Goal: Task Accomplishment & Management: Complete application form

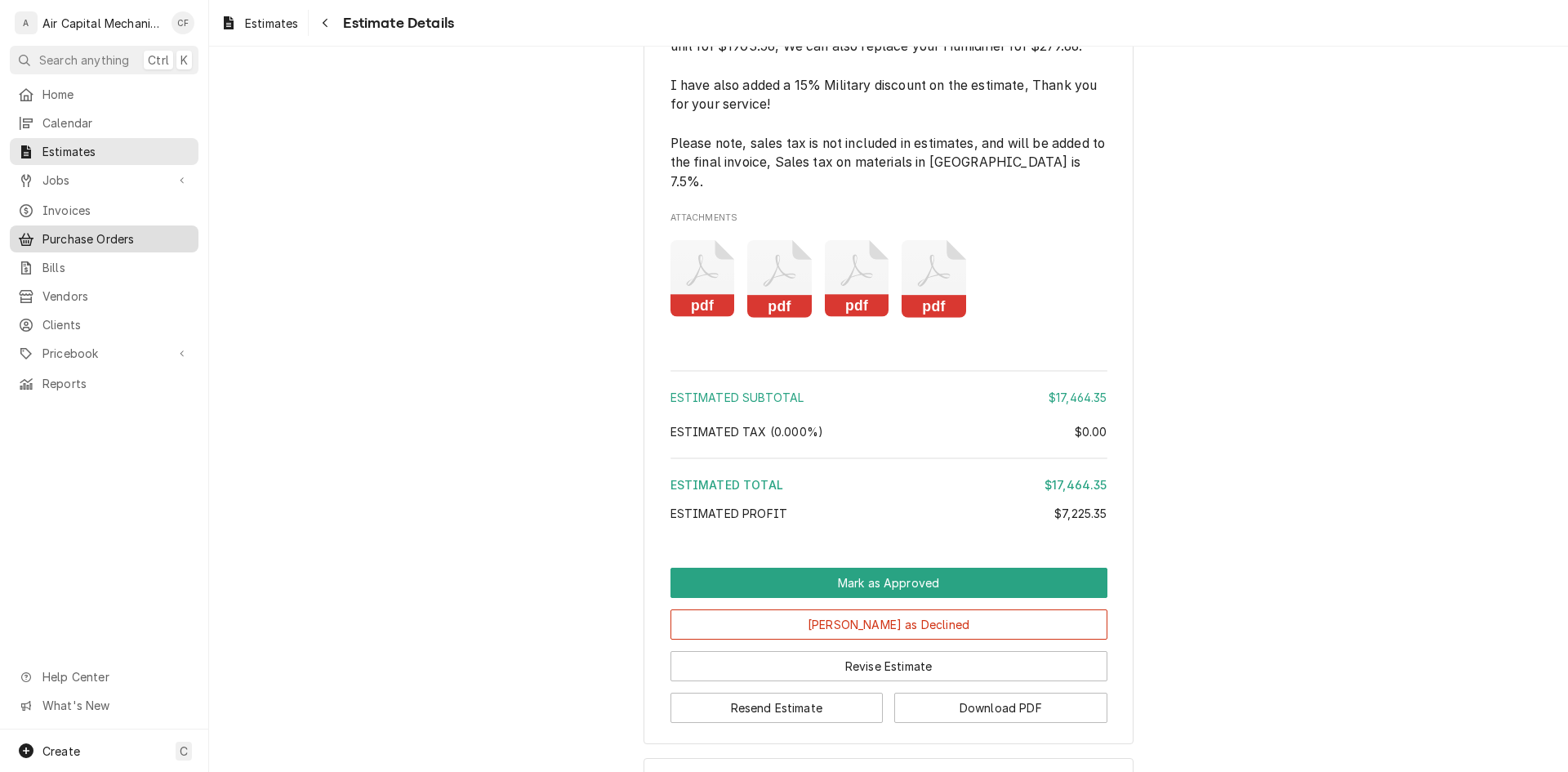
scroll to position [2873, 0]
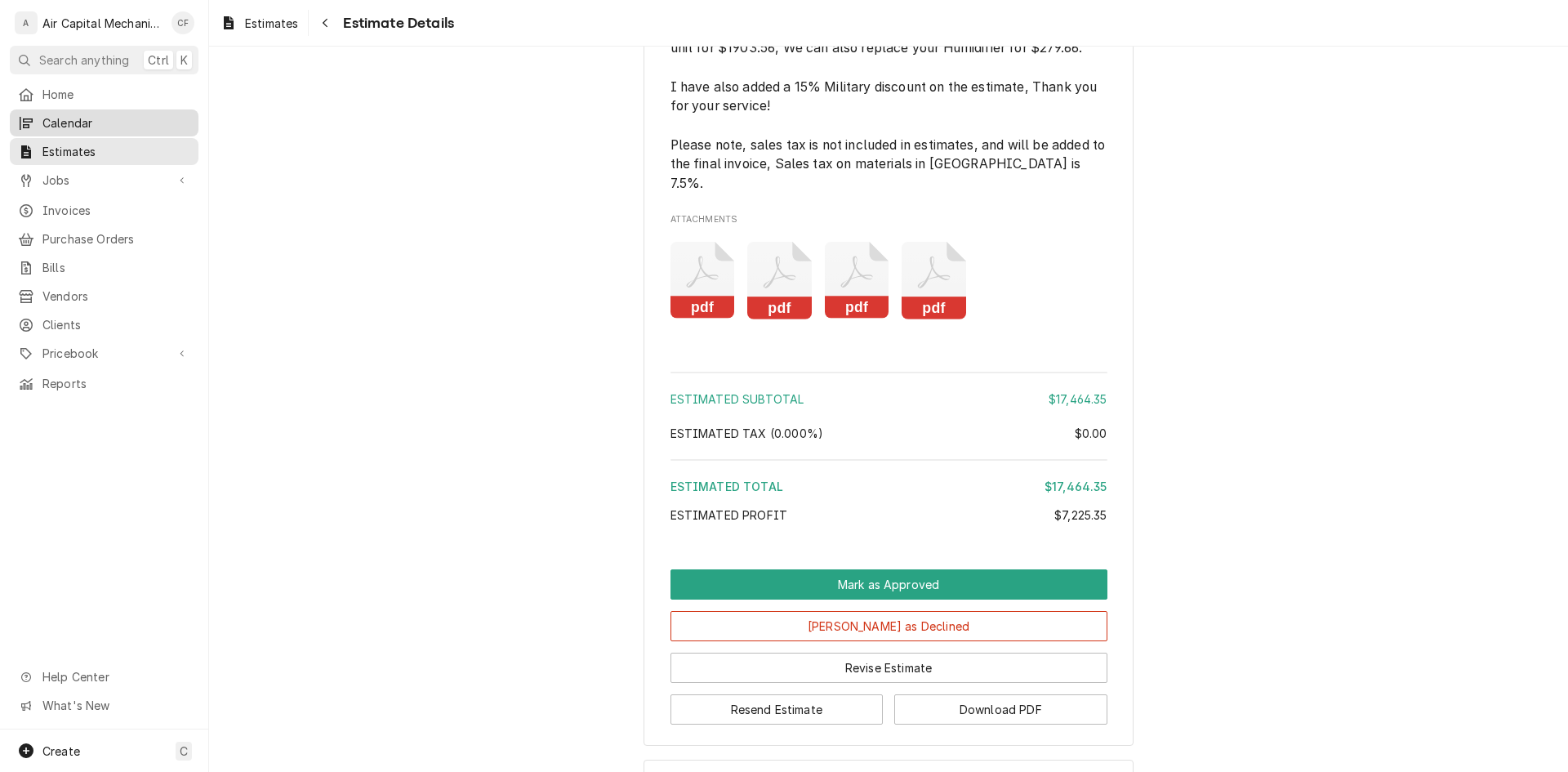
click at [109, 116] on span "Calendar" at bounding box center [116, 123] width 148 height 17
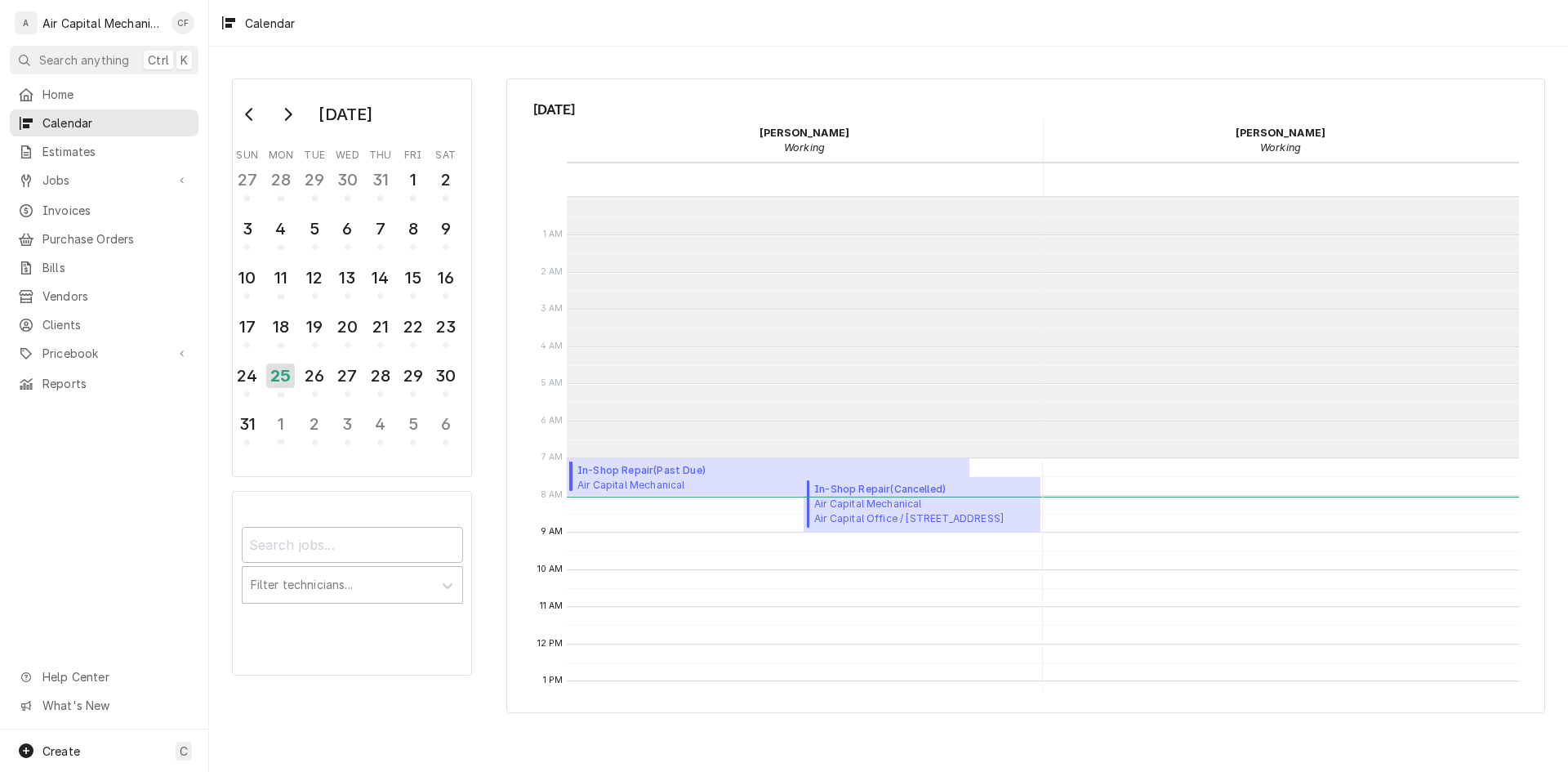
click at [103, 150] on span "Estimates" at bounding box center [116, 151] width 148 height 17
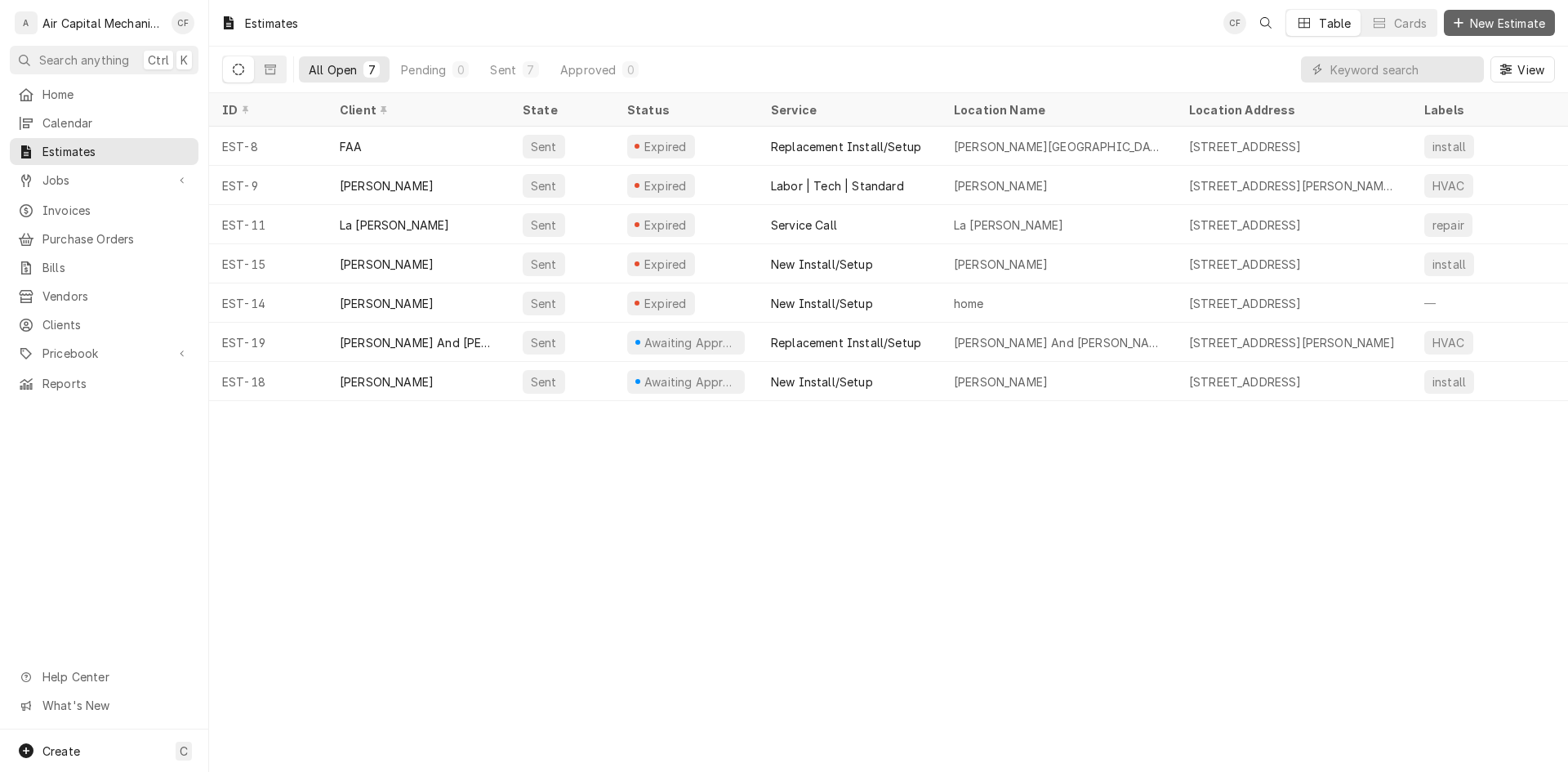
click at [1531, 25] on span "New Estimate" at bounding box center [1507, 23] width 81 height 17
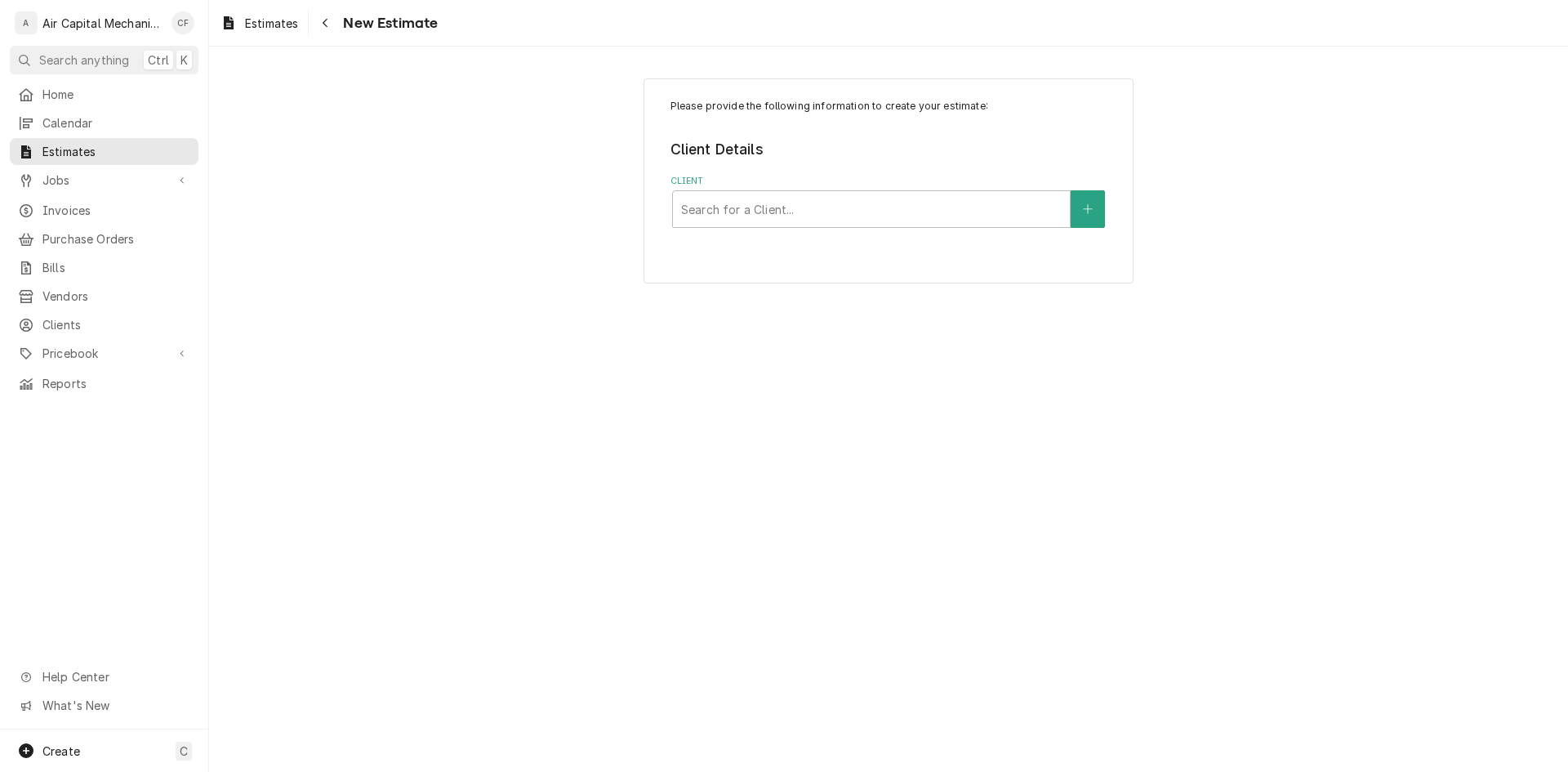
click at [1123, 79] on div "Please provide the following information to create your estimate: Client Detail…" at bounding box center [889, 181] width 490 height 205
click at [759, 206] on div "Client" at bounding box center [872, 209] width 381 height 30
type input "sawy"
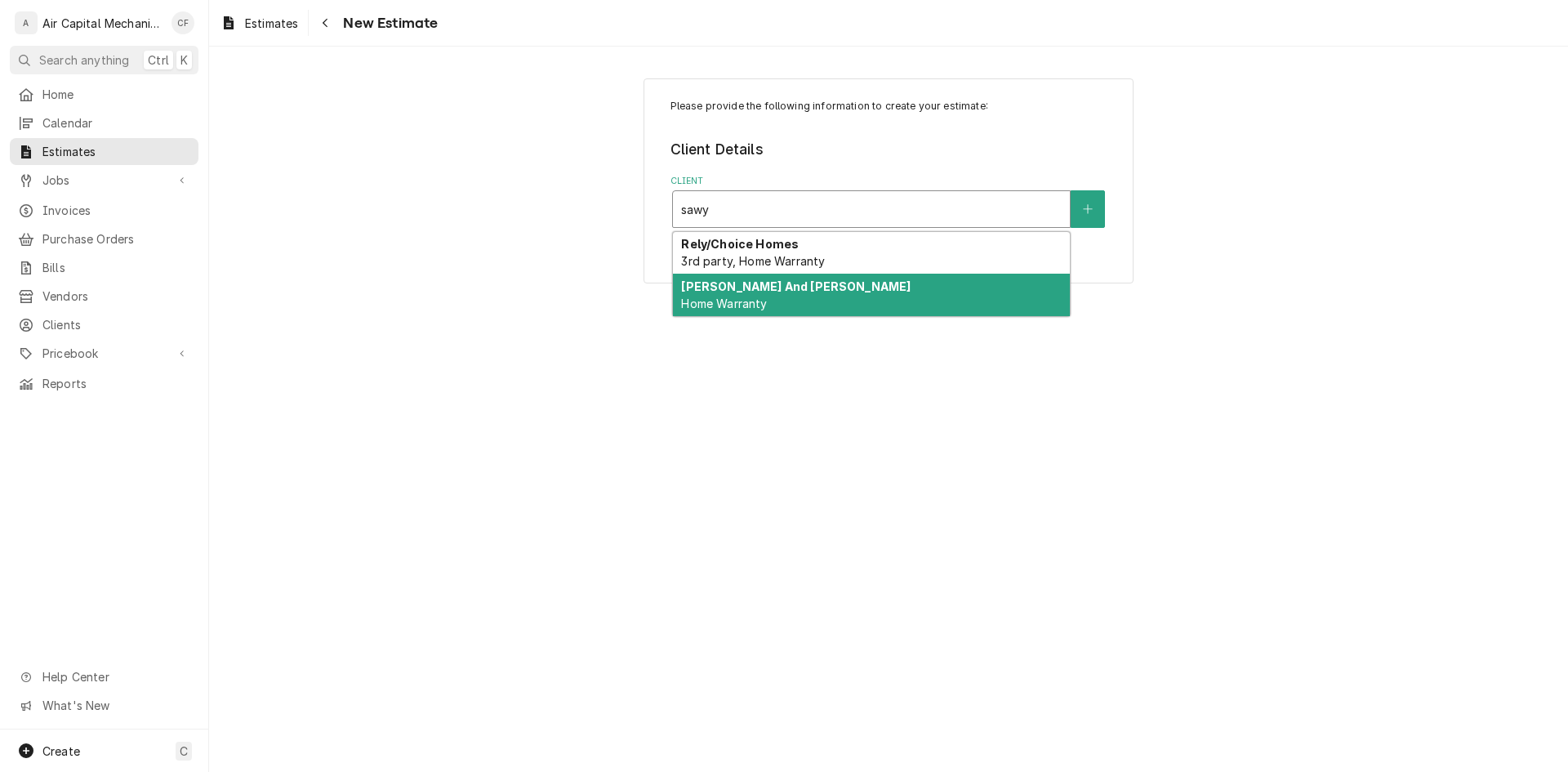
click at [770, 296] on div "Sheena L And Nathaniel Sawyer Home Warranty" at bounding box center [871, 295] width 397 height 42
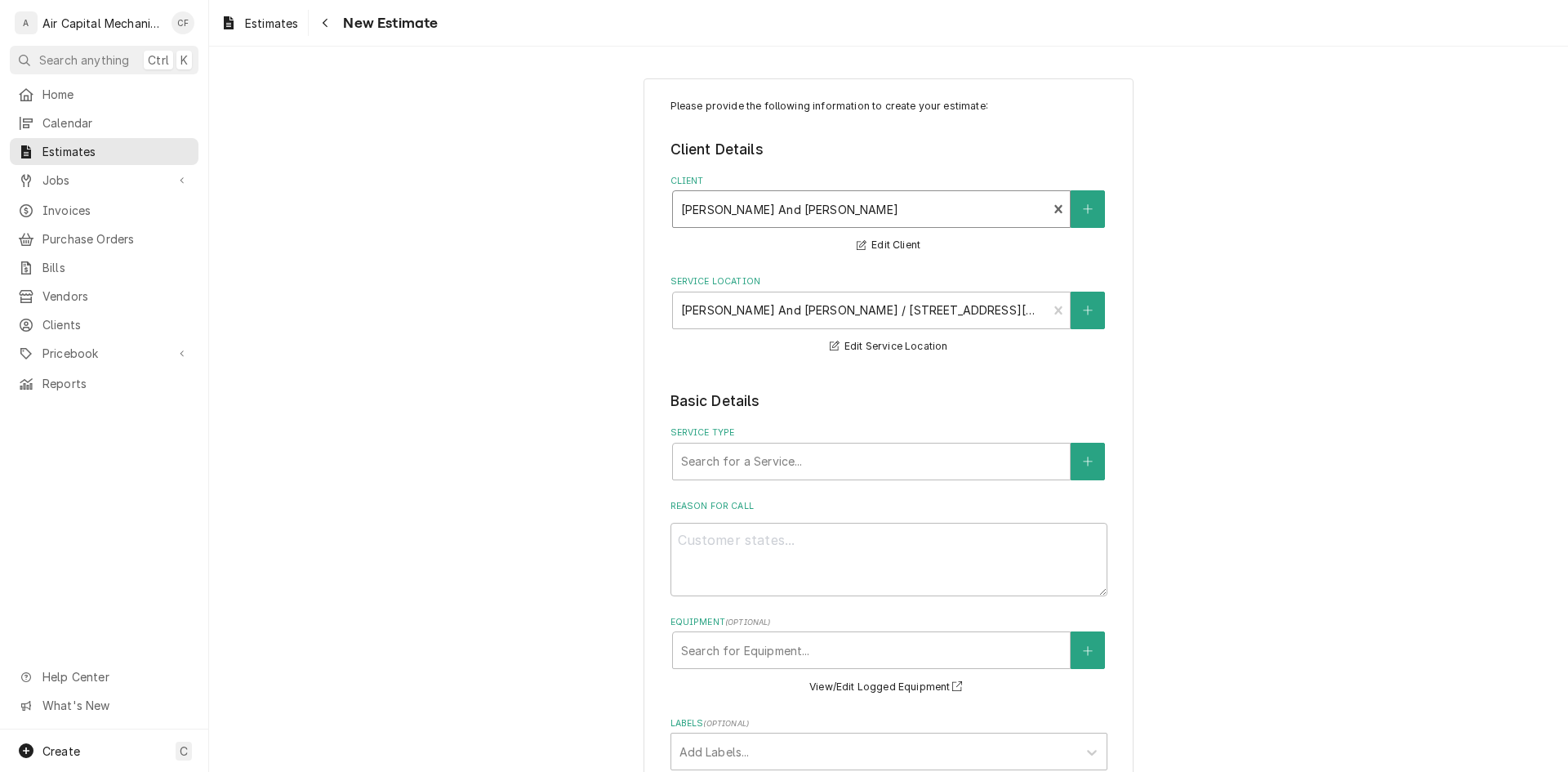
scroll to position [81, 0]
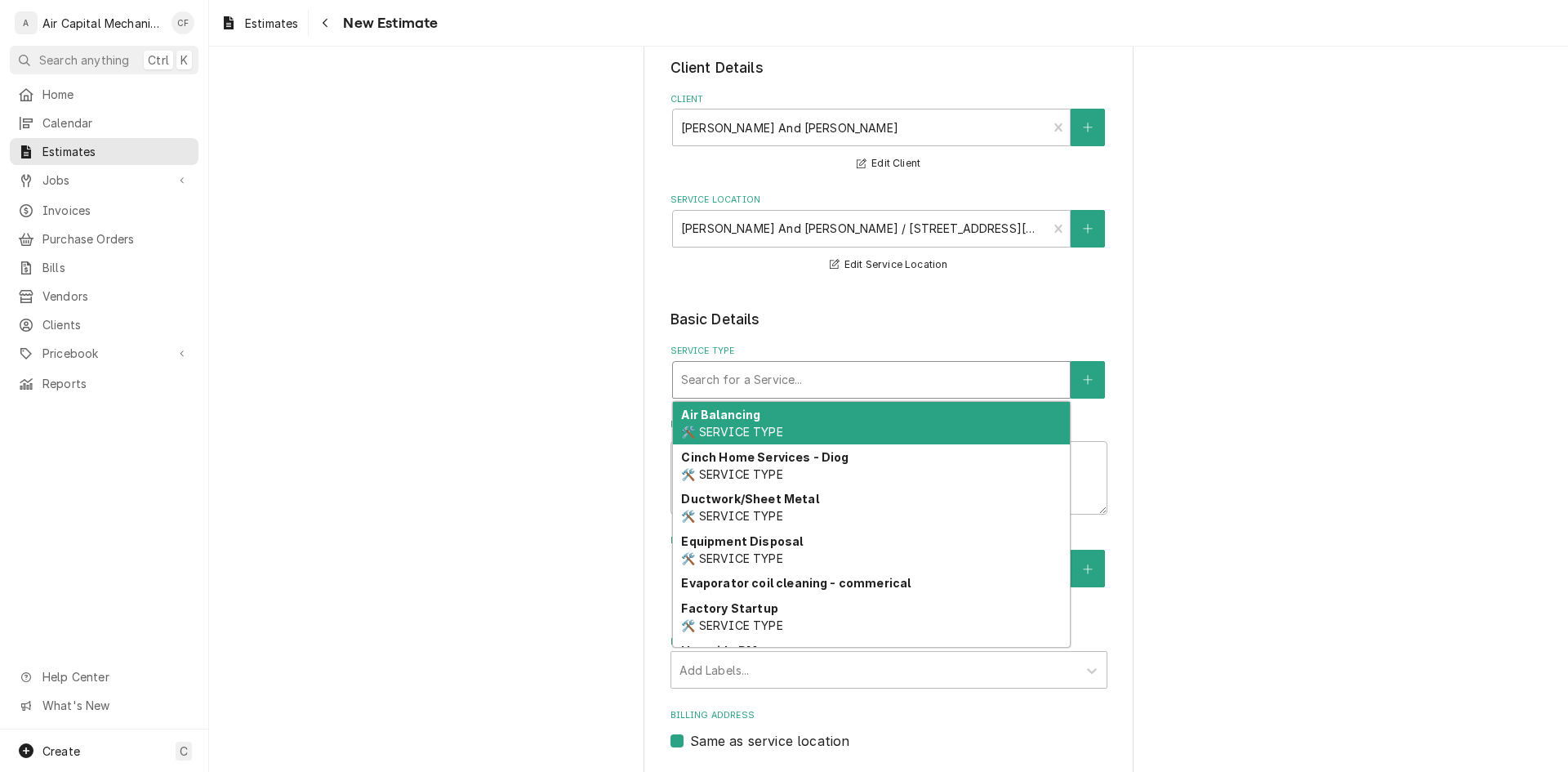
click at [879, 367] on div "Service Type" at bounding box center [872, 380] width 381 height 30
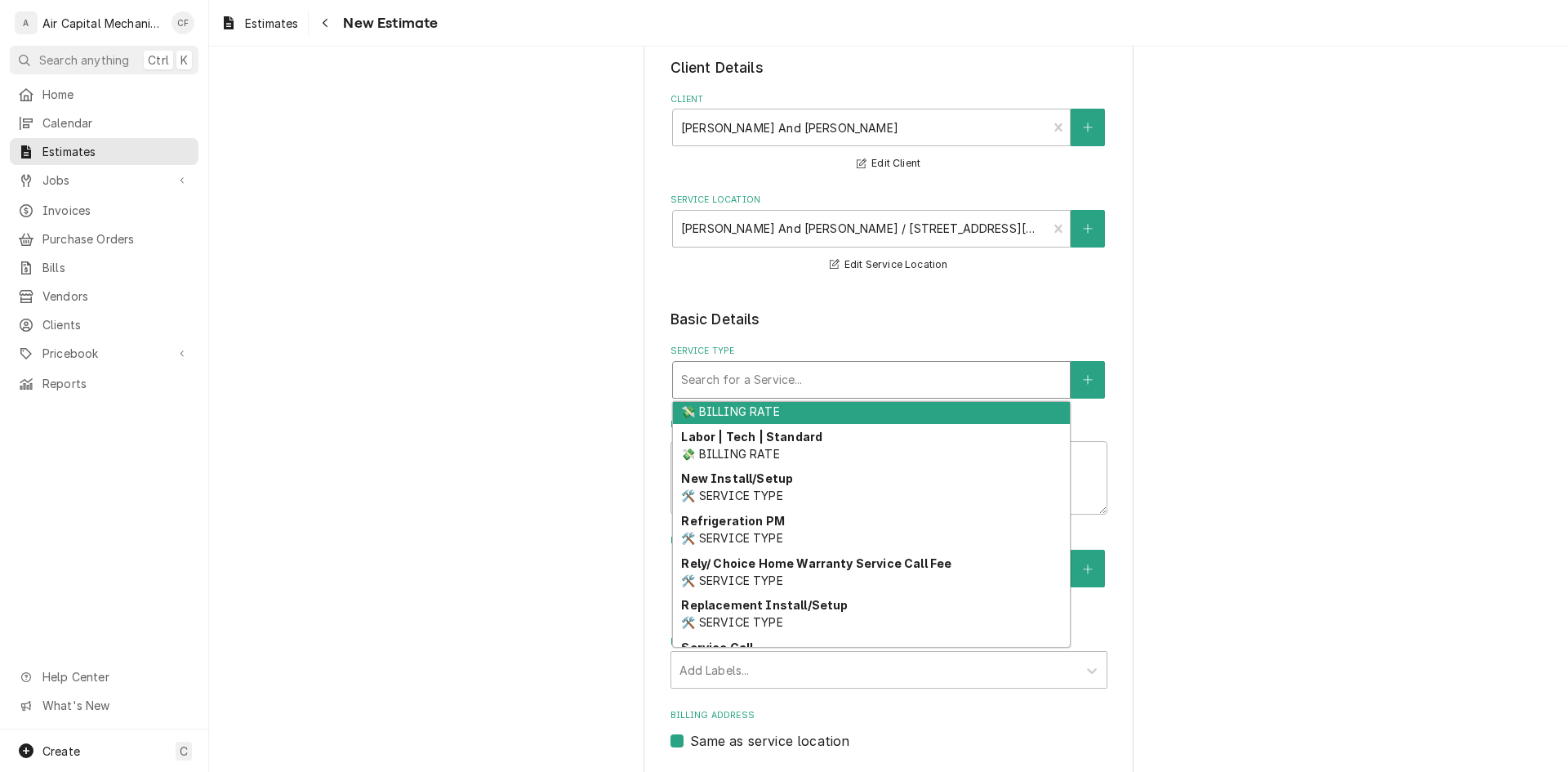
scroll to position [567, 0]
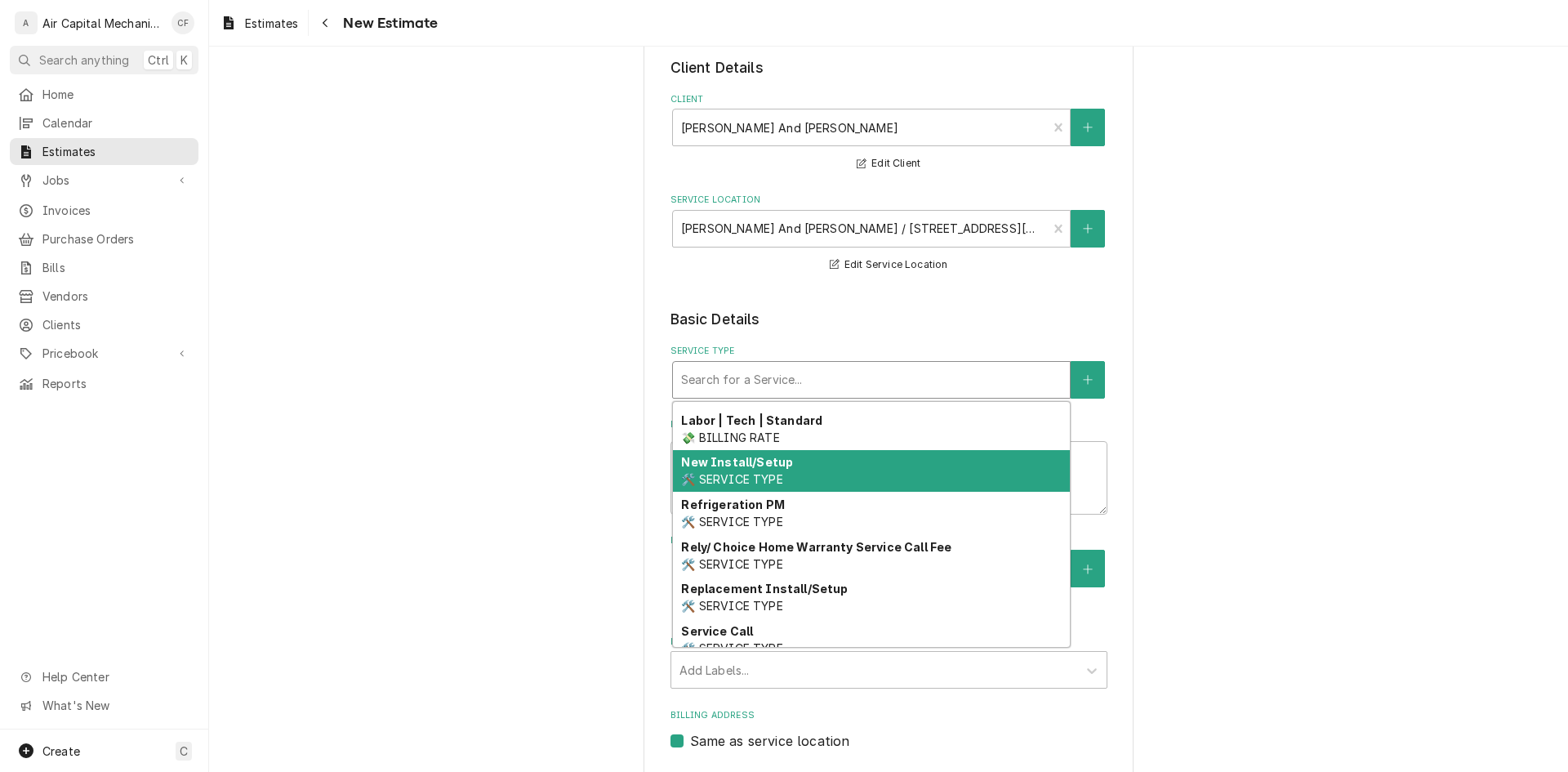
click at [818, 475] on div "New Install/Setup 🛠️ SERVICE TYPE" at bounding box center [871, 471] width 397 height 42
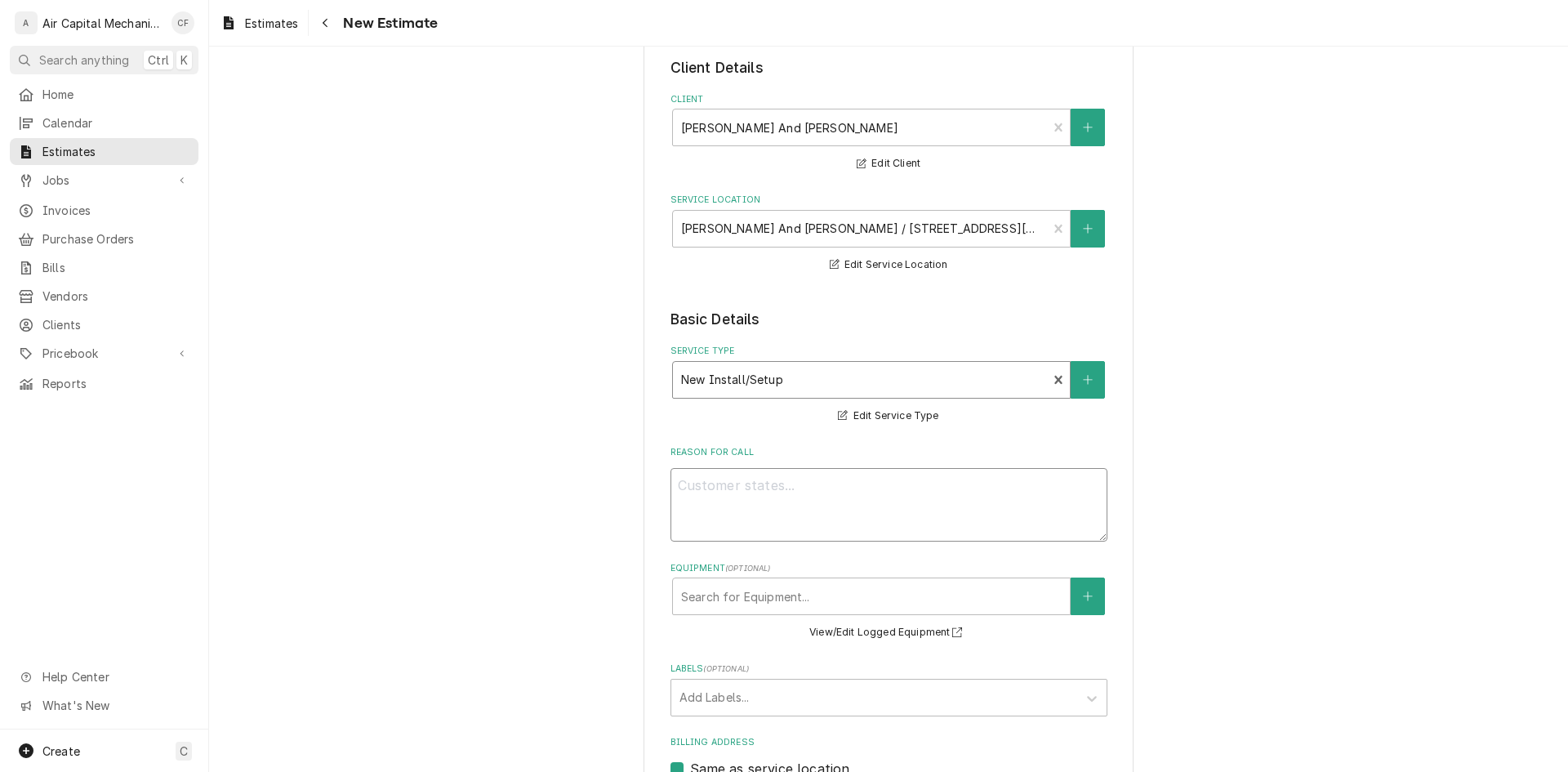
click at [818, 475] on textarea "Reason For Call" at bounding box center [889, 504] width 437 height 74
click at [806, 519] on textarea "Reason For Call" at bounding box center [889, 504] width 437 height 74
paste textarea "Replace failed 4 Ton HVAC system with new 5 Ton Lennox Merit Series unit."
type textarea "x"
type textarea "Replace failed 4 Ton HVAC system with new 5 Ton Lennox Merit Series unit."
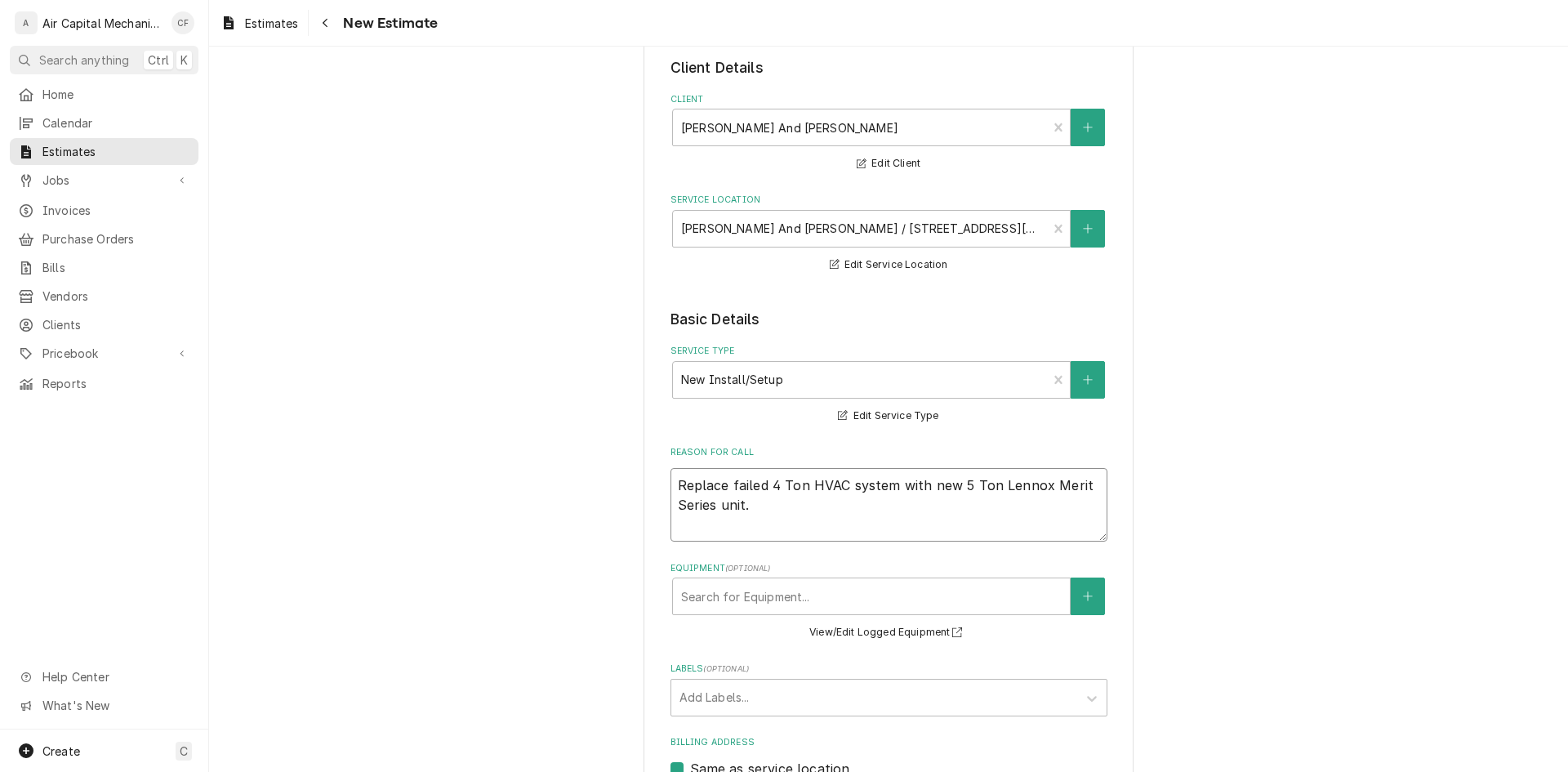
click at [1059, 490] on textarea "Replace failed 4 Ton HVAC system with new 5 Ton Lennox Merit Series unit." at bounding box center [889, 504] width 437 height 74
type textarea "x"
type textarea "Replace failed 4 Ton HVAC system with new 5 Ton Lennox ESeries unit."
type textarea "x"
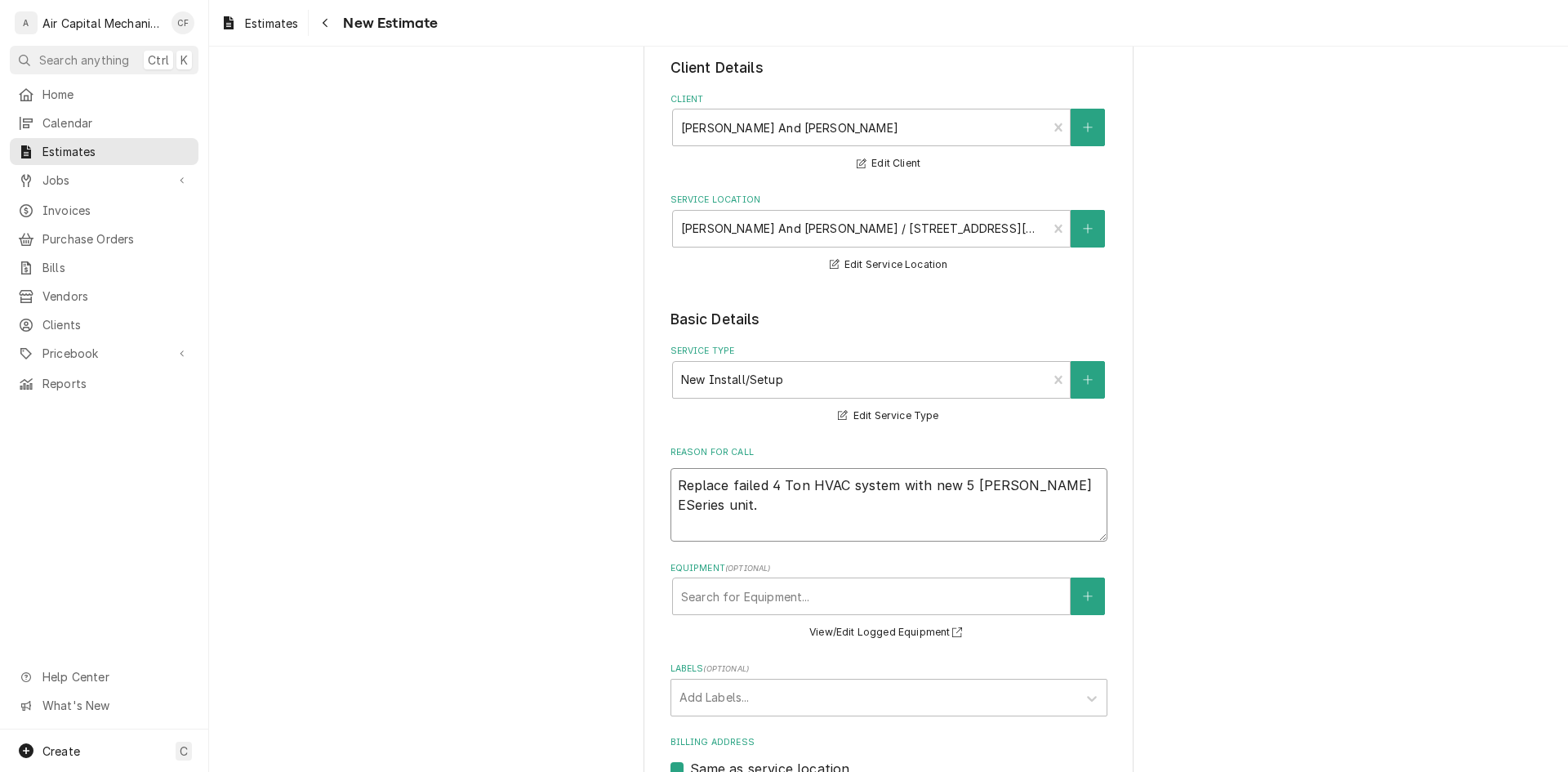
type textarea "Replace failed 4 Ton HVAC system with new 5 Ton Lennox ElSeries unit."
type textarea "x"
type textarea "Replace failed 4 Ton HVAC system with new 5 Ton Lennox EliSeries unit."
type textarea "x"
type textarea "Replace failed 4 Ton HVAC system with new 5 Ton Lennox ElitSeries unit."
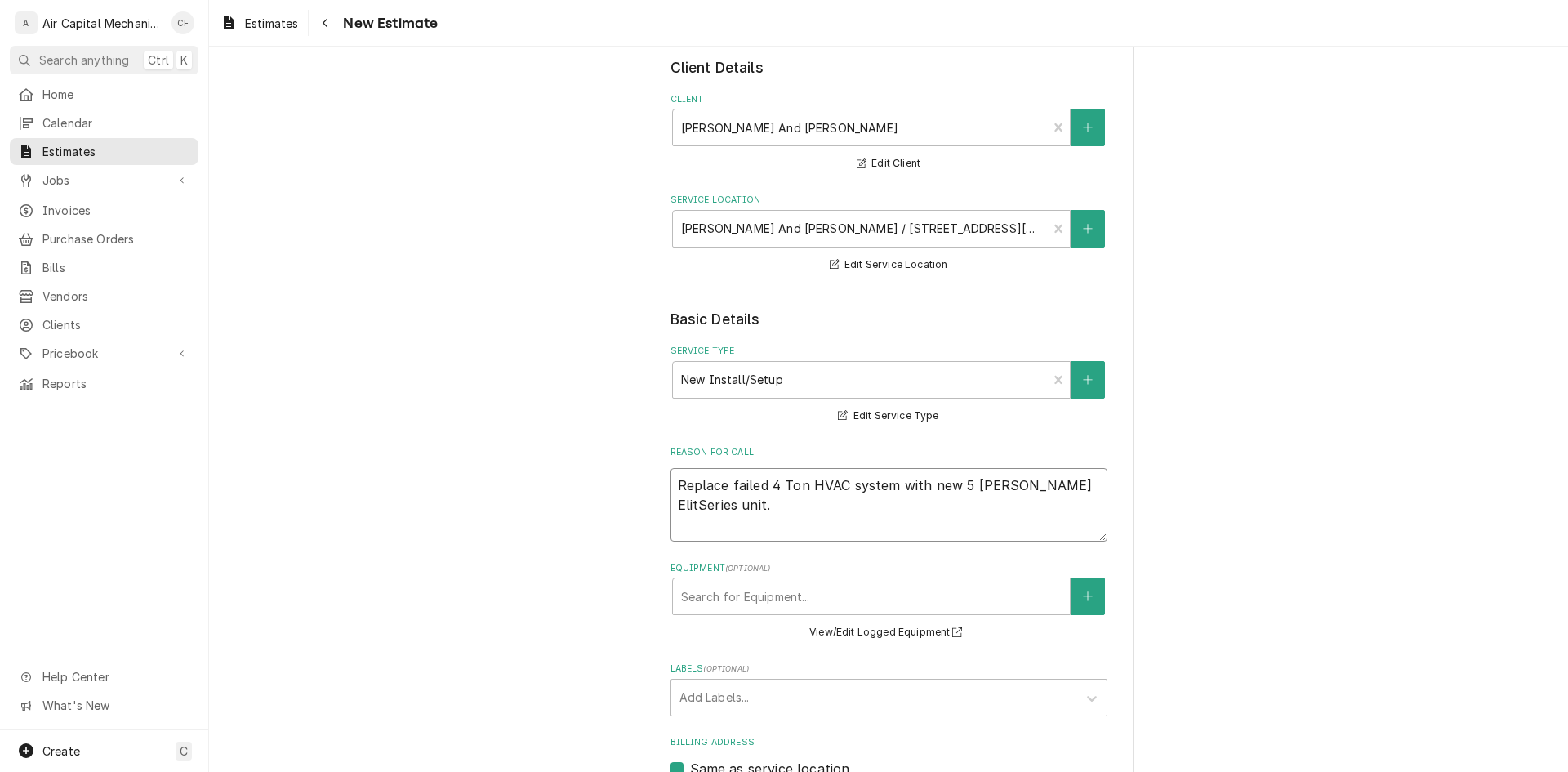
type textarea "x"
type textarea "Replace failed 4 Ton HVAC system with new 5 Ton Lennox Elite Series unit."
type textarea "x"
type textarea "Replace failed 4 Ton HVAC system with new 5 Ton Lennox Elite Series unit."
click at [982, 600] on div "Equipment" at bounding box center [872, 596] width 381 height 30
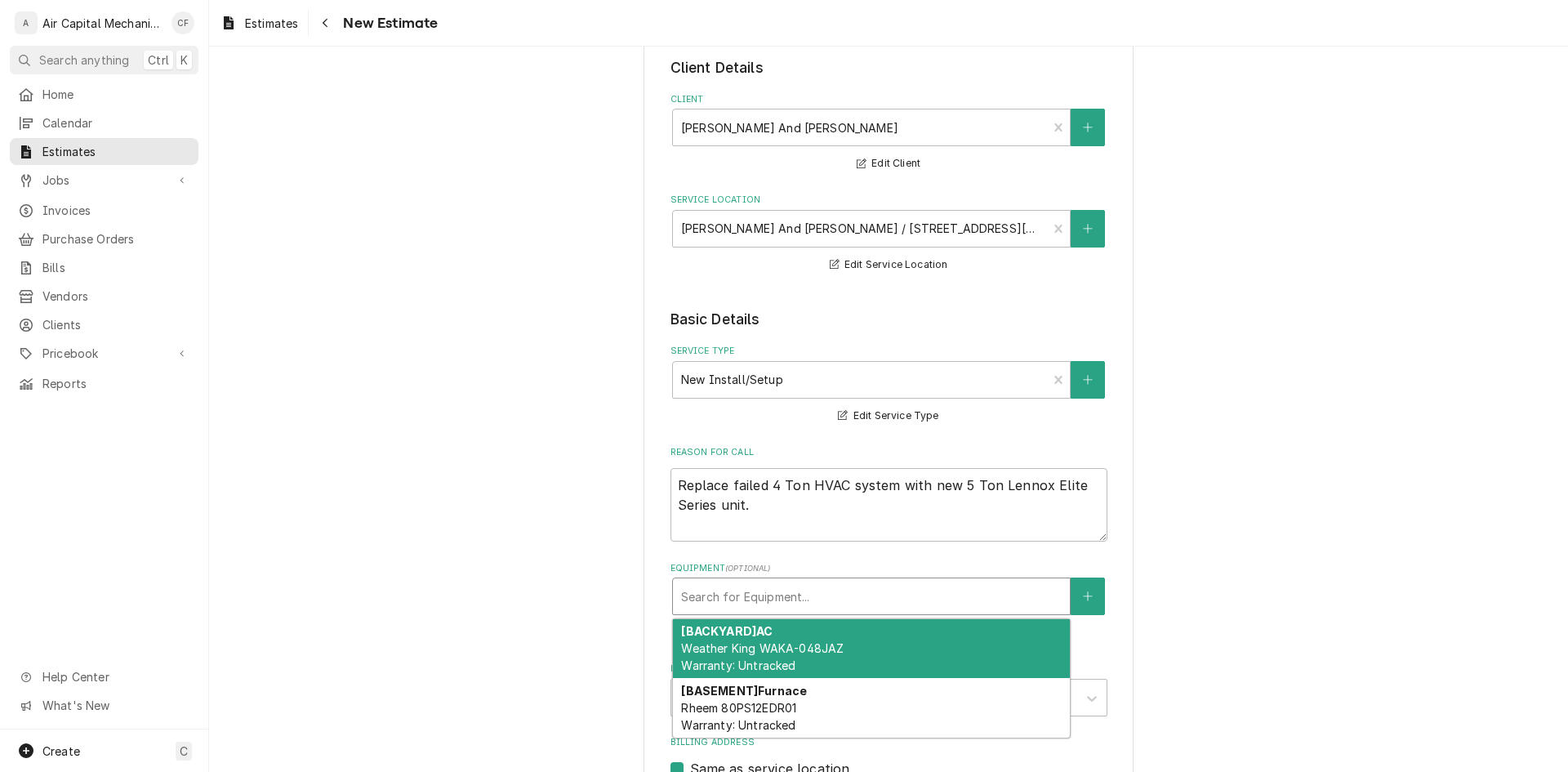
click at [823, 655] on span "Weather King WAKA-048JAZ Warranty: Untracked" at bounding box center [762, 656] width 163 height 31
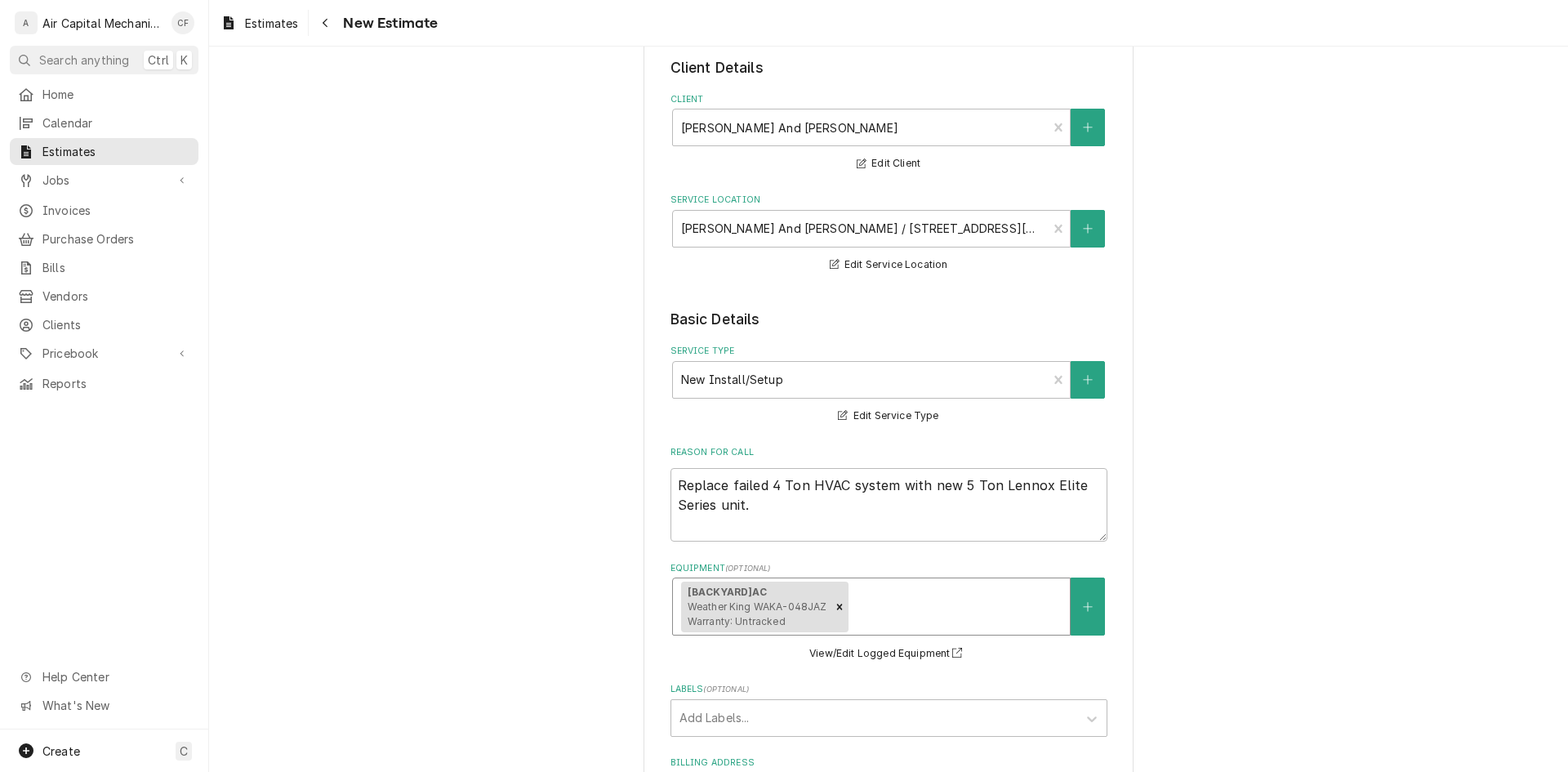
click at [872, 621] on div "Equipment" at bounding box center [955, 607] width 210 height 30
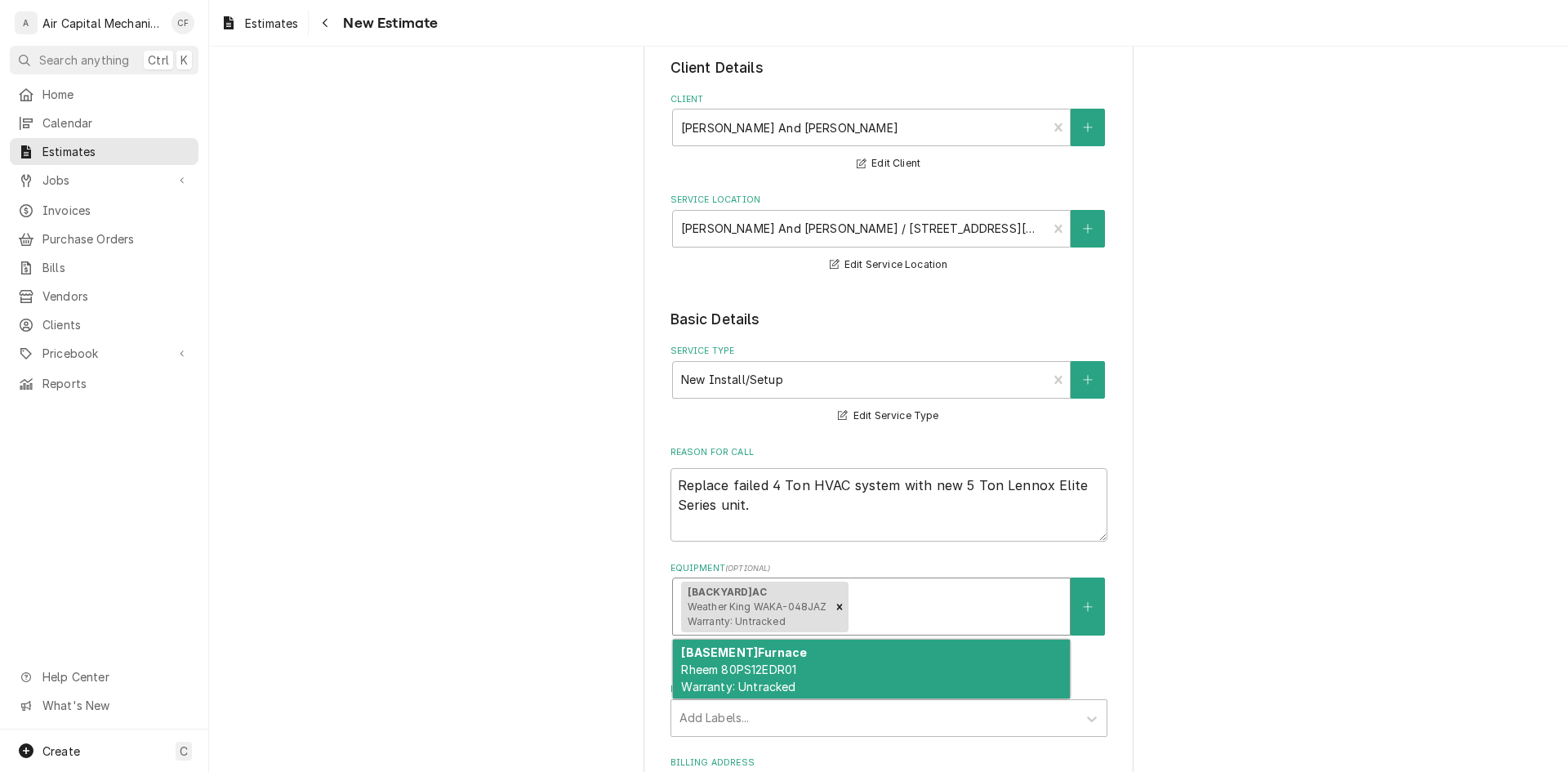
click at [874, 686] on div "[BASEMENT] Furnace Rheem 80PS12EDR01 Warranty: Untracked" at bounding box center [871, 669] width 397 height 59
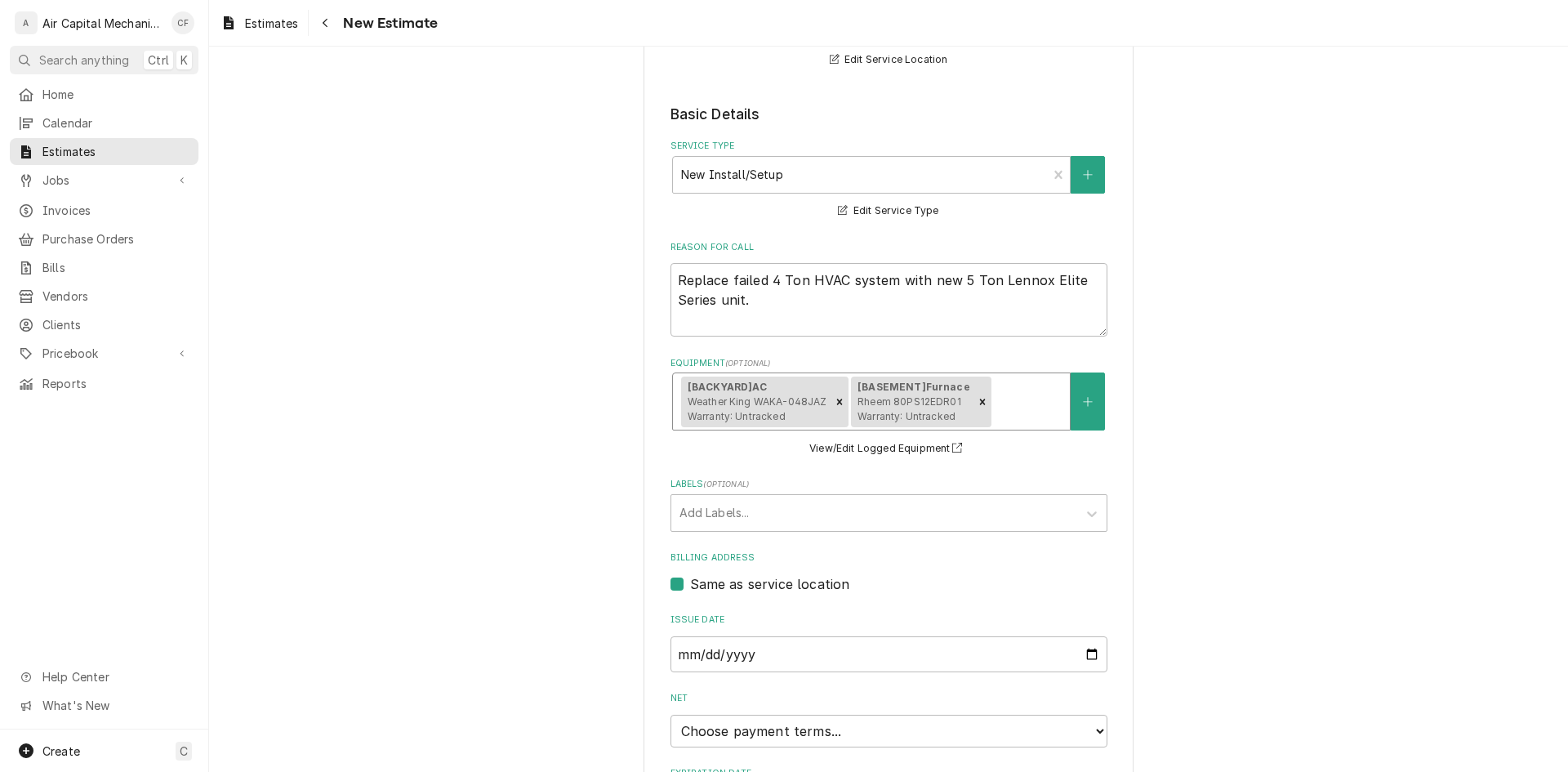
scroll to position [326, 0]
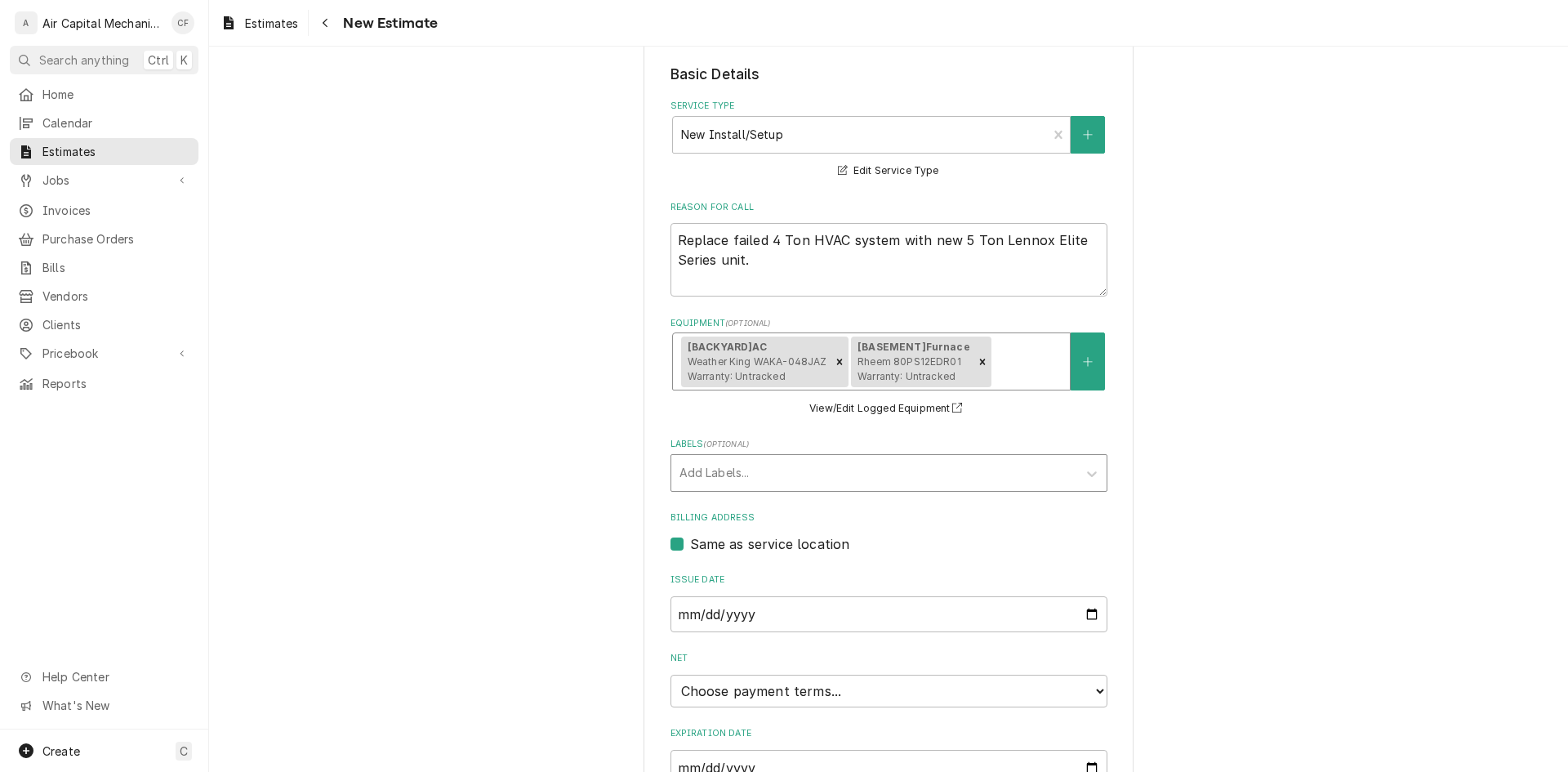
click at [889, 462] on div "Labels" at bounding box center [873, 473] width 389 height 30
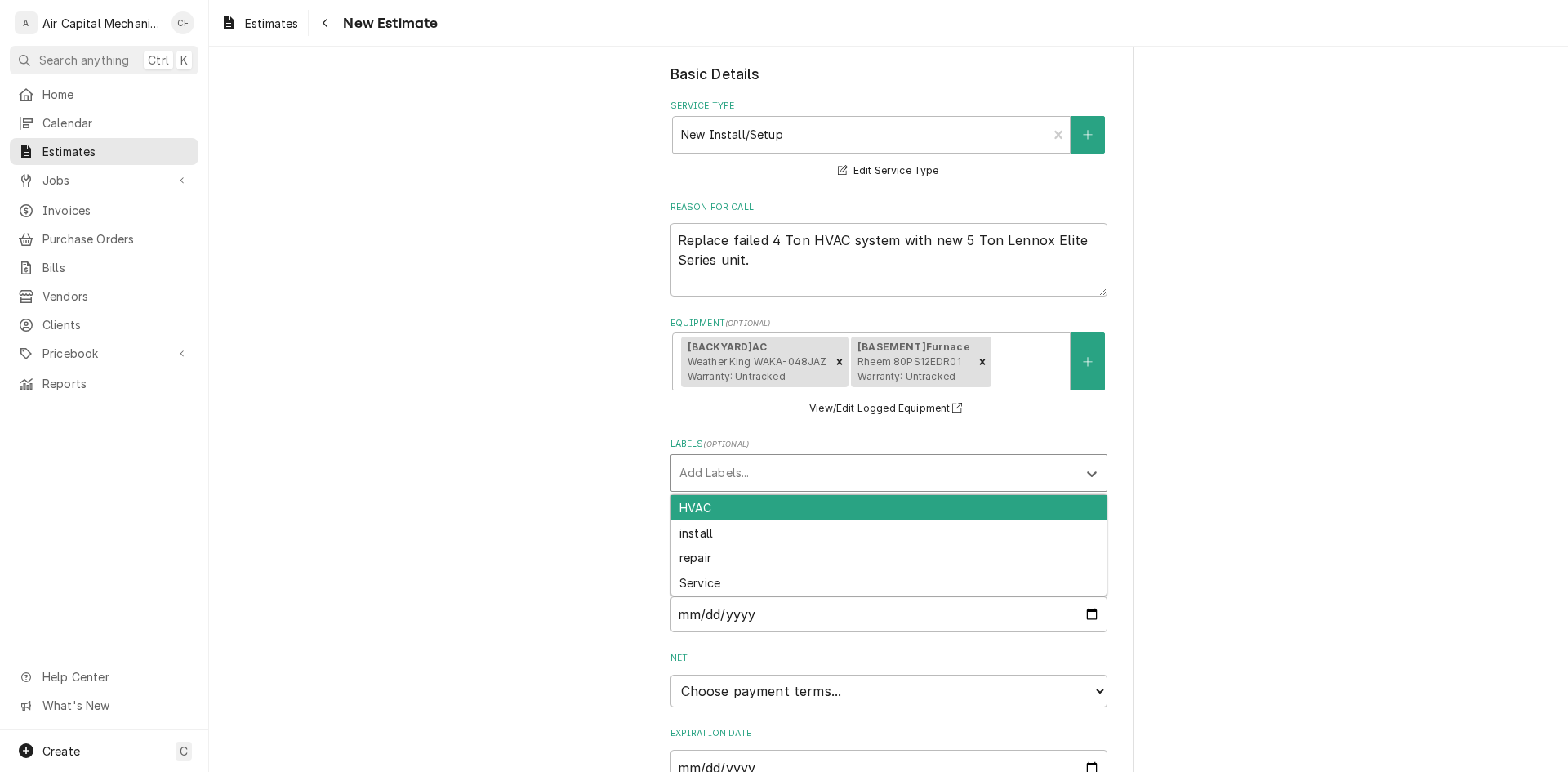
click at [880, 517] on div "HVAC" at bounding box center [889, 507] width 435 height 25
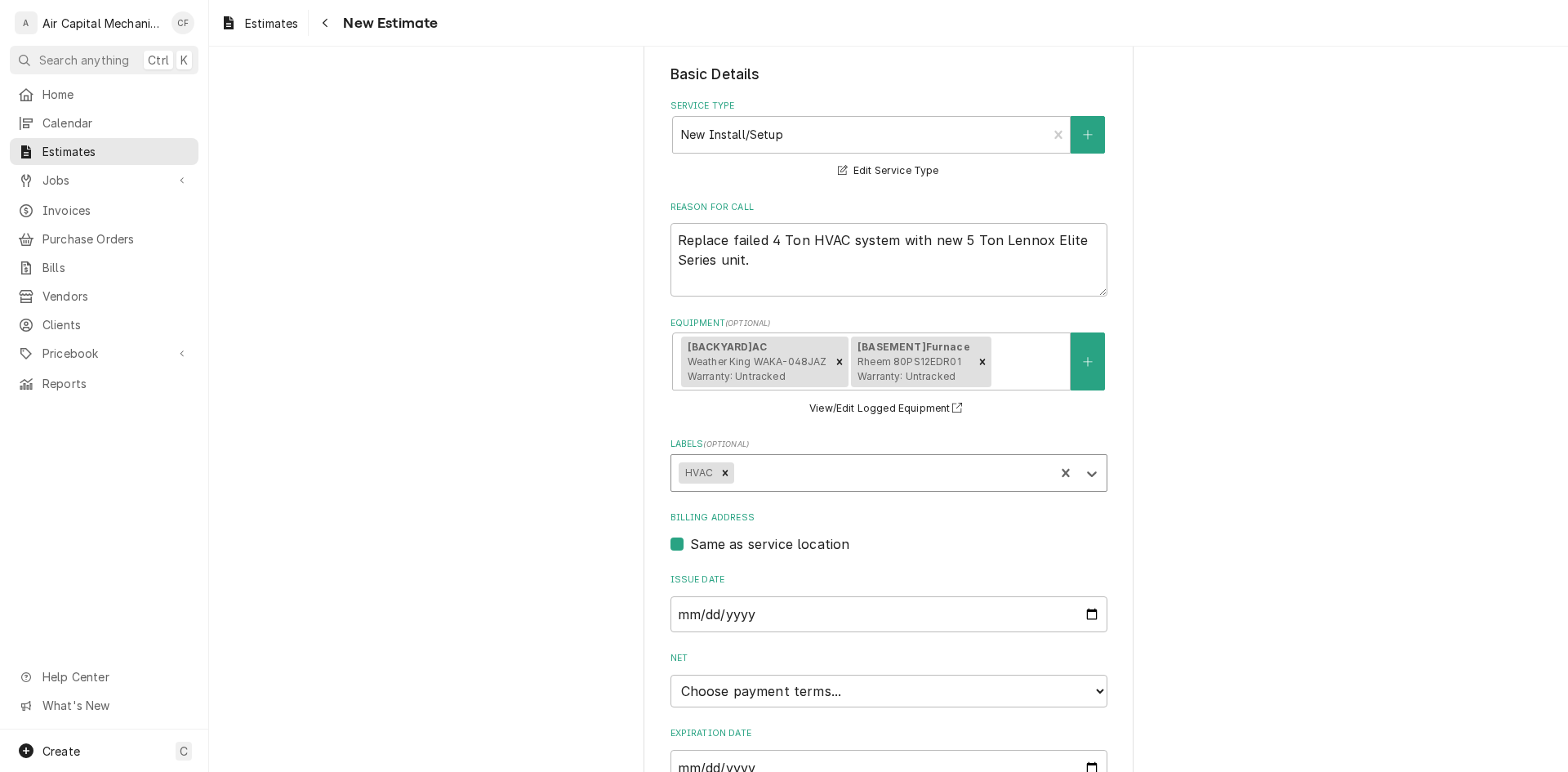
click at [901, 465] on div "Labels" at bounding box center [893, 473] width 310 height 30
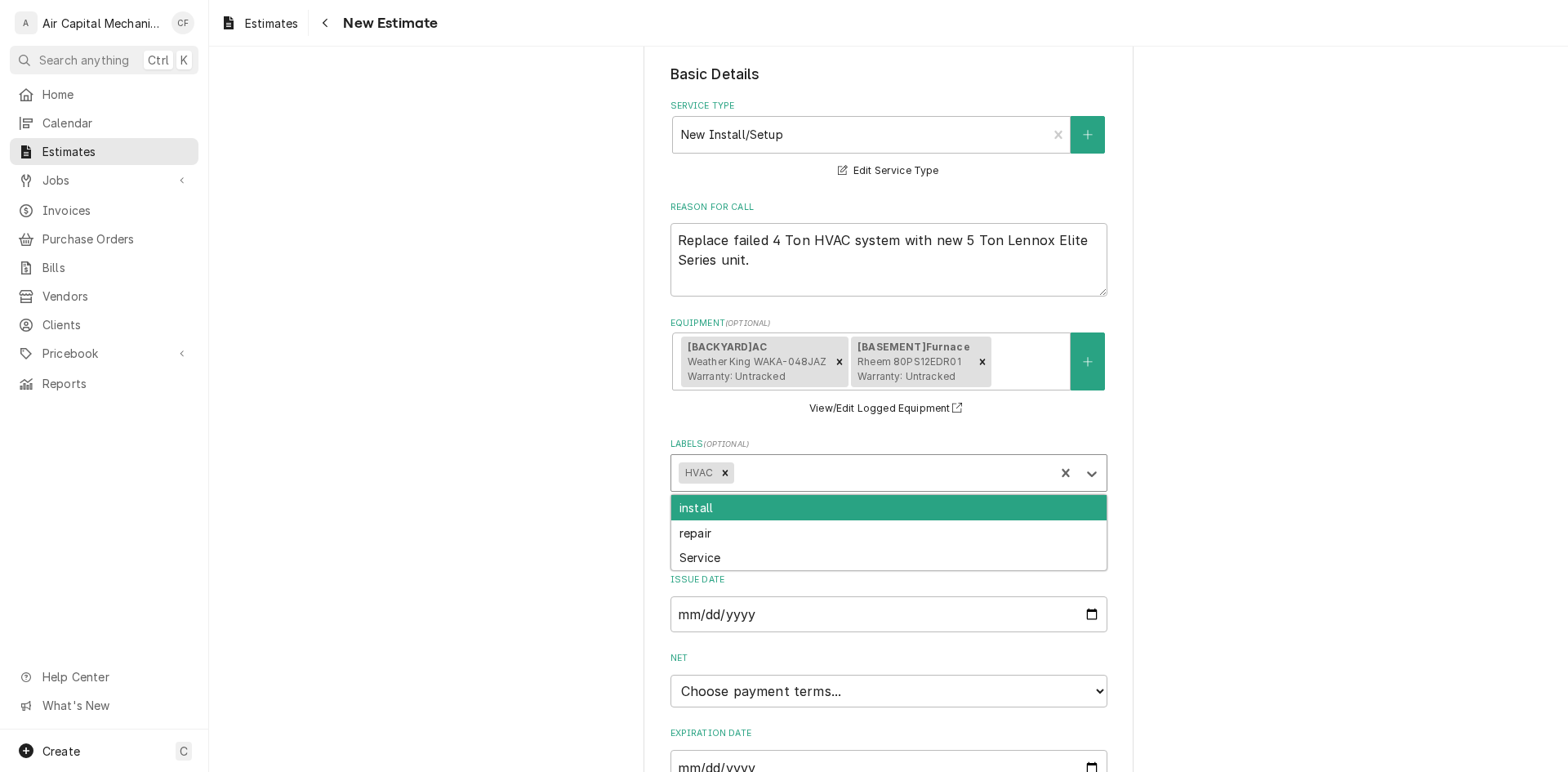
click at [892, 508] on div "install" at bounding box center [889, 507] width 435 height 25
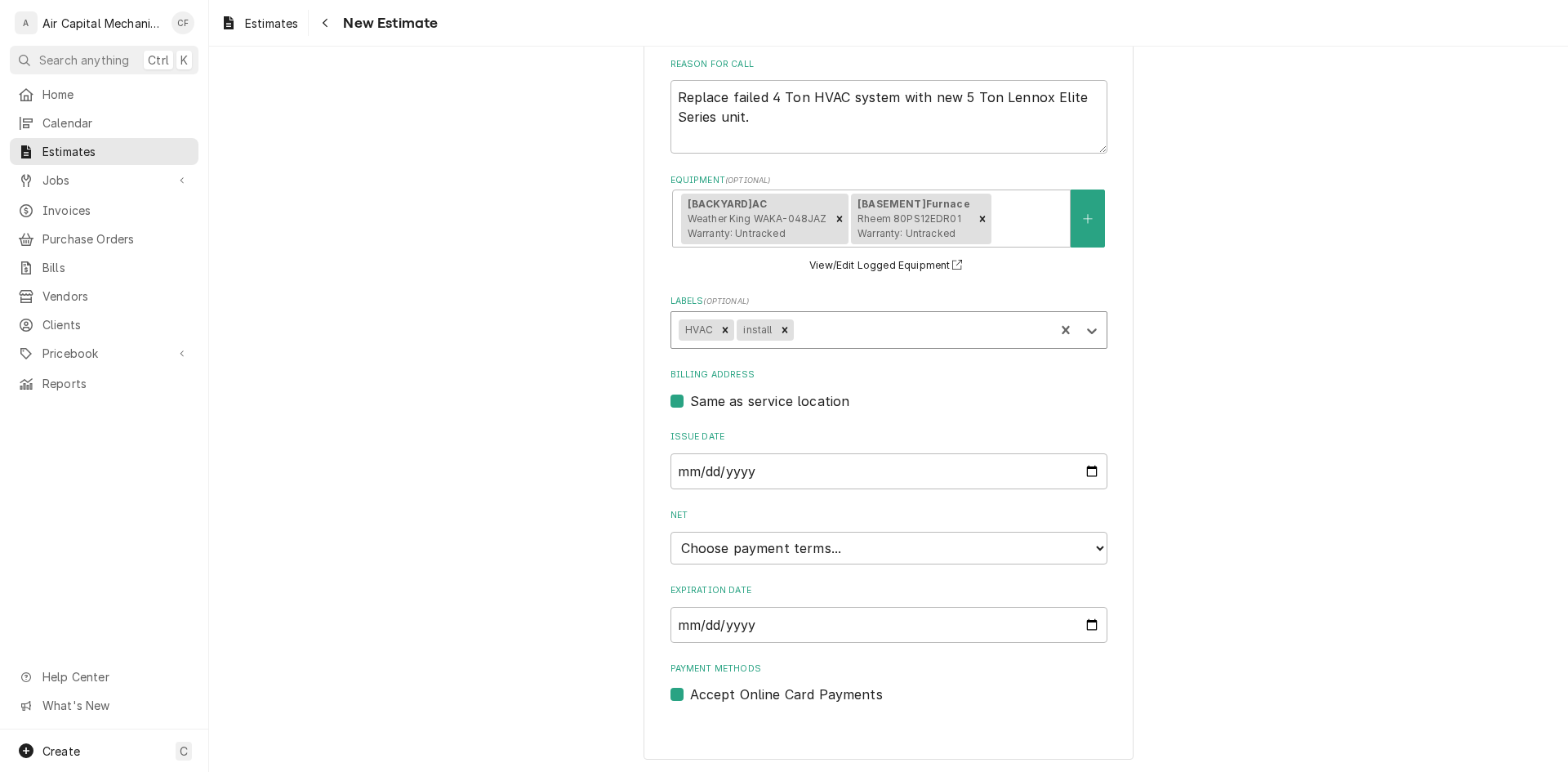
scroll to position [472, 0]
click at [806, 534] on select "Choose payment terms... Same Day Net 7 Net 14 Net 21 Net 30 Net 45 Net 60 Net 90" at bounding box center [889, 546] width 437 height 33
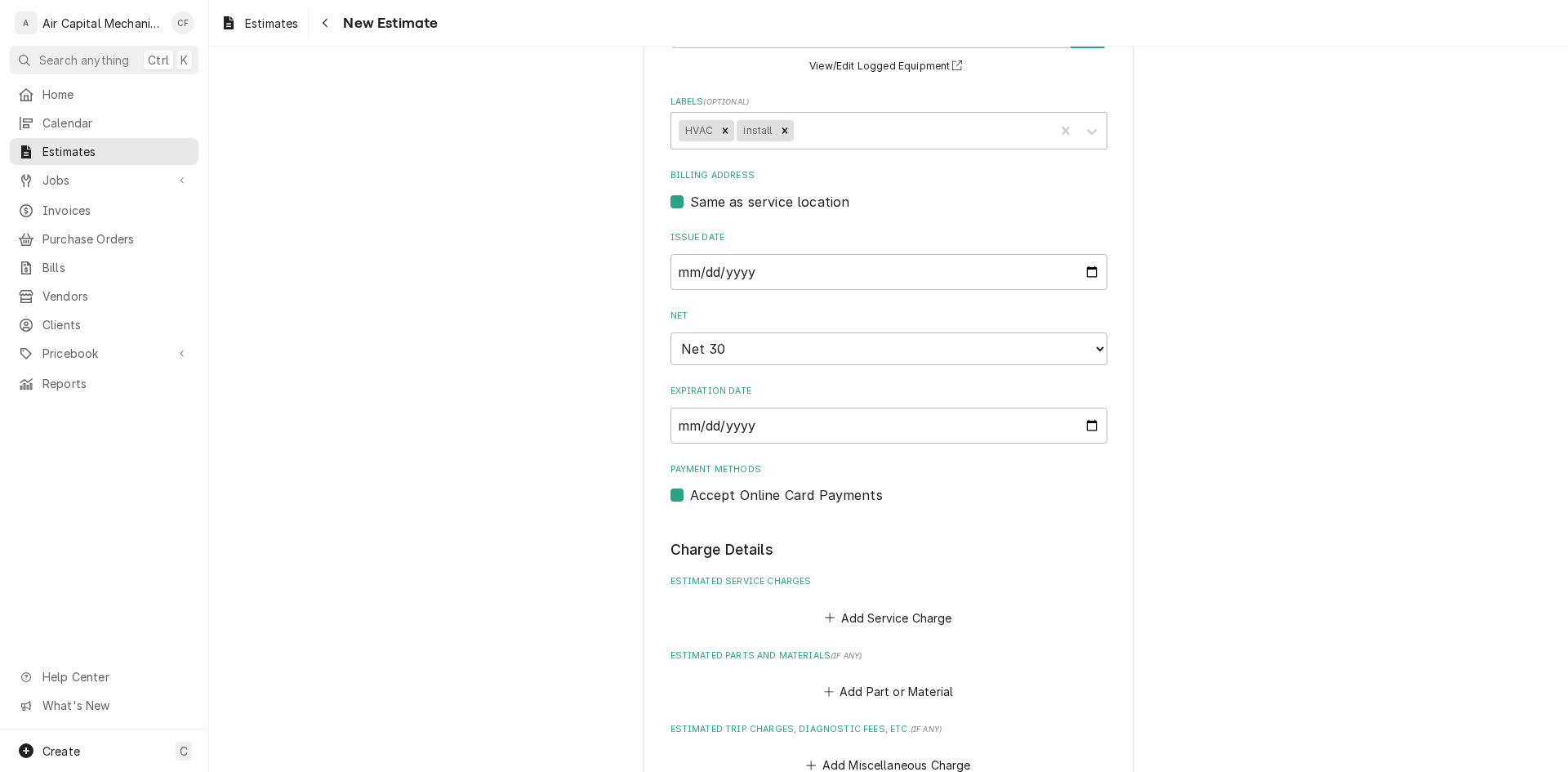
scroll to position [717, 0]
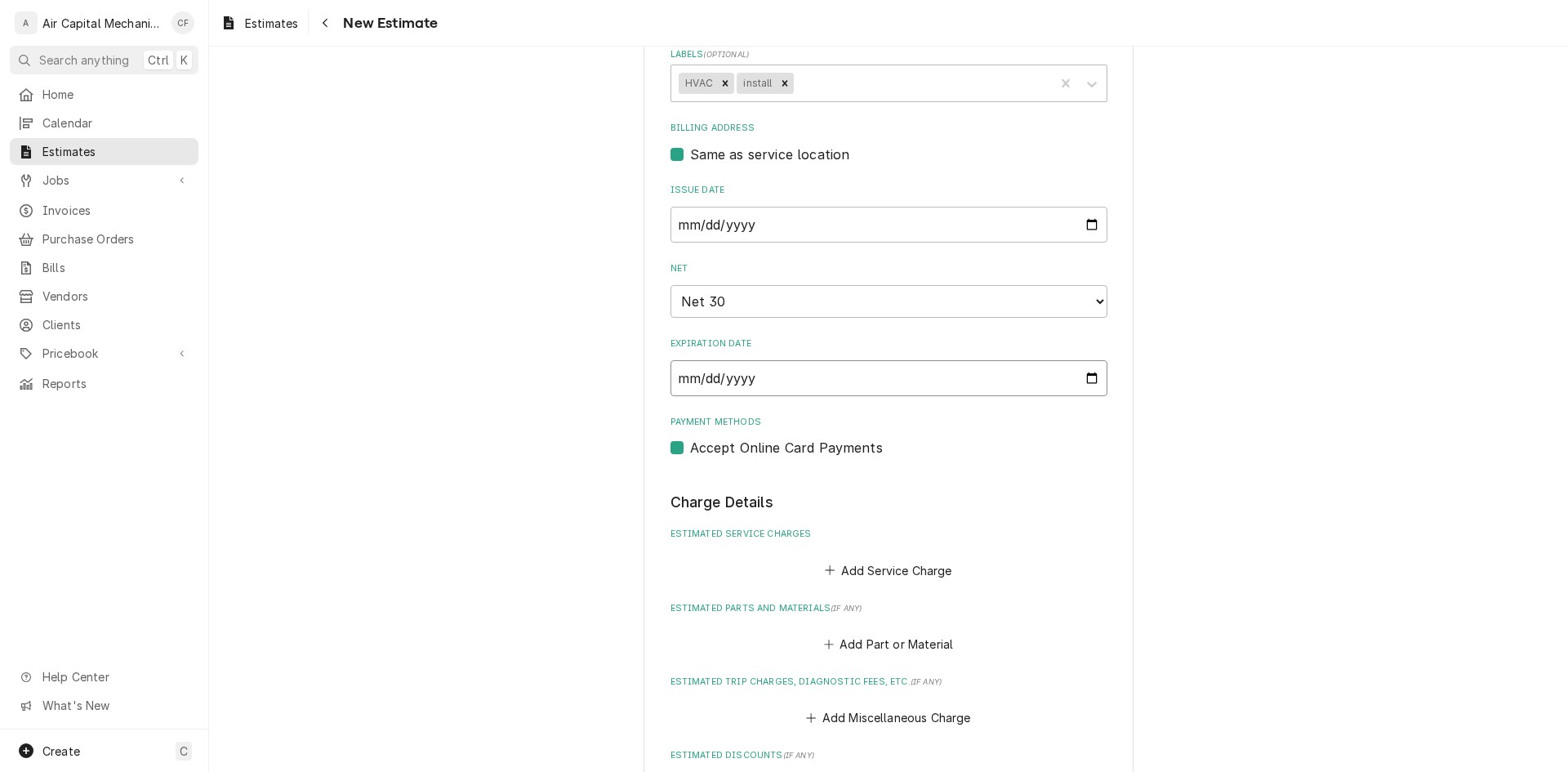
click at [696, 381] on input "2025-09-24" at bounding box center [889, 378] width 437 height 36
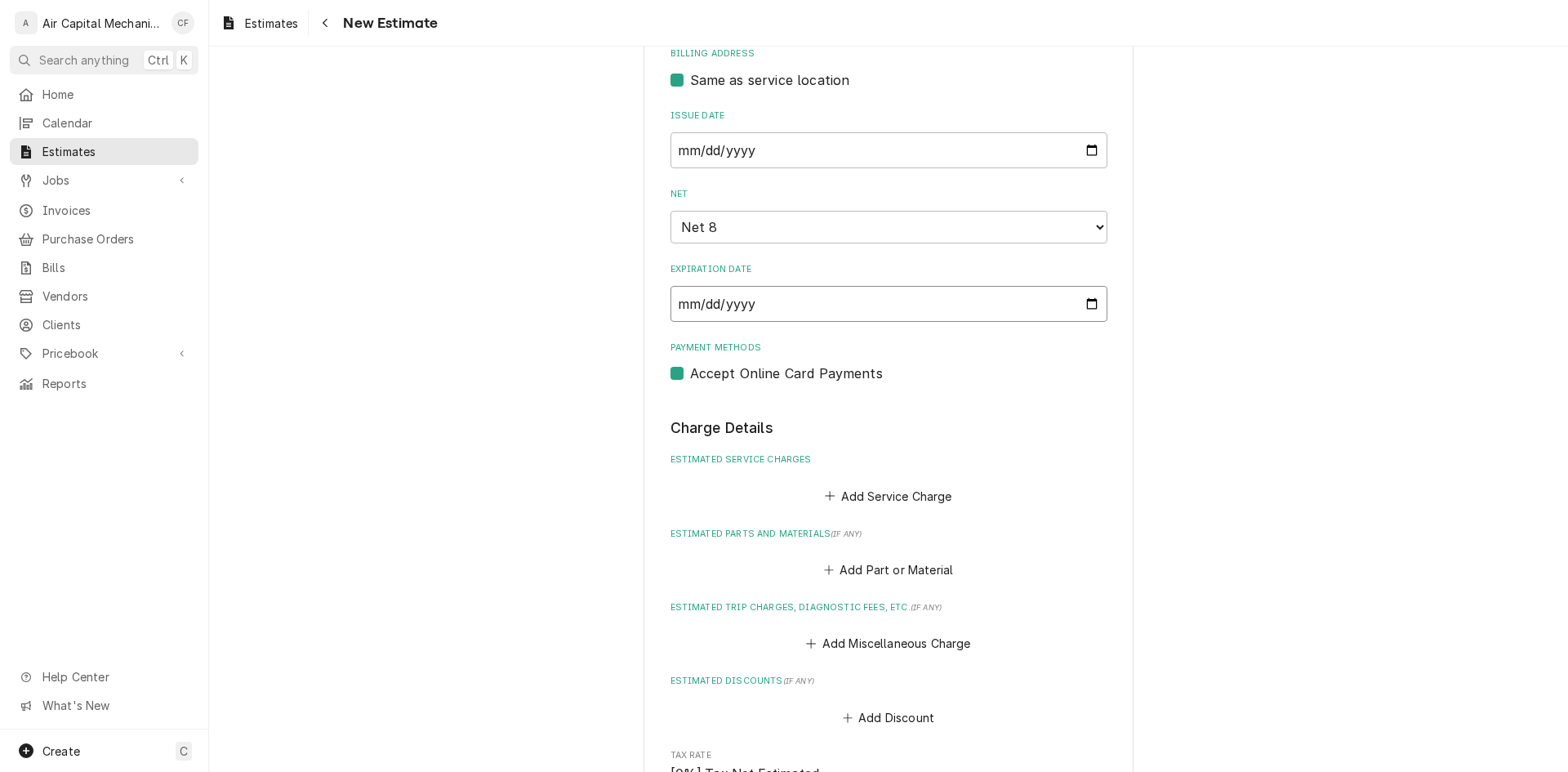
click at [706, 307] on input "2025-09-02" at bounding box center [889, 304] width 437 height 36
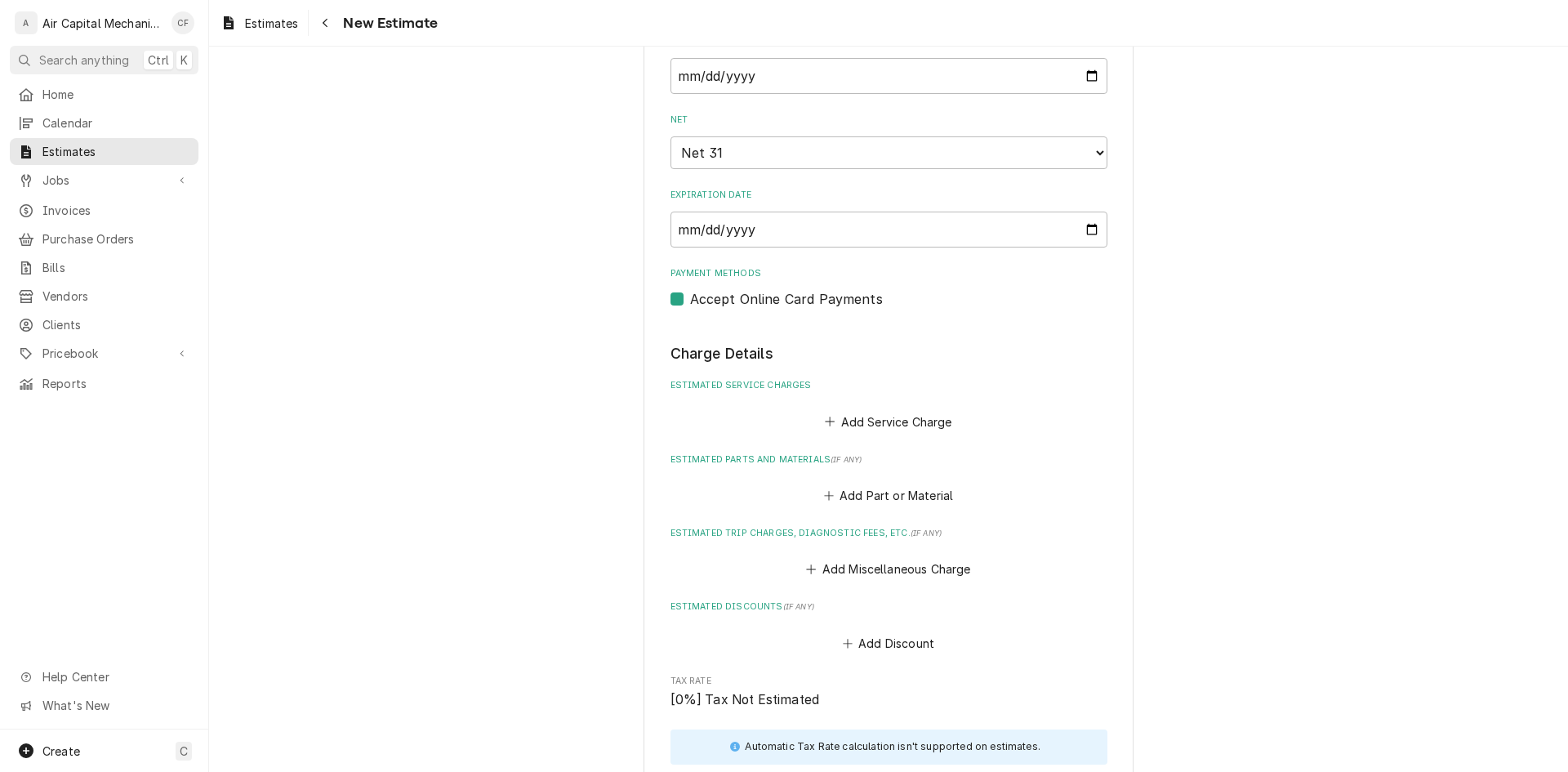
type textarea "x"
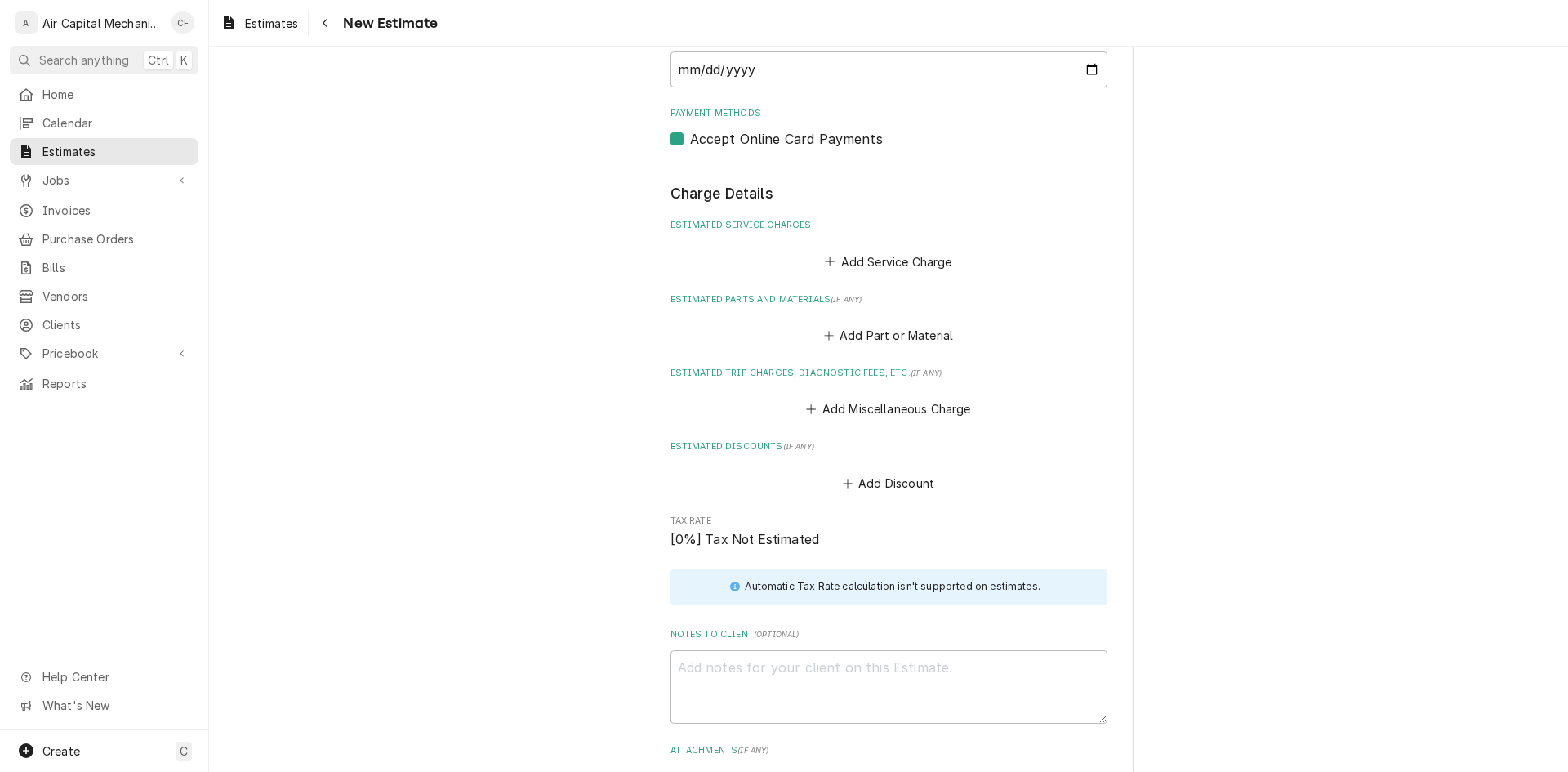
scroll to position [1028, 0]
click at [886, 237] on div "Estimated Service Charges Add Service Charge" at bounding box center [889, 242] width 437 height 54
click at [884, 254] on button "Add Service Charge" at bounding box center [889, 258] width 132 height 23
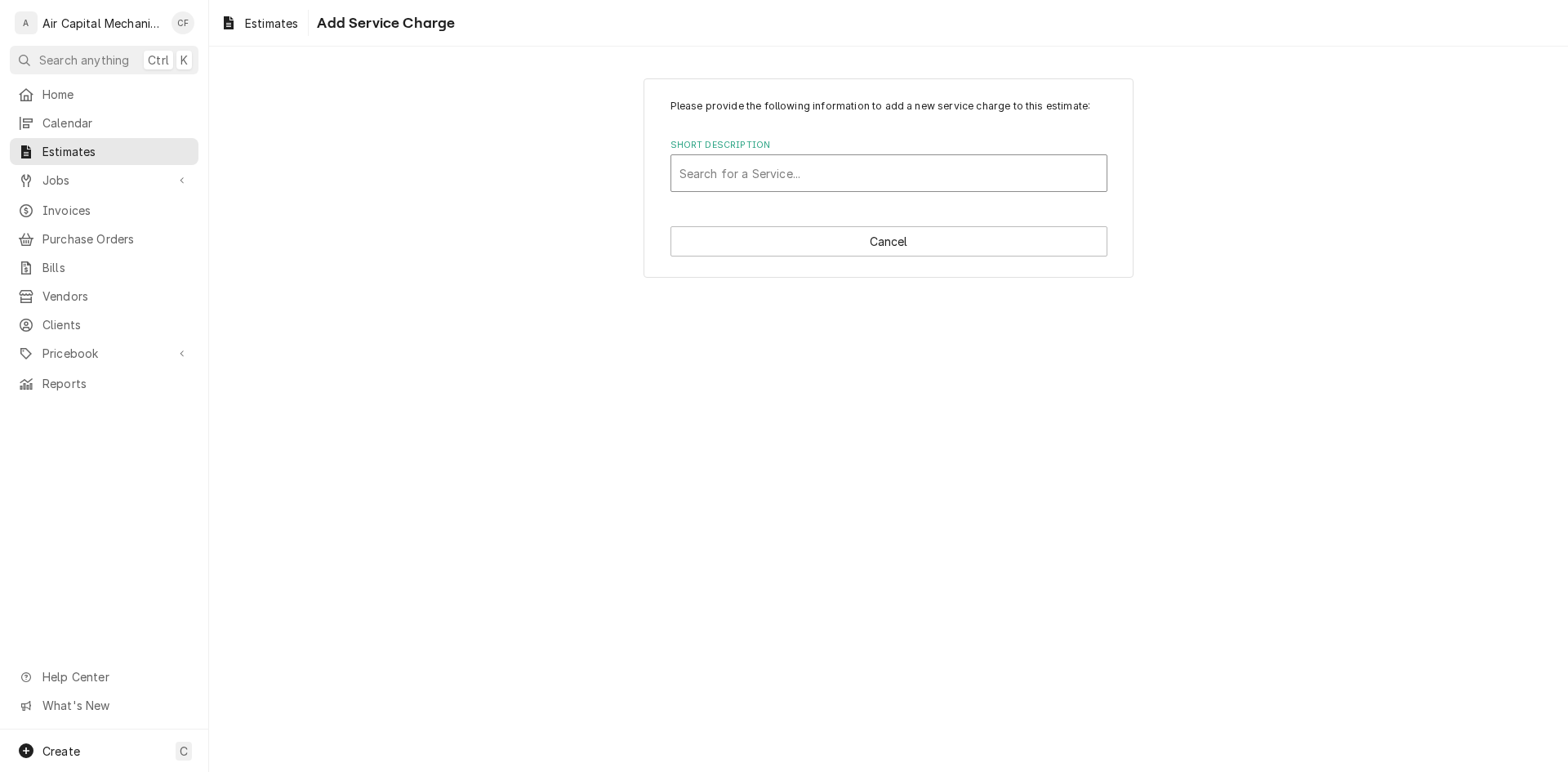
click at [846, 182] on div "Short Description" at bounding box center [889, 173] width 419 height 30
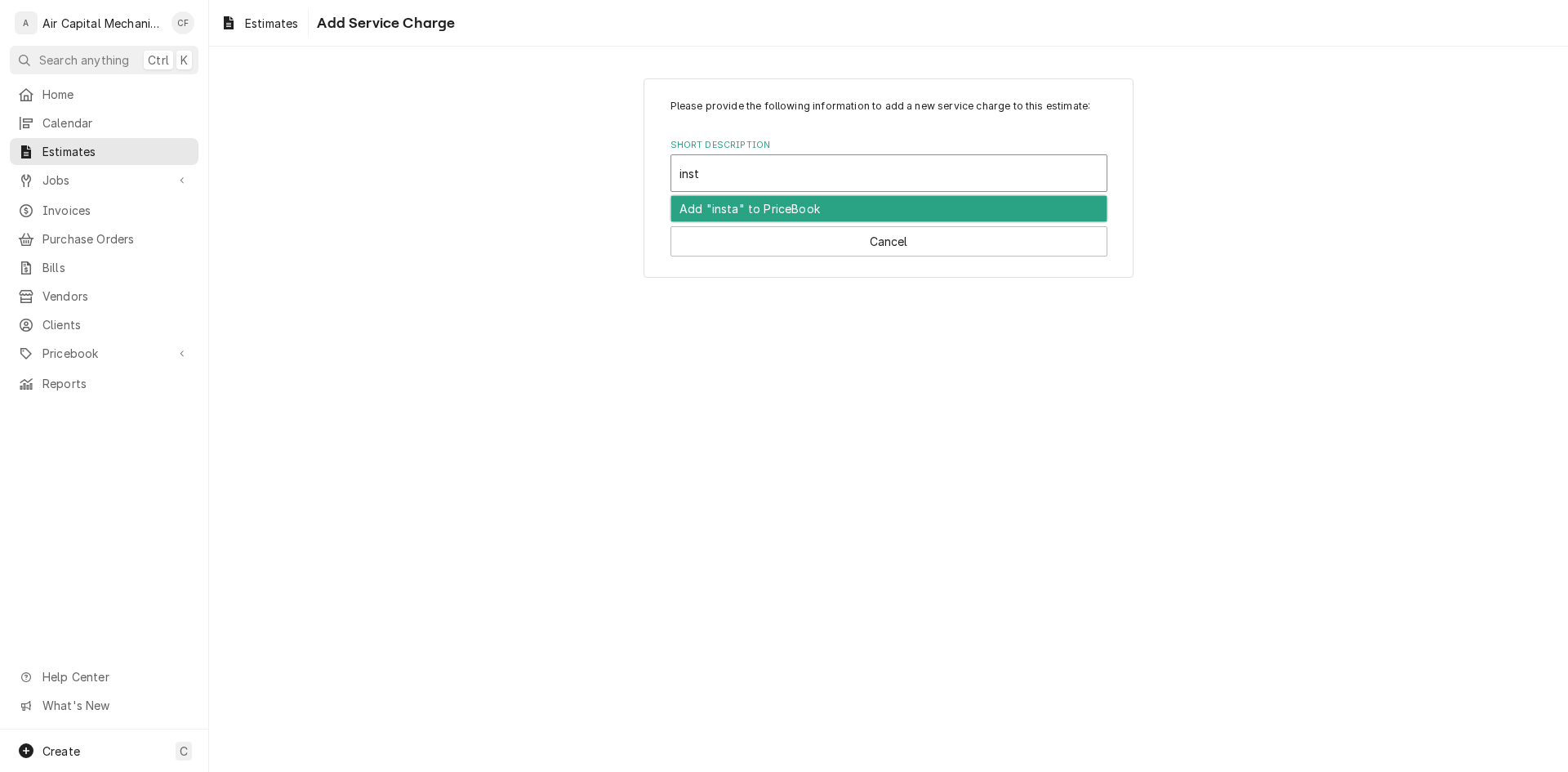
type input "insta"
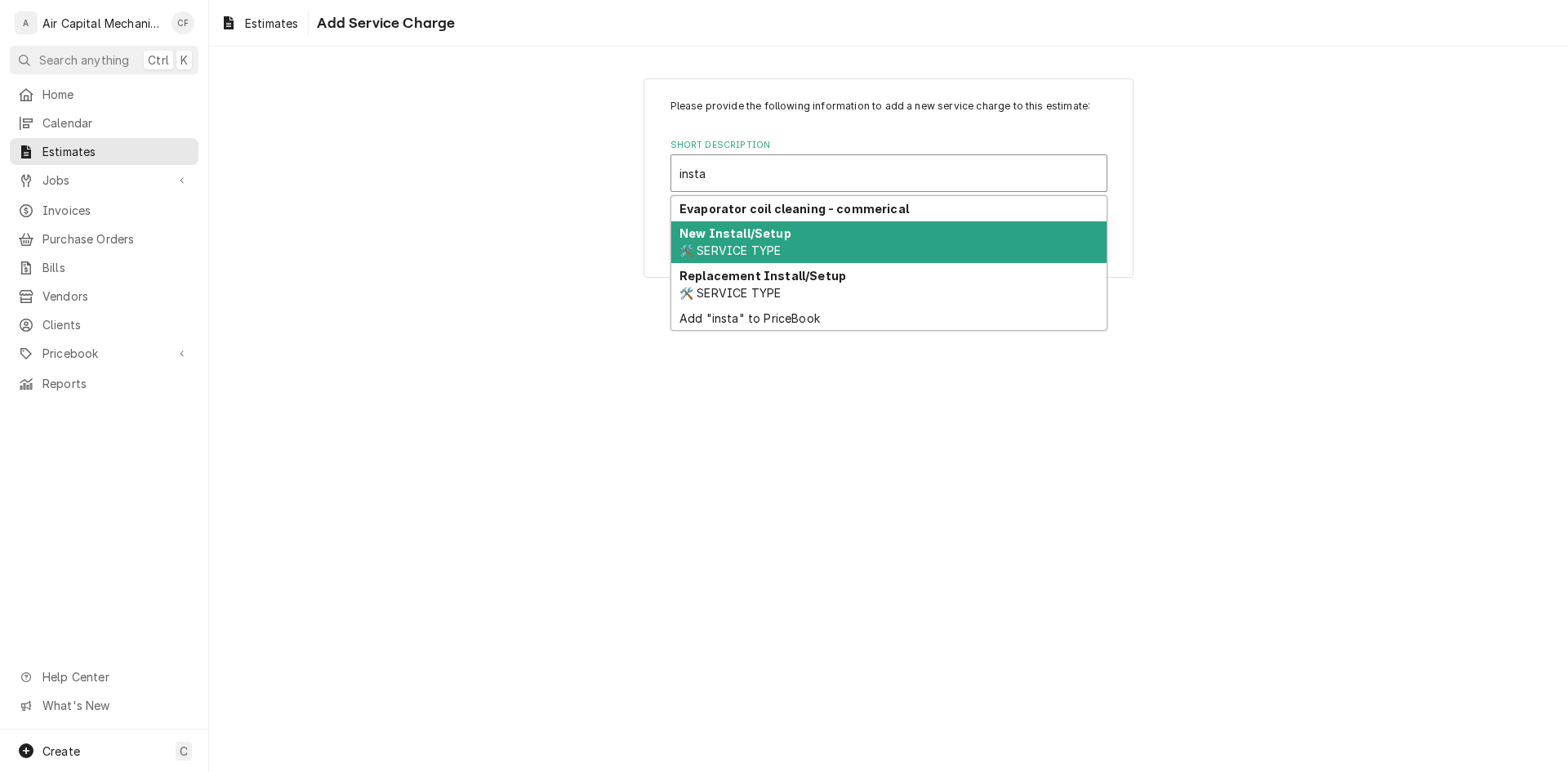
click at [840, 226] on div "New Install/Setup 🛠️ SERVICE TYPE" at bounding box center [889, 242] width 435 height 42
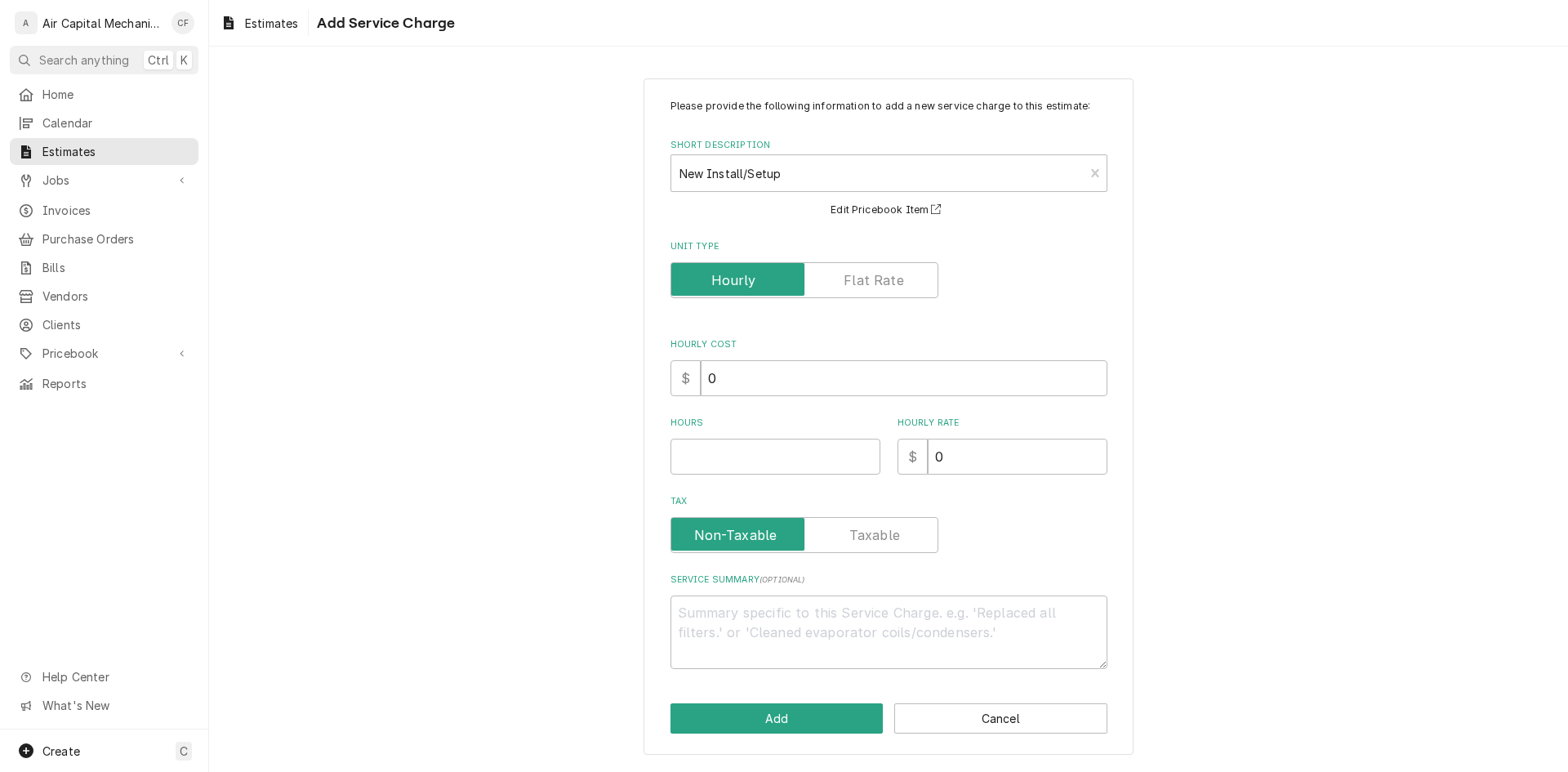
type textarea "x"
click at [867, 276] on label "Unit Type" at bounding box center [805, 280] width 268 height 36
click at [867, 276] on input "Unit Type" at bounding box center [805, 280] width 254 height 36
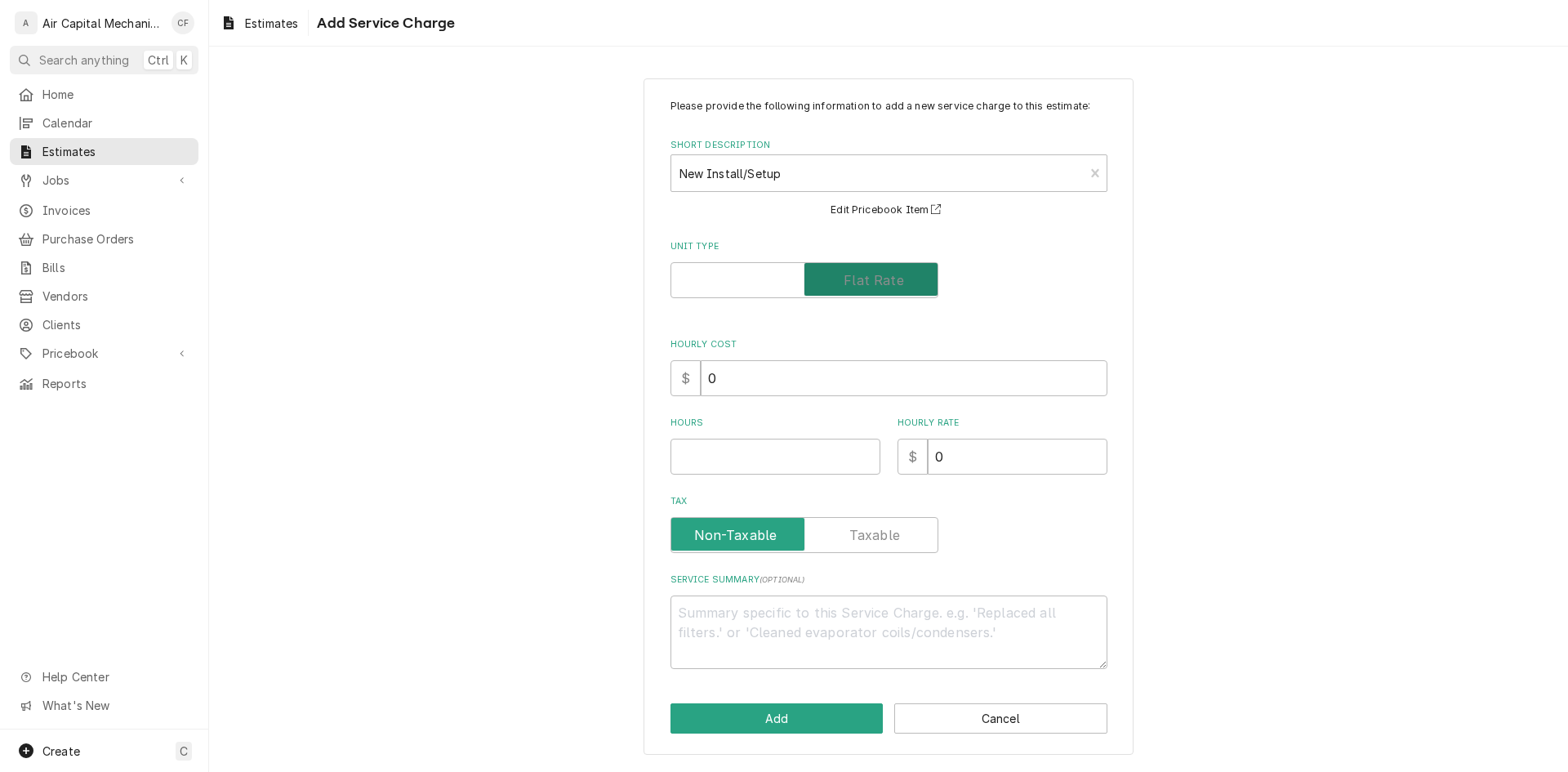
checkbox input "true"
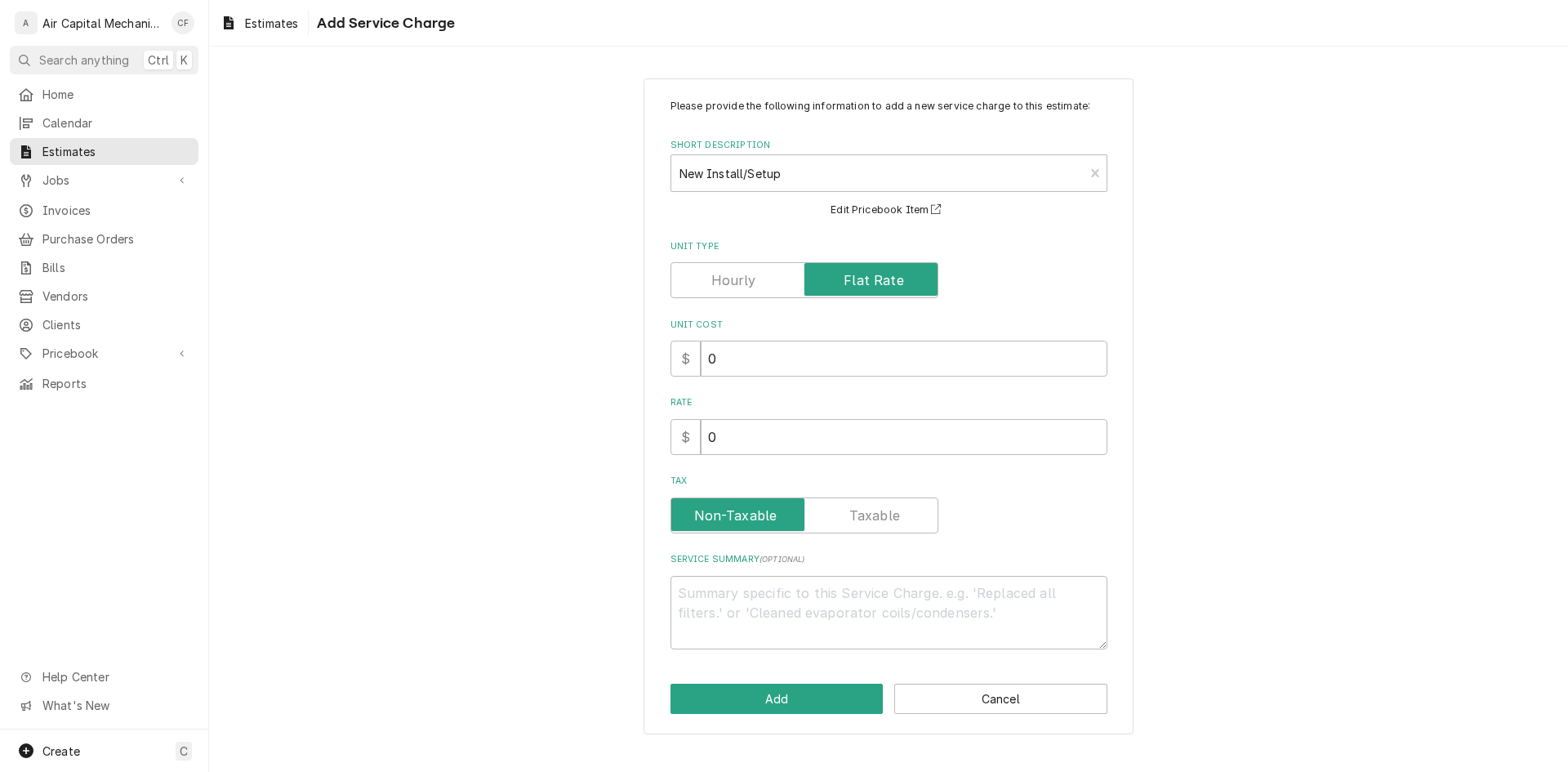
click at [854, 338] on div "Unit Cost $ 0" at bounding box center [889, 347] width 437 height 58
click at [853, 339] on div "Unit Cost $ 0" at bounding box center [889, 347] width 437 height 58
click at [845, 353] on input "0" at bounding box center [903, 359] width 407 height 36
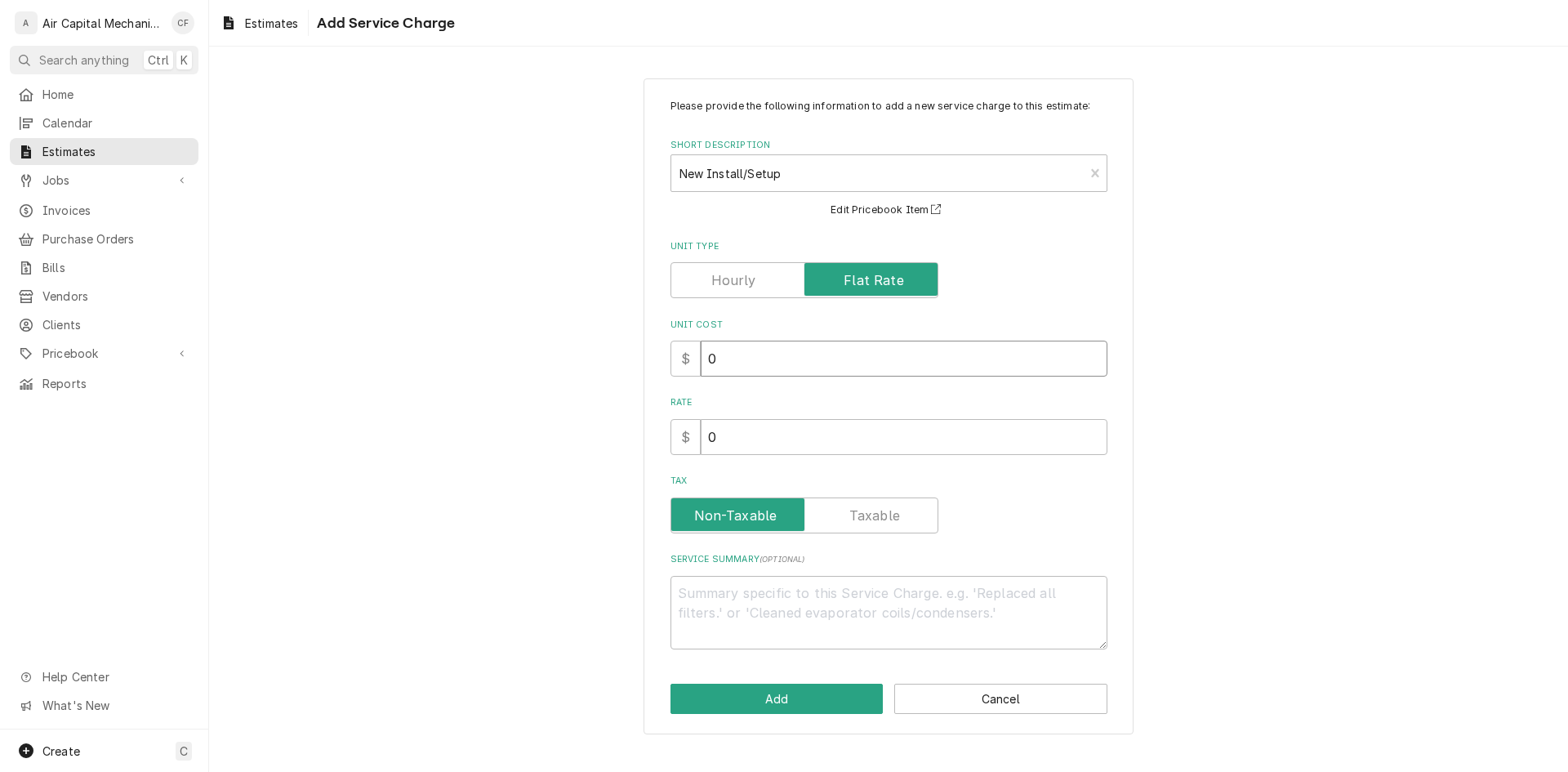
type textarea "x"
type input "1"
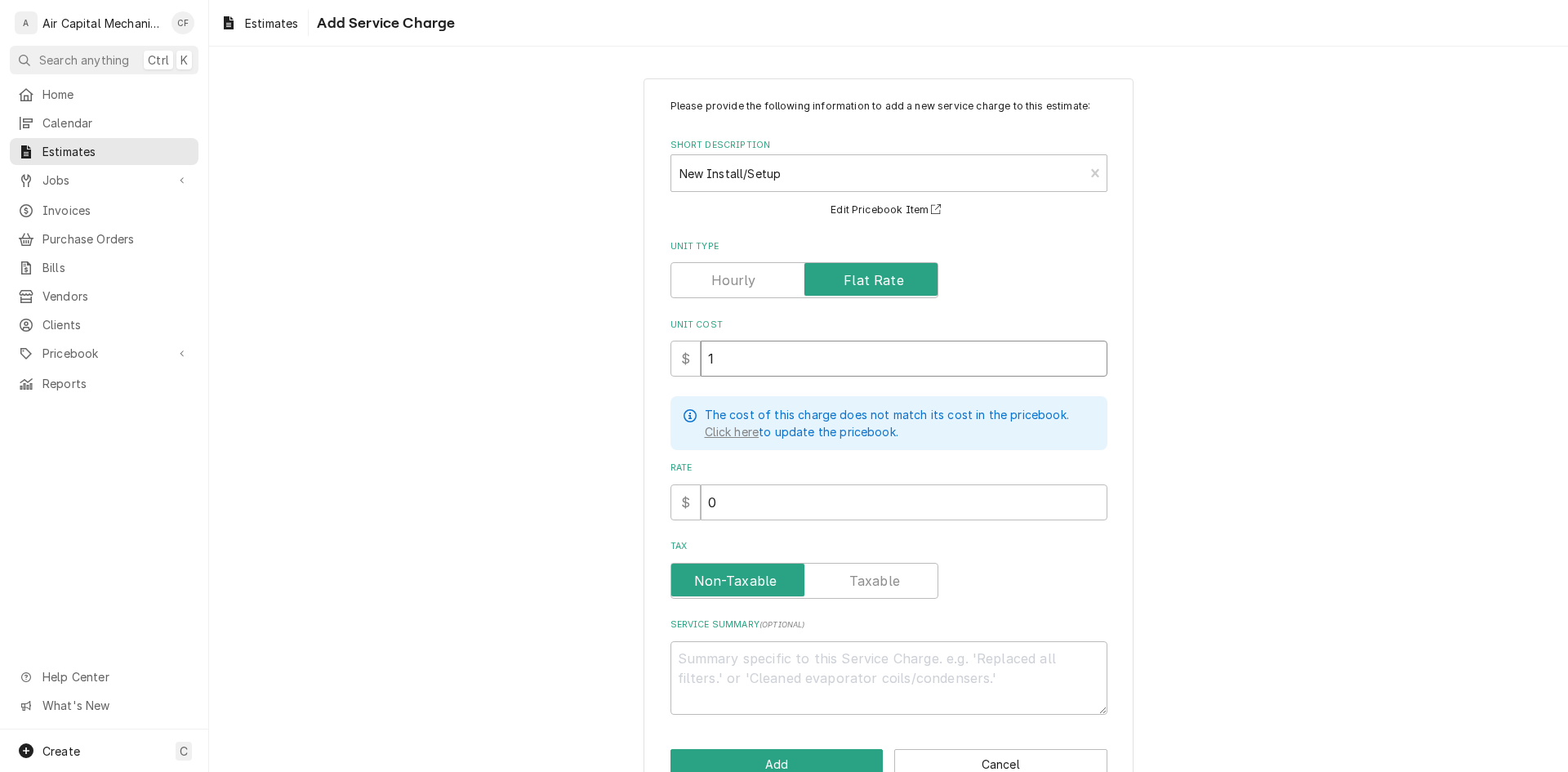
type textarea "x"
type input "10"
type textarea "x"
type input "100"
type textarea "x"
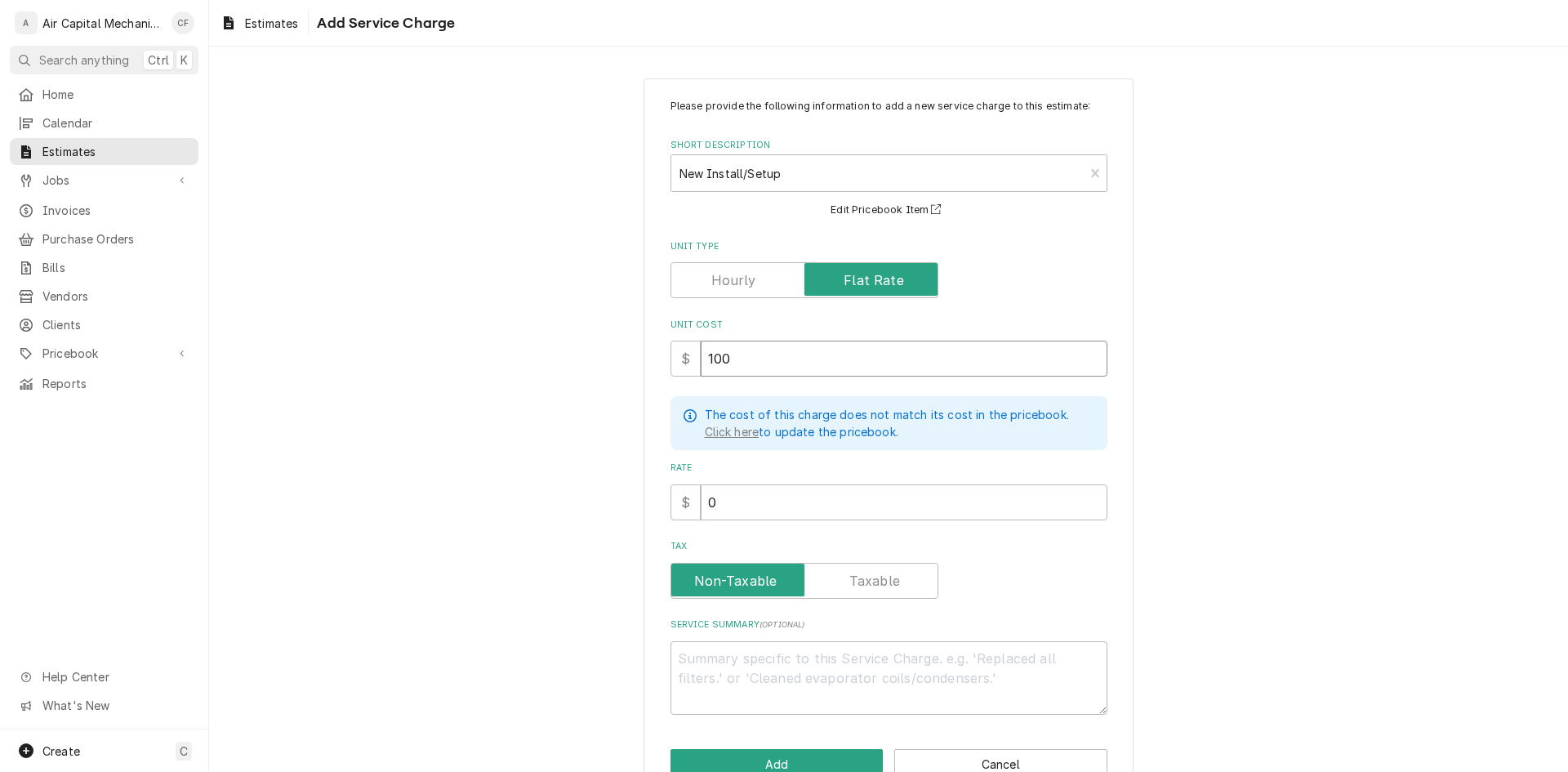
type input "1000"
type textarea "x"
type input "1000"
click at [805, 519] on div "Please provide the following information to add a new service charge to this es…" at bounding box center [889, 407] width 437 height 616
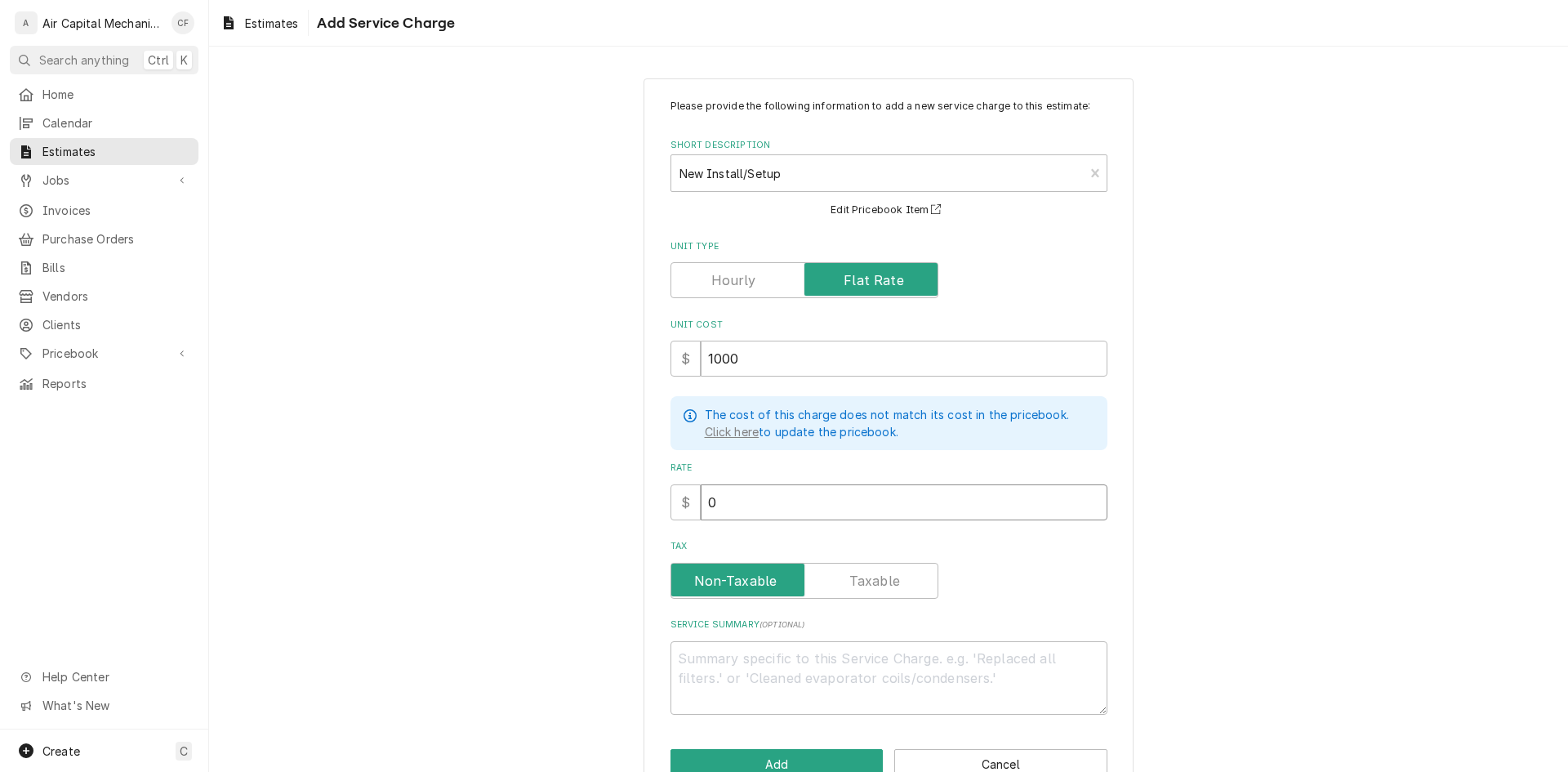
click at [806, 502] on input "0" at bounding box center [903, 502] width 407 height 36
type textarea "x"
type input "2"
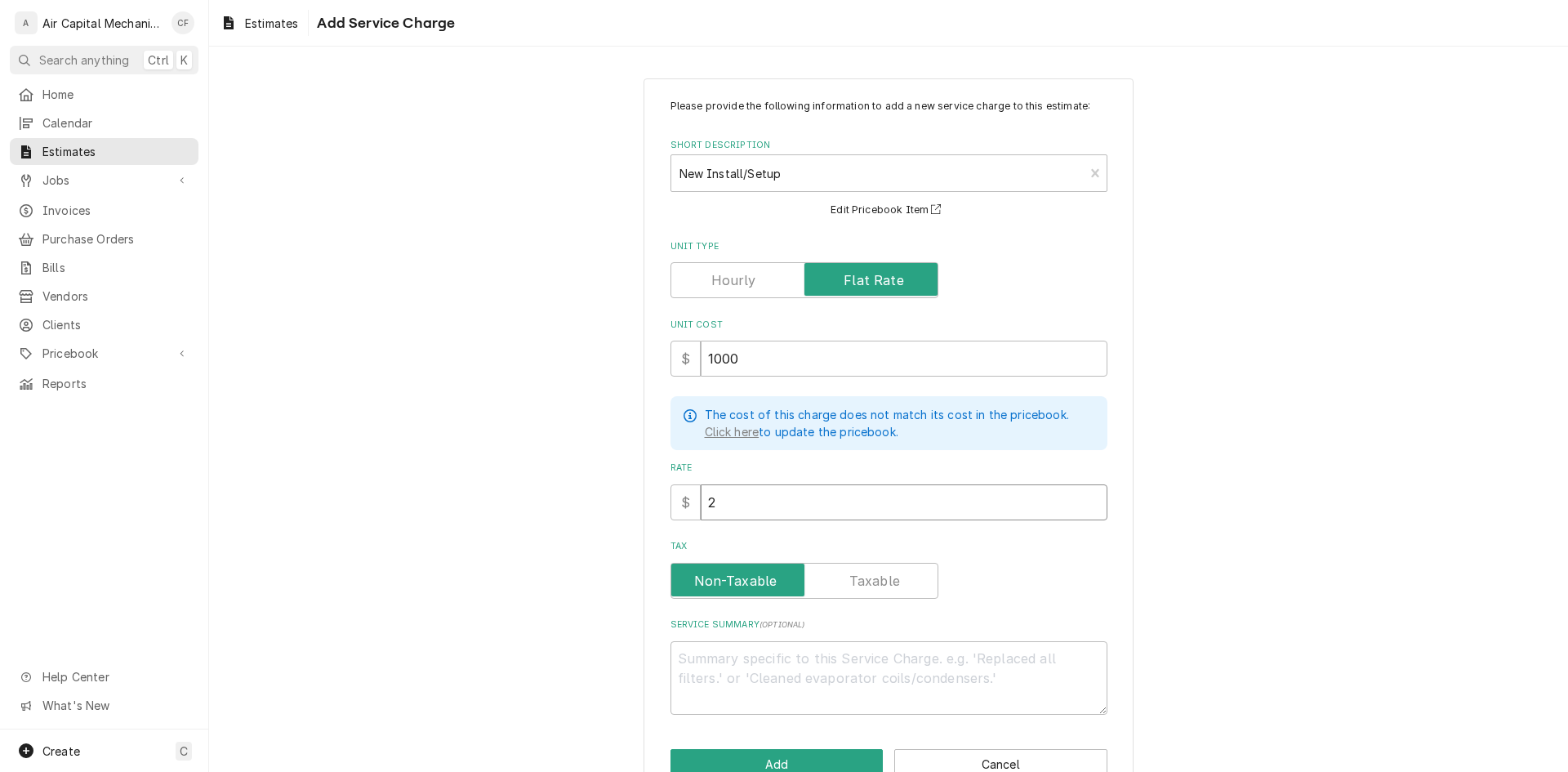
type textarea "x"
type input "25"
type textarea "x"
type input "250"
type textarea "x"
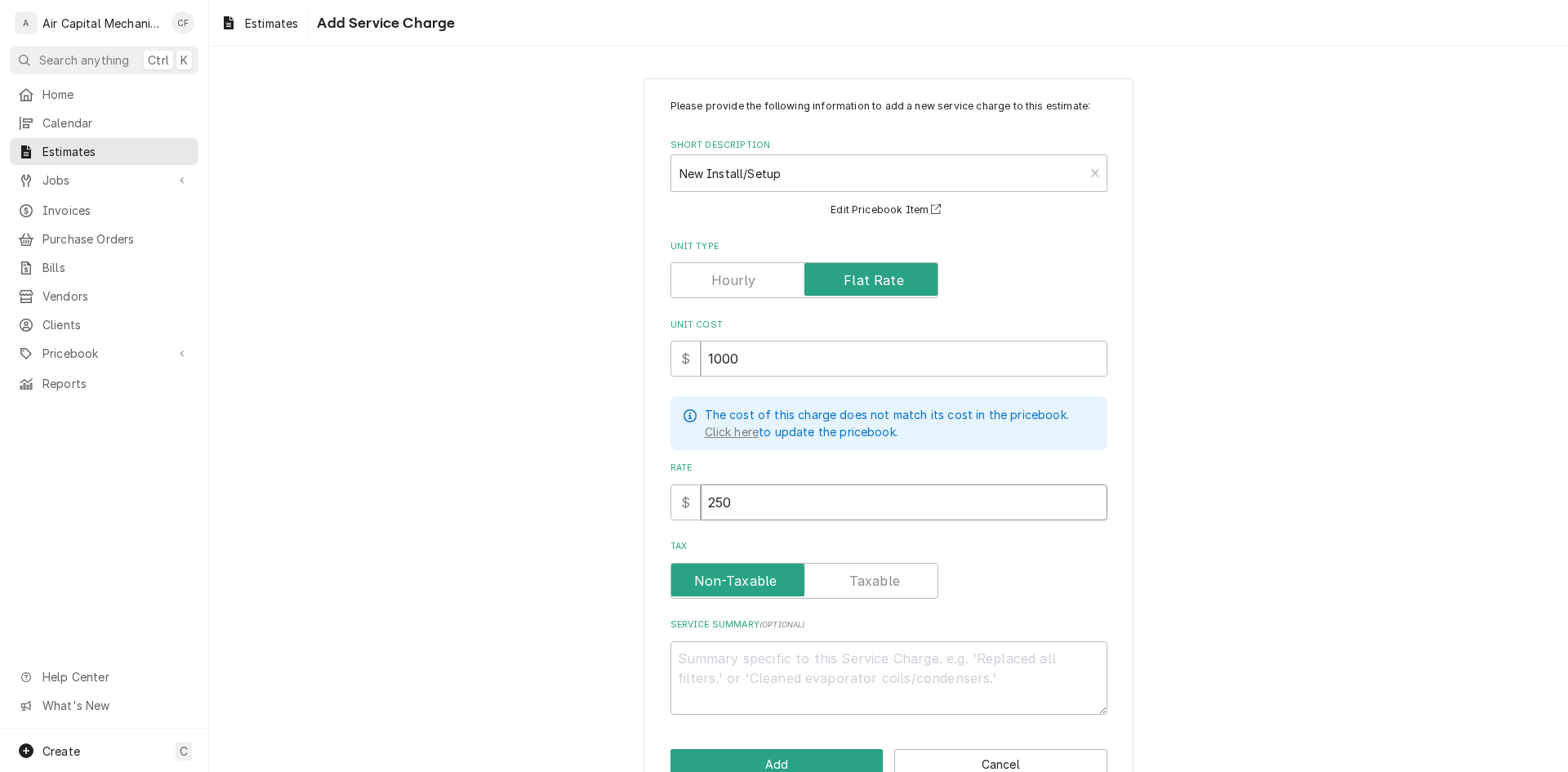
type input "2500"
type textarea "x"
type input "2500"
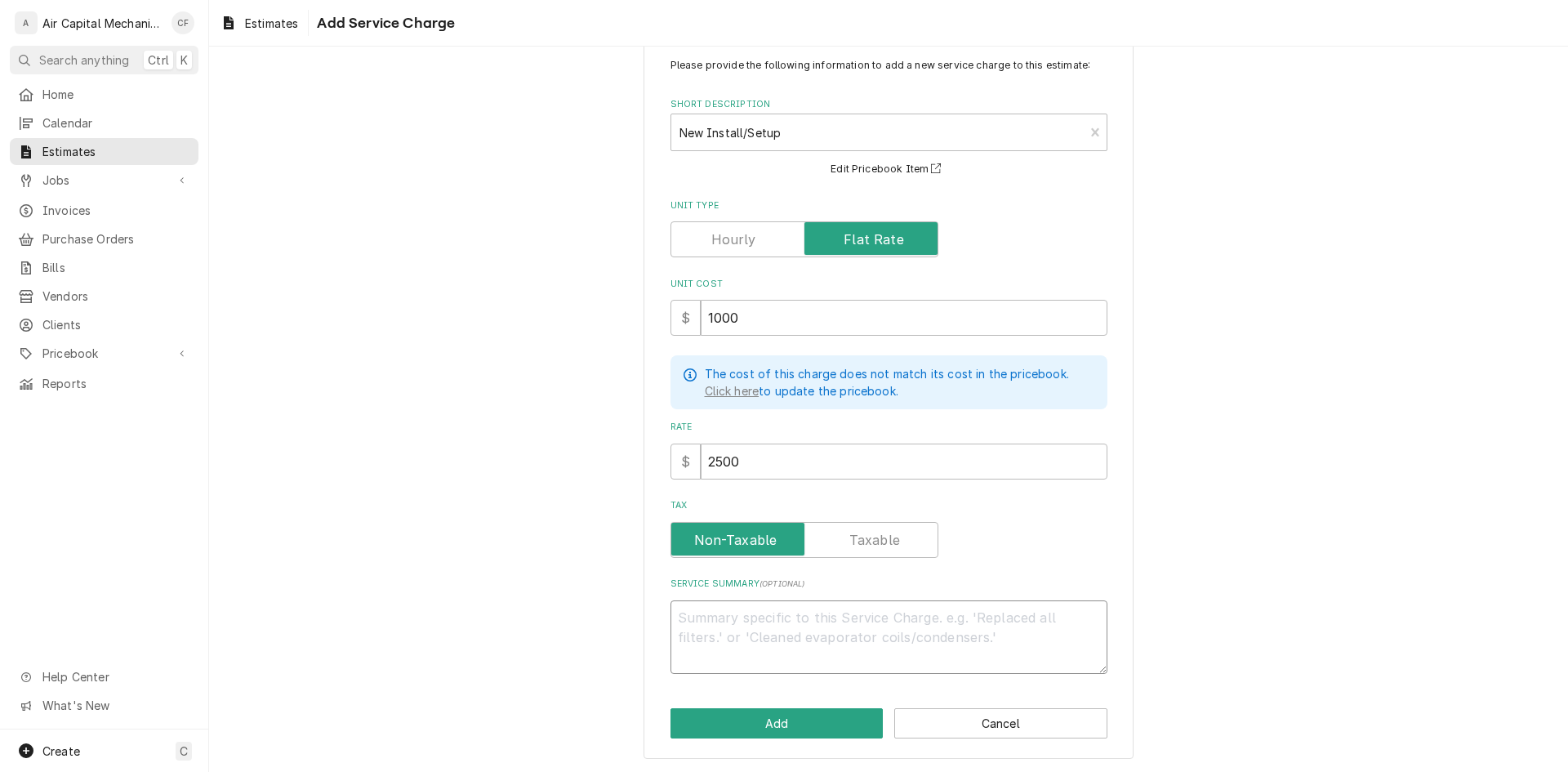
click at [849, 628] on textarea "Service Summary ( optional )" at bounding box center [889, 636] width 437 height 74
click at [847, 649] on textarea "Service Summary ( optional )" at bounding box center [889, 636] width 437 height 74
paste textarea "labor to install new AC, furnace, thermostat and accessories. Start-up and test…"
type textarea "x"
type textarea "labor to install new AC, furnace, thermostat and accessories. Start-up and test…"
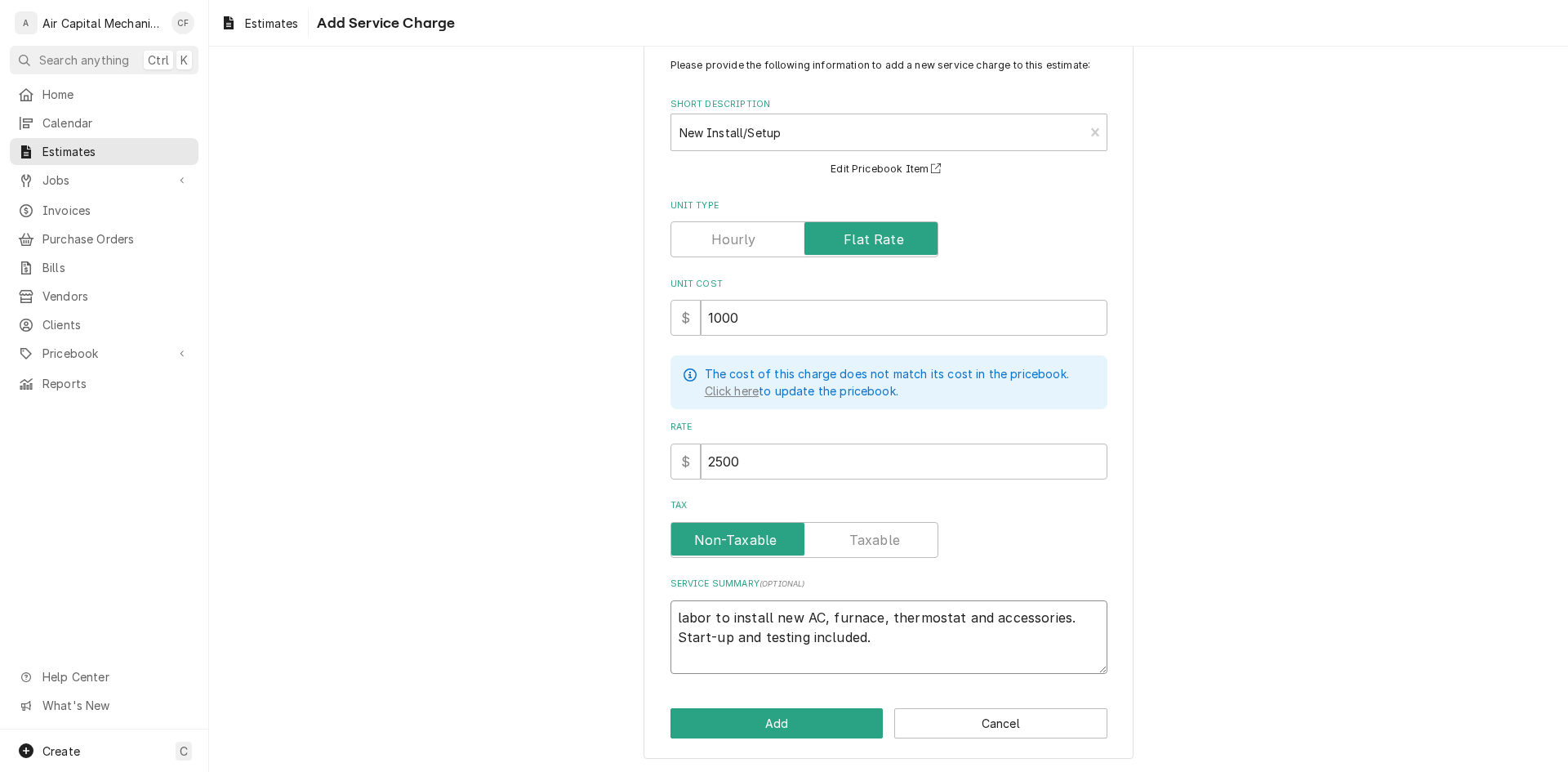
type textarea "x"
type textarea "labor to install new AC, furnace, thermostat and accessories. Start-up and test…"
type textarea "x"
type textarea "labor to install new AC, furnace, thermostat and accessories. Start-up and test…"
click at [793, 732] on button "Add" at bounding box center [777, 723] width 213 height 31
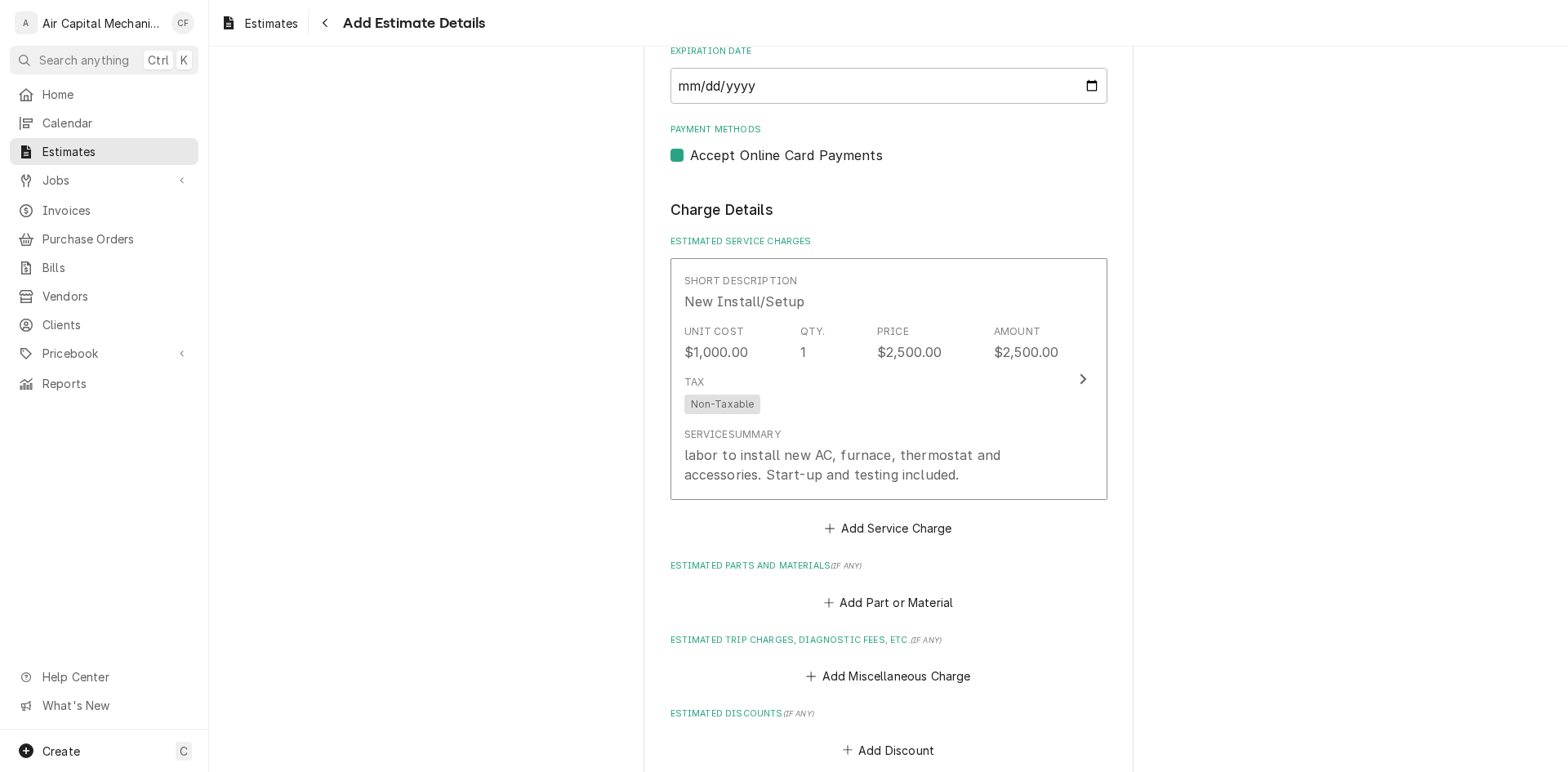
type textarea "x"
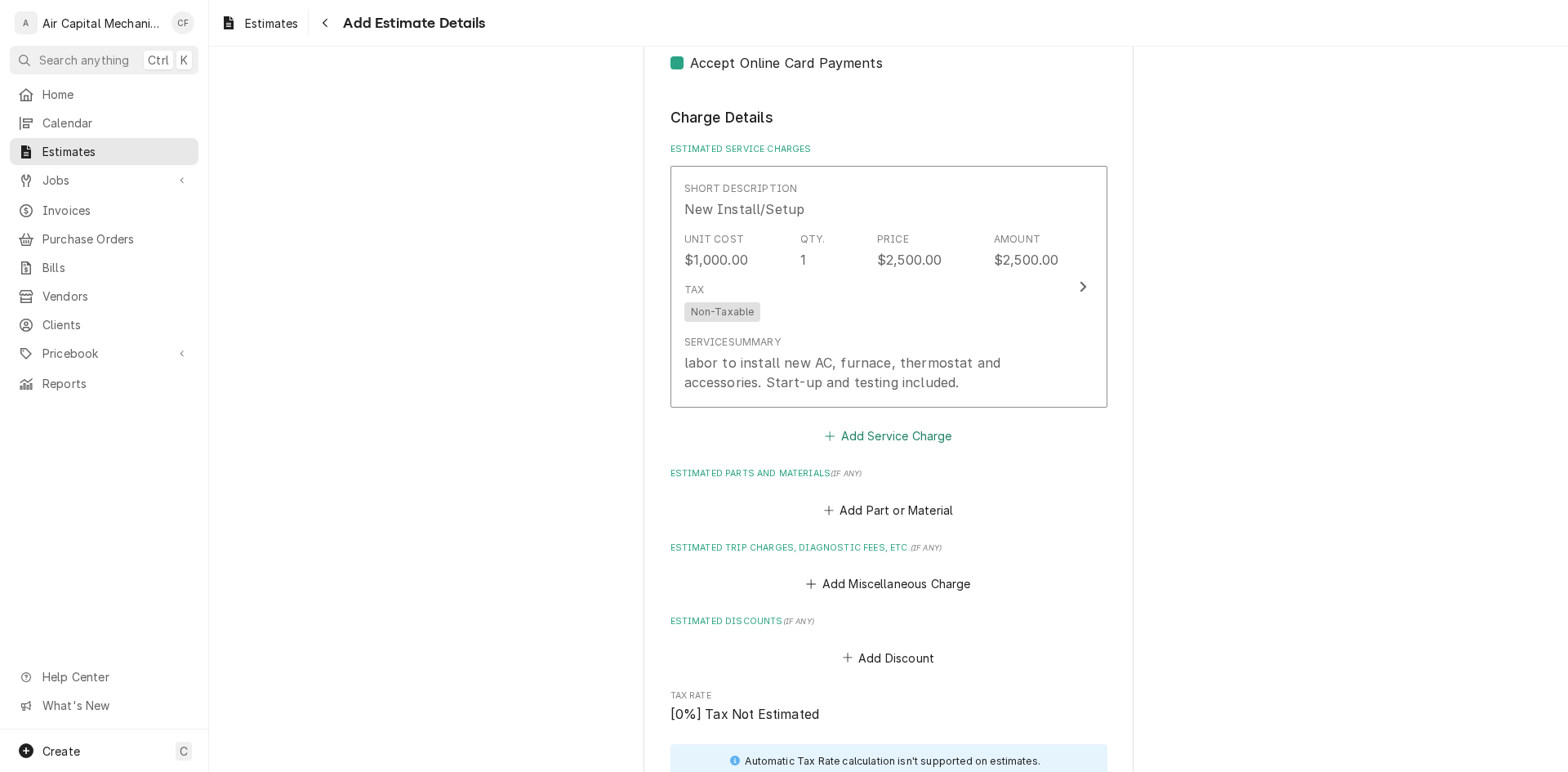
scroll to position [1091, 0]
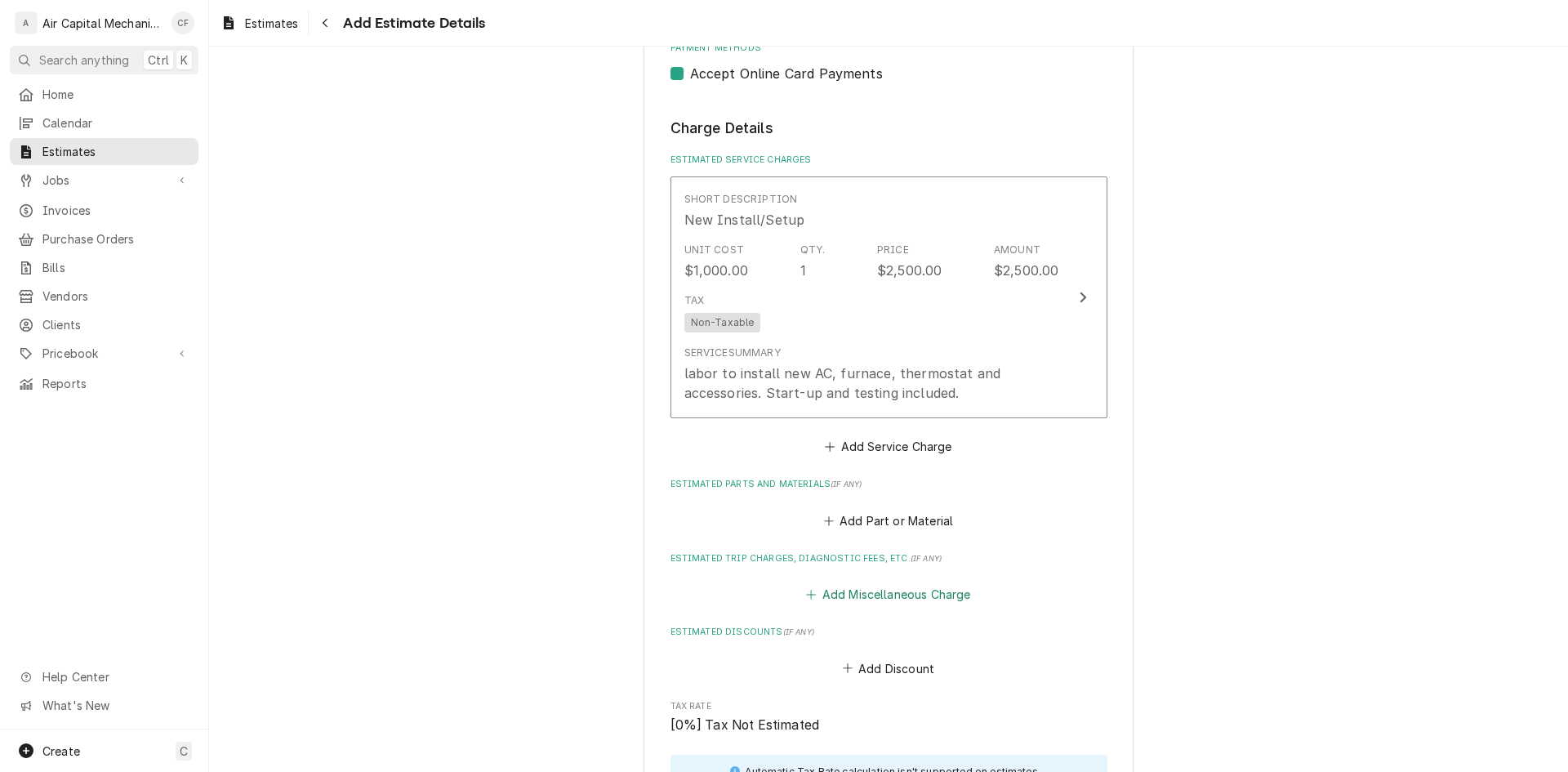
click at [912, 584] on button "Add Miscellaneous Charge" at bounding box center [889, 595] width 170 height 23
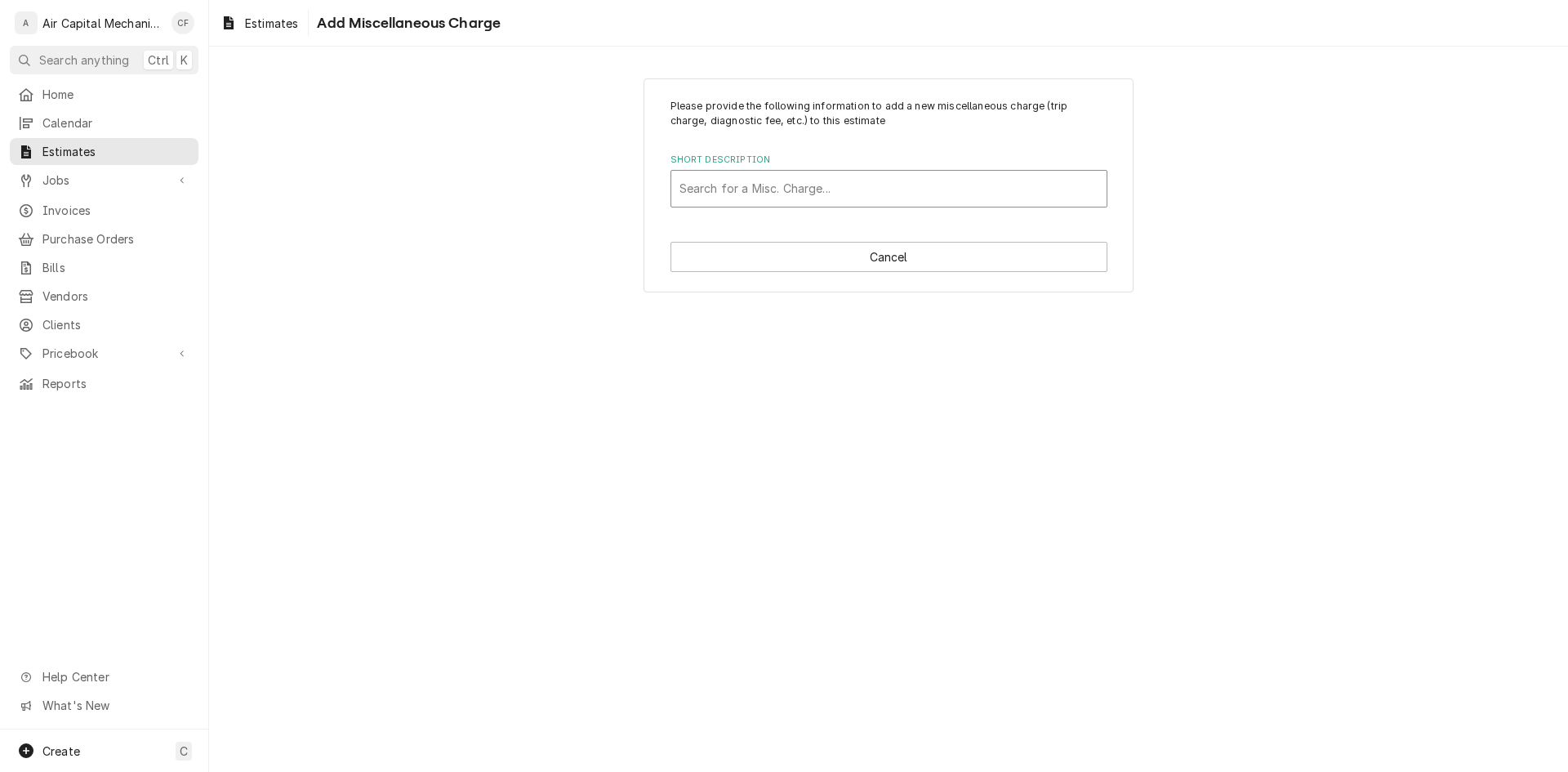
click at [812, 187] on div "Short Description" at bounding box center [889, 188] width 419 height 30
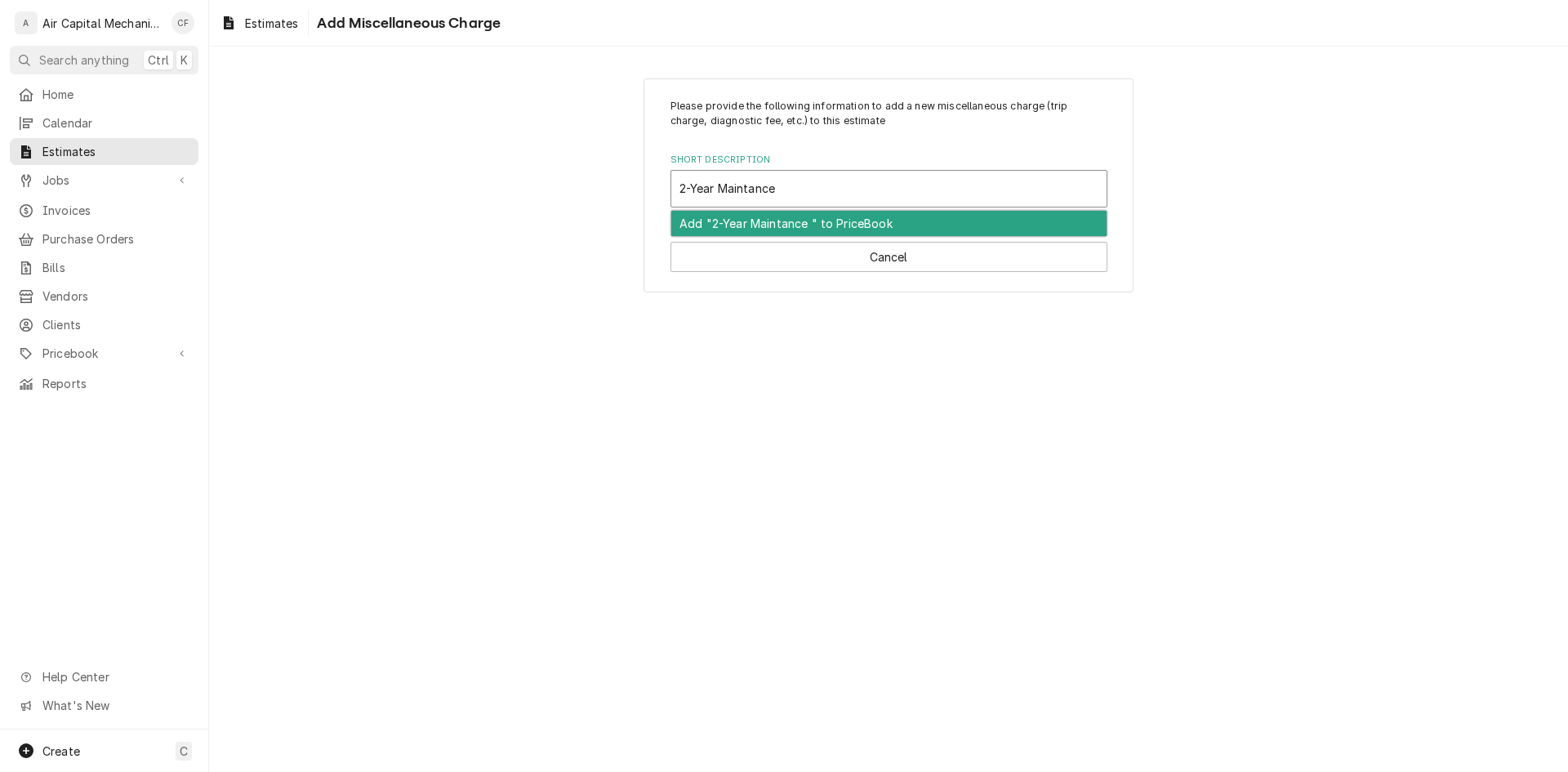
type input "2-Year Maintance"
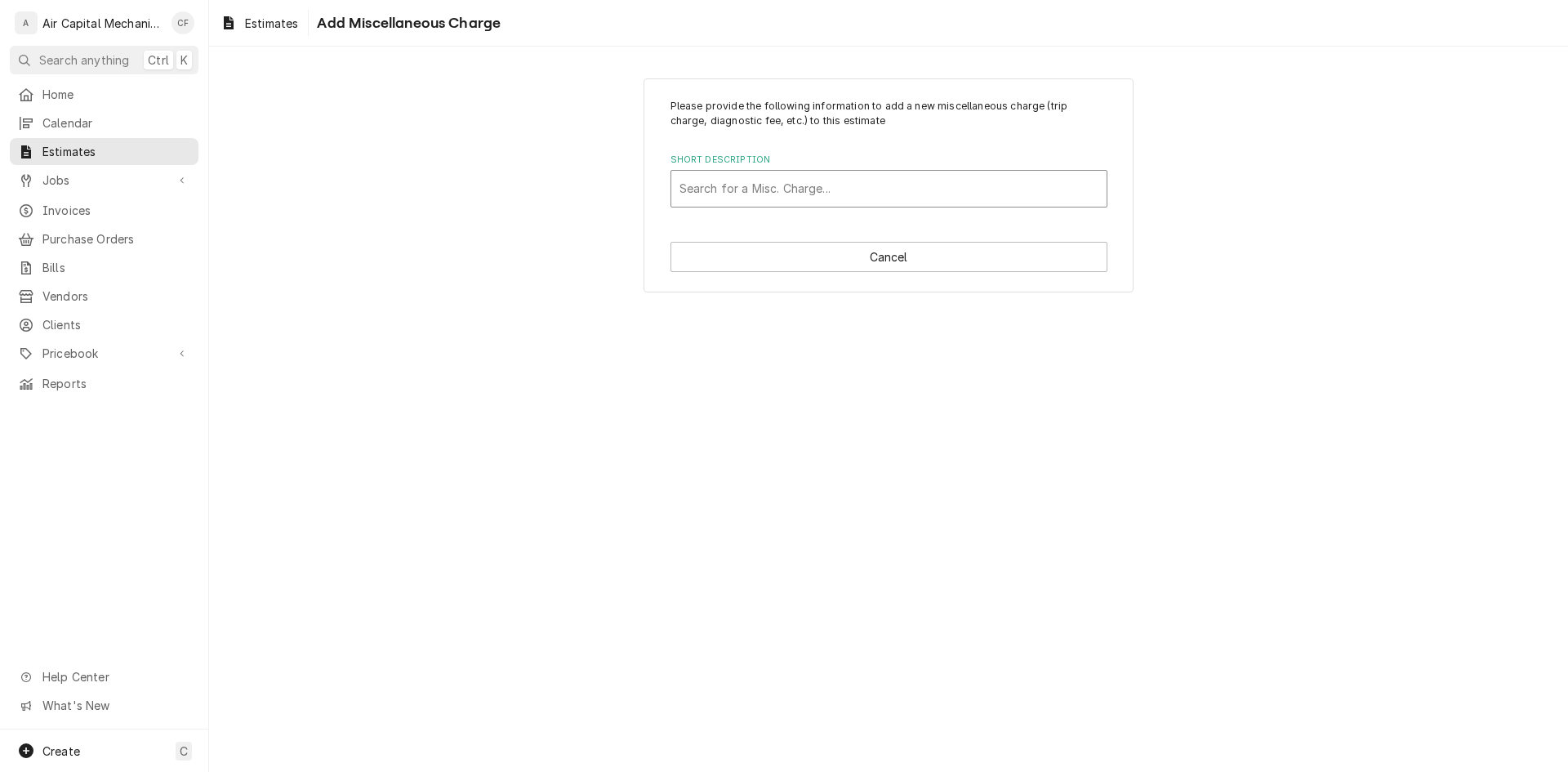
drag, startPoint x: 886, startPoint y: 158, endPoint x: 884, endPoint y: 176, distance: 18.1
click at [886, 158] on label "Short Description" at bounding box center [889, 160] width 437 height 13
click at [882, 187] on div "Short Description" at bounding box center [889, 188] width 419 height 30
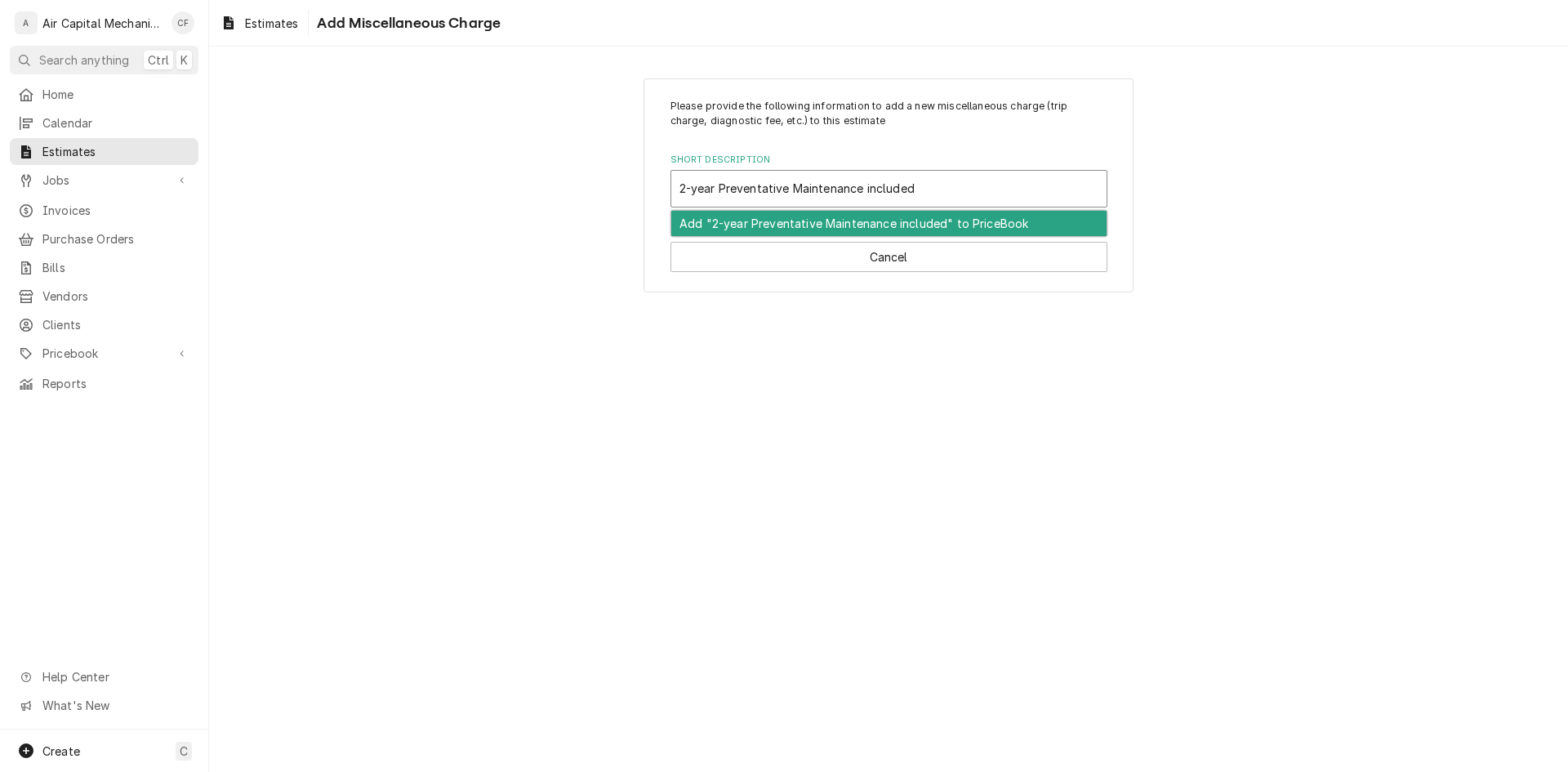
drag, startPoint x: 717, startPoint y: 191, endPoint x: 862, endPoint y: 197, distance: 145.1
click at [862, 197] on input "2-year Preventative Maintenance included" at bounding box center [799, 188] width 239 height 26
type input "2-year Preventative Maintenance included"
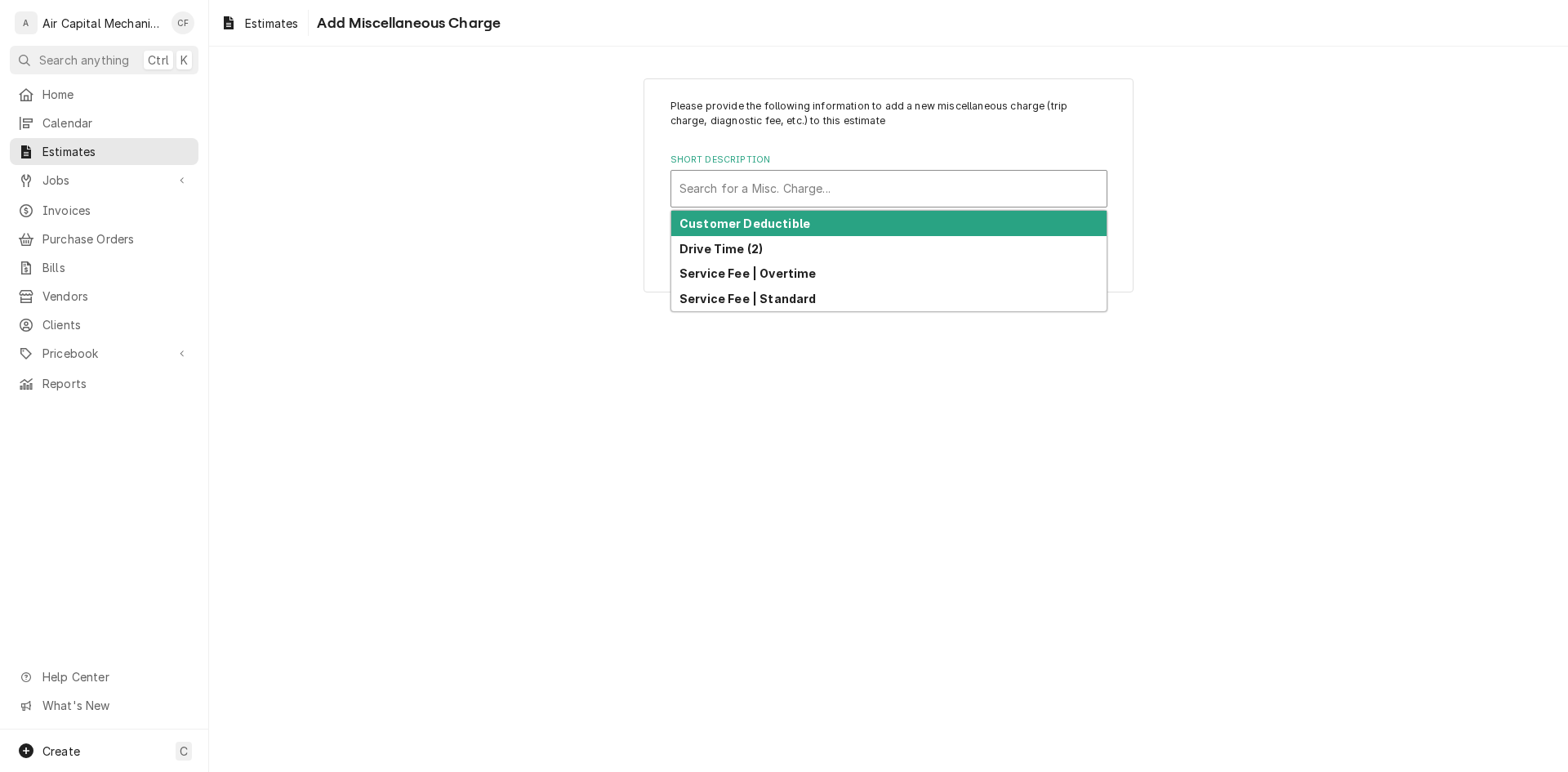
click at [799, 197] on div "Short Description" at bounding box center [889, 188] width 419 height 30
paste input "Preventive Maintenance"
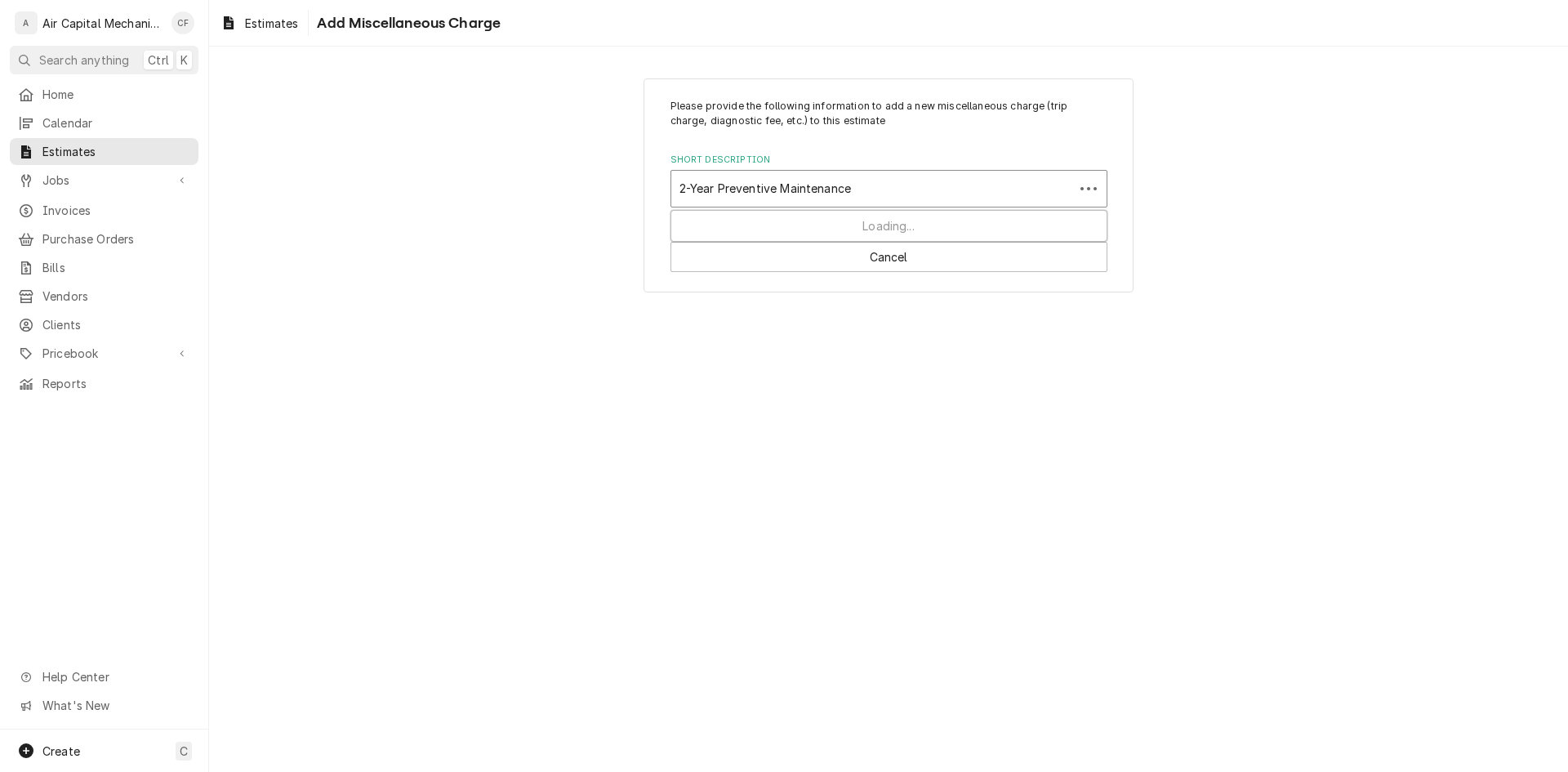
paste input "Preventive Maintenance"
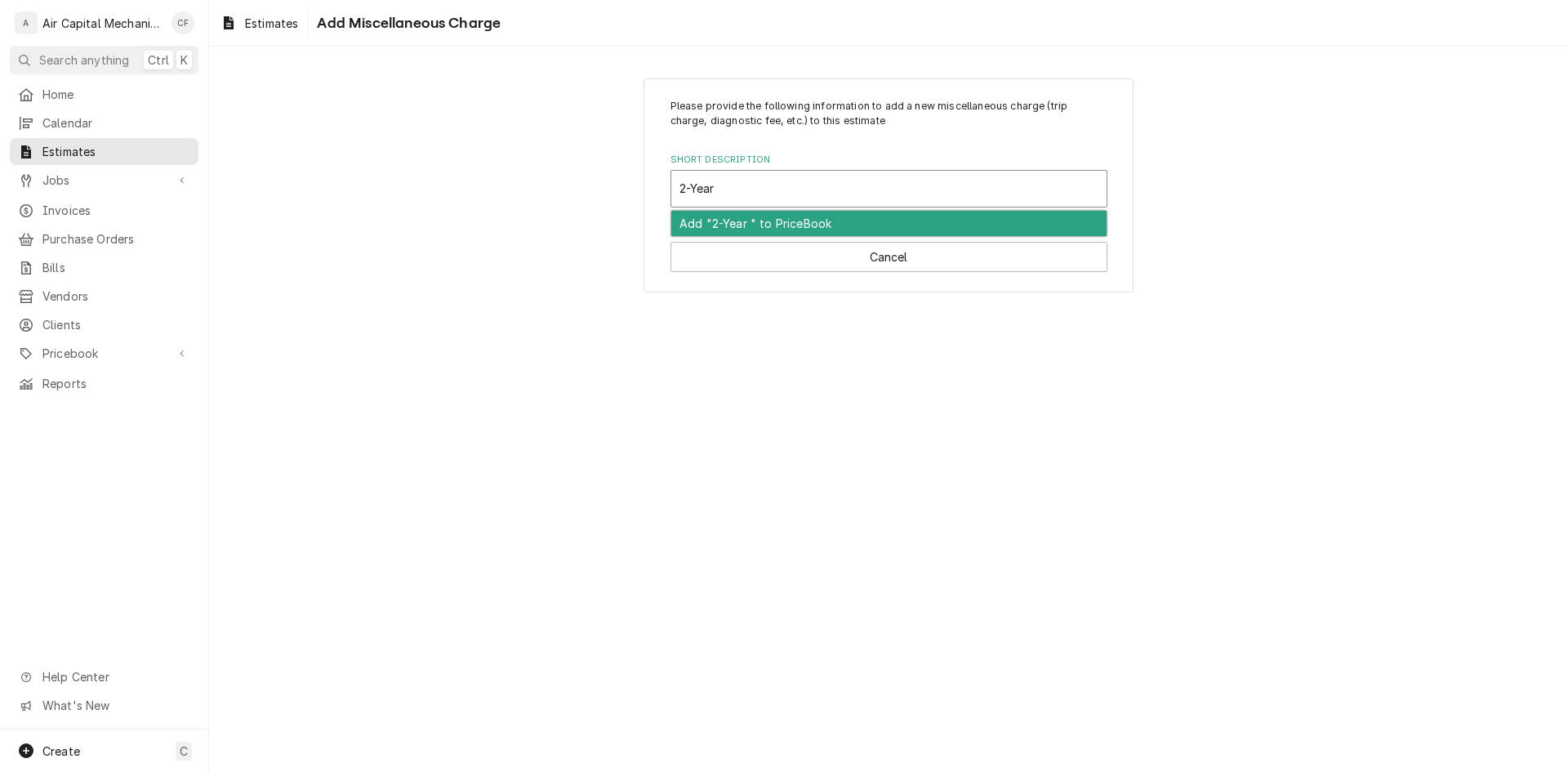
paste input "Preventive Maintenance"
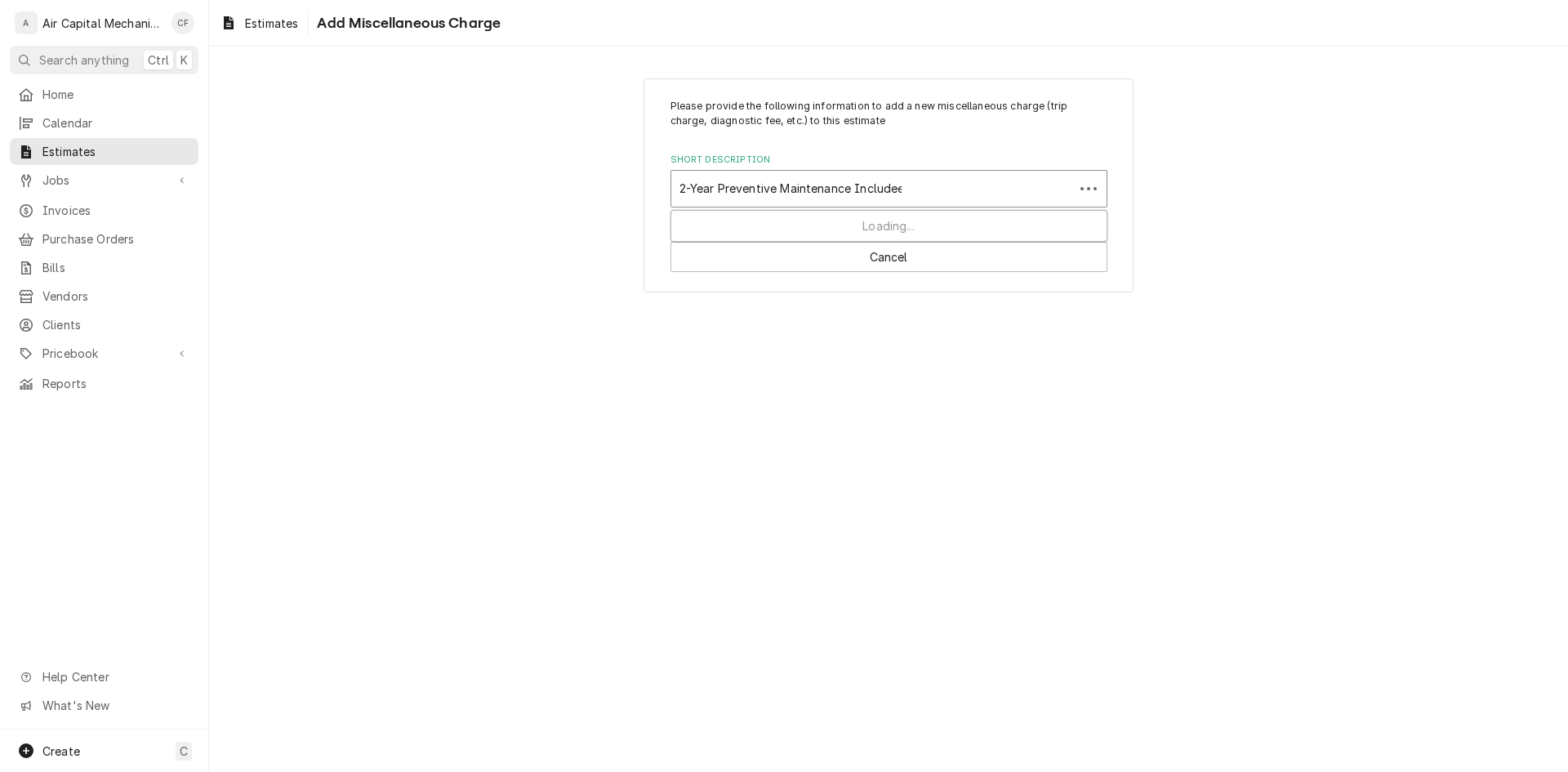
type input "2-Year Preventive Maintenance Includeed"
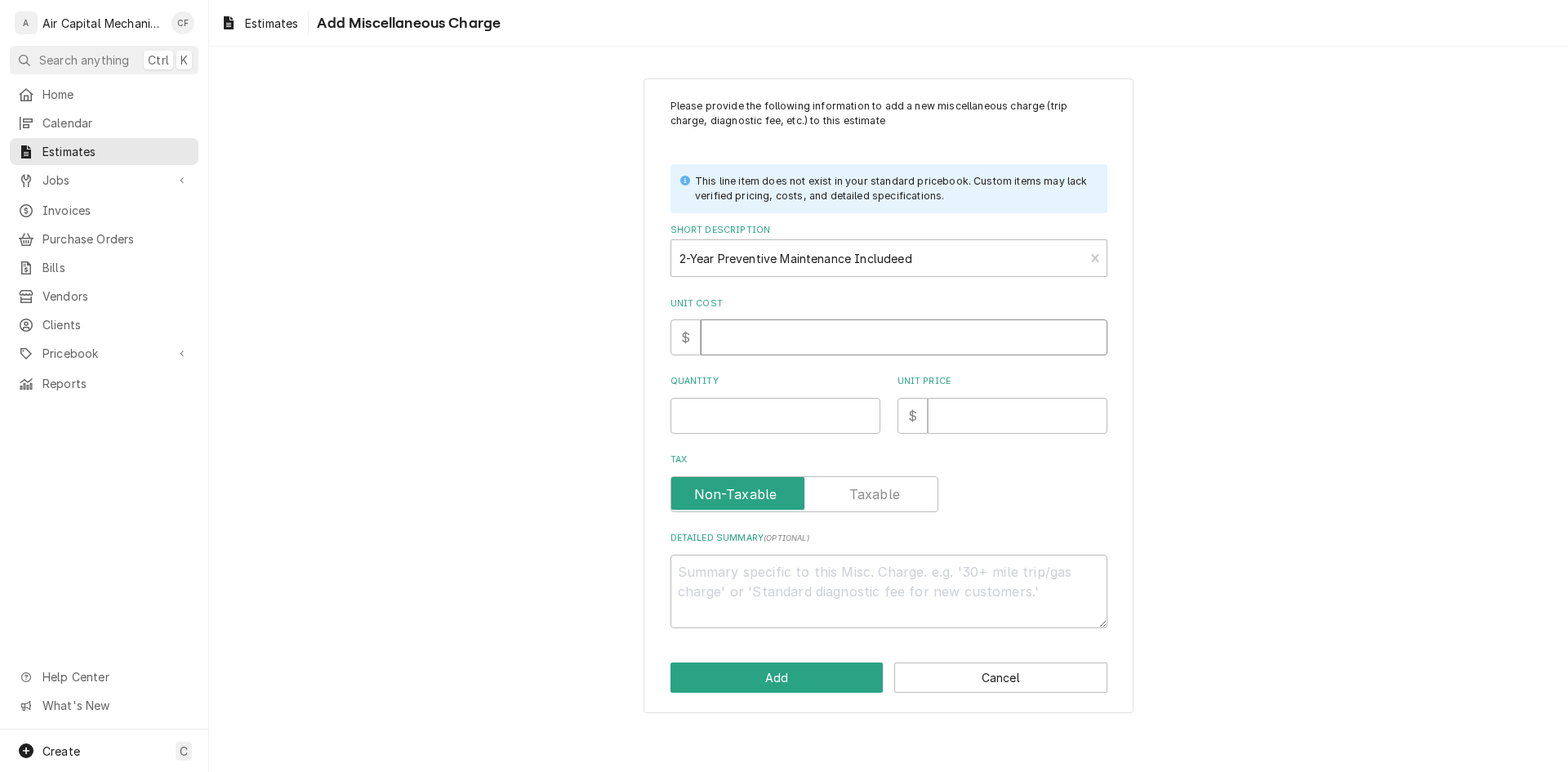
click at [756, 329] on input "Unit Cost" at bounding box center [903, 338] width 407 height 36
type textarea "x"
type input "1"
click at [728, 417] on input "Quantity" at bounding box center [775, 416] width 210 height 36
type textarea "x"
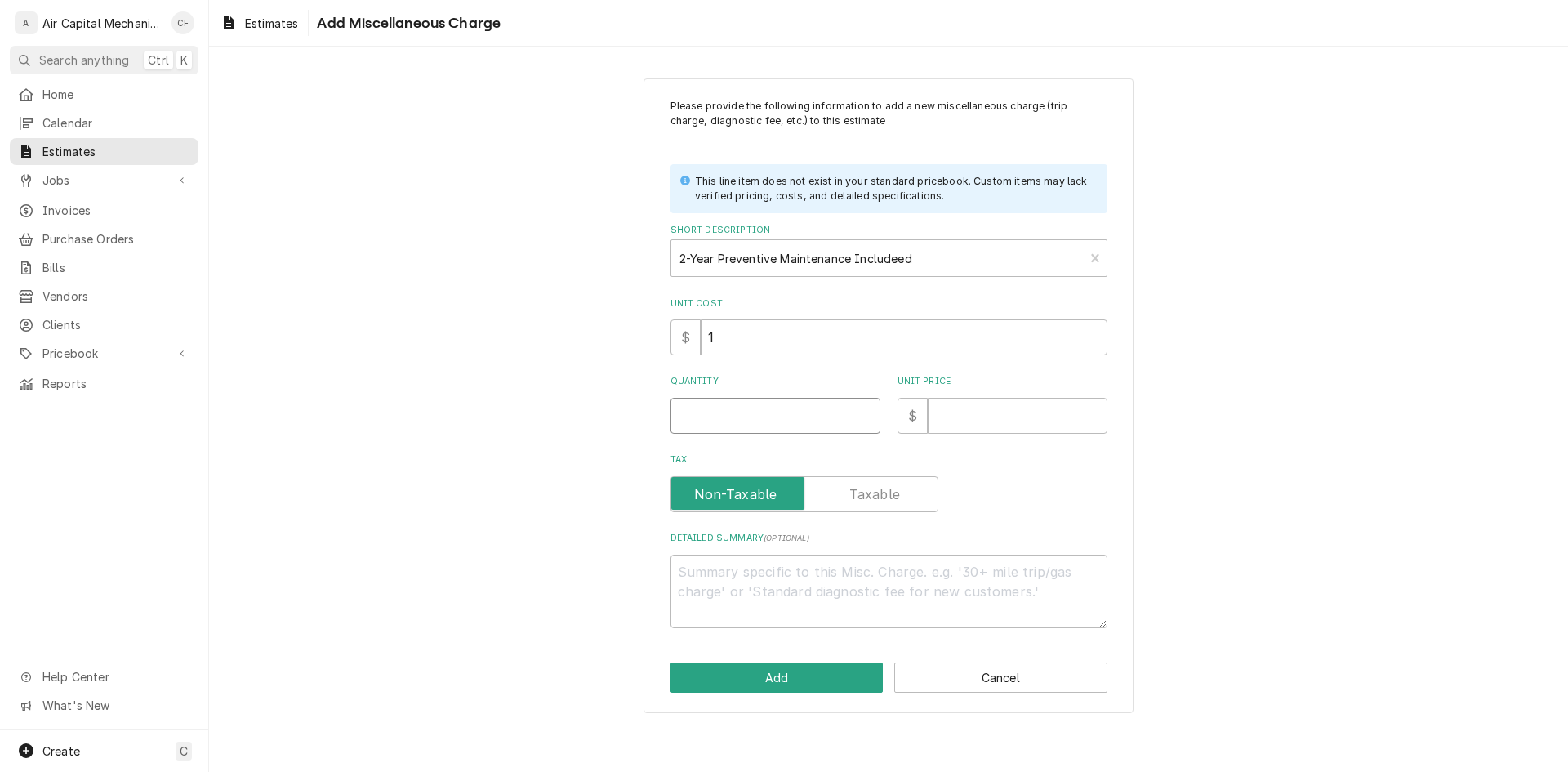
type input "1"
type textarea "x"
type input "1"
click at [980, 416] on input "Unit Price" at bounding box center [1018, 416] width 180 height 36
type textarea "x"
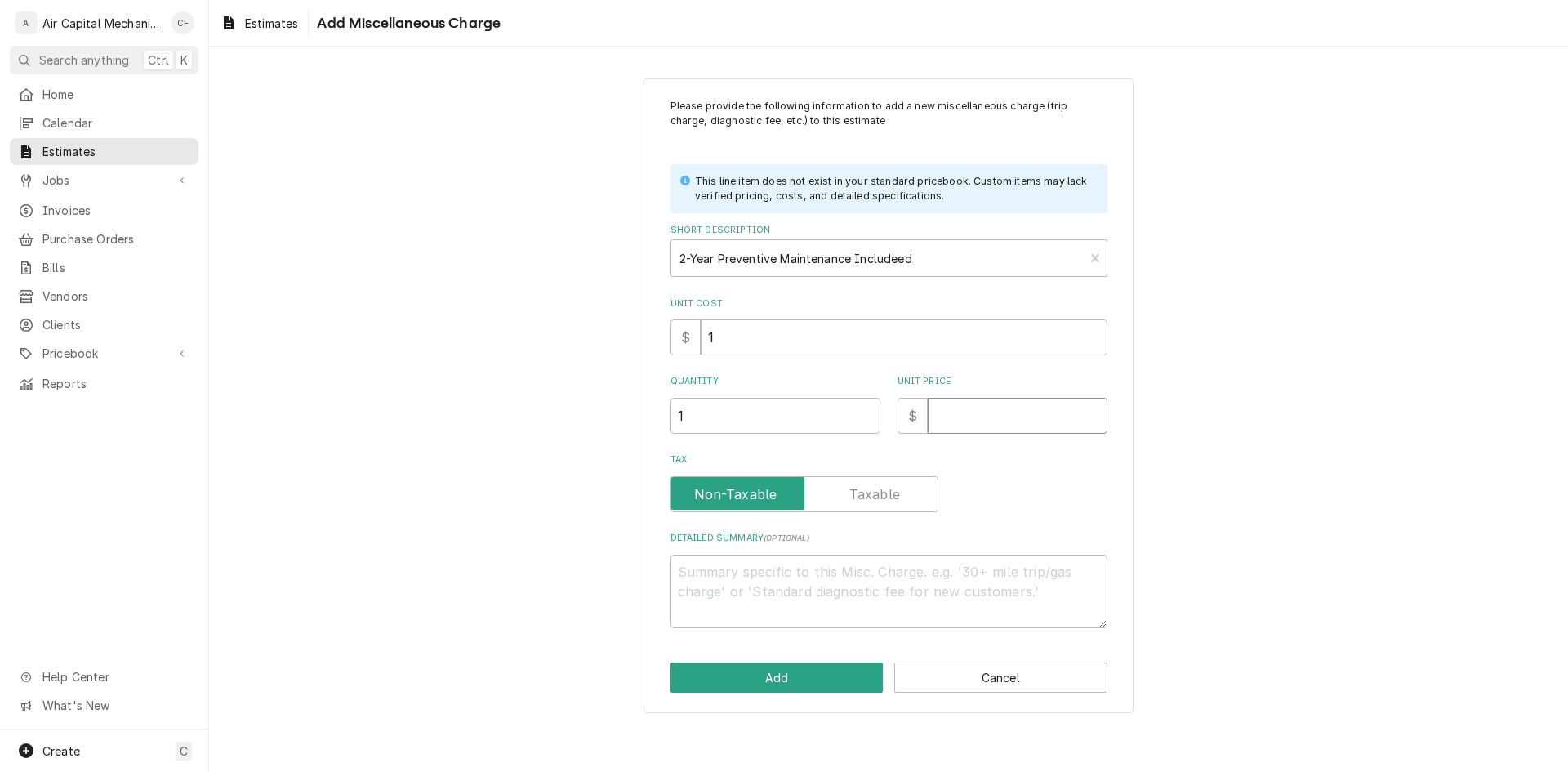
type input "0"
type textarea "x"
type input "0"
click at [820, 603] on textarea "Detailed Summary ( optional )" at bounding box center [889, 591] width 437 height 74
type textarea "x"
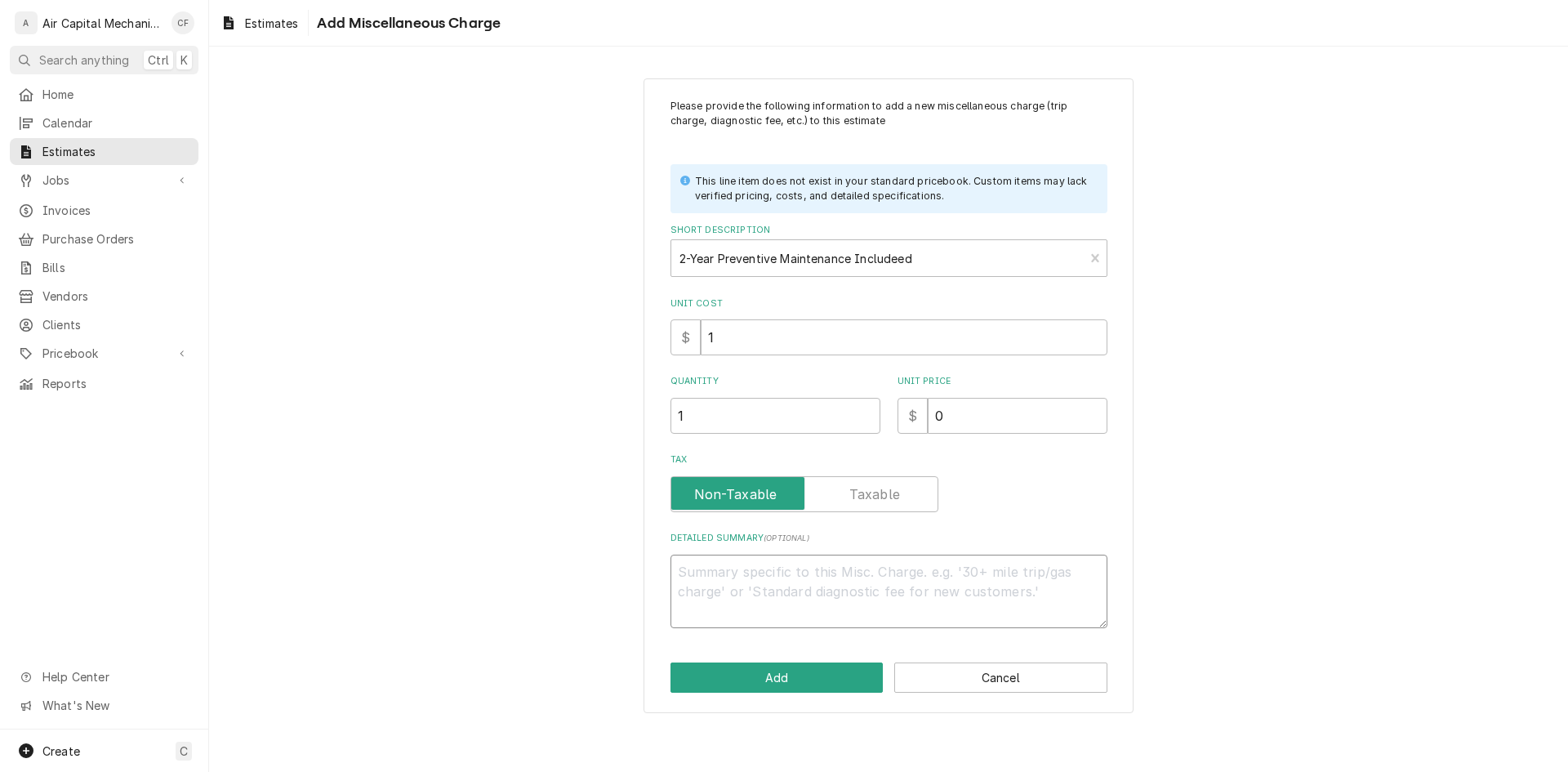
type textarea "Y"
type textarea "x"
type textarea "Y"
type textarea "x"
type textarea "Y e"
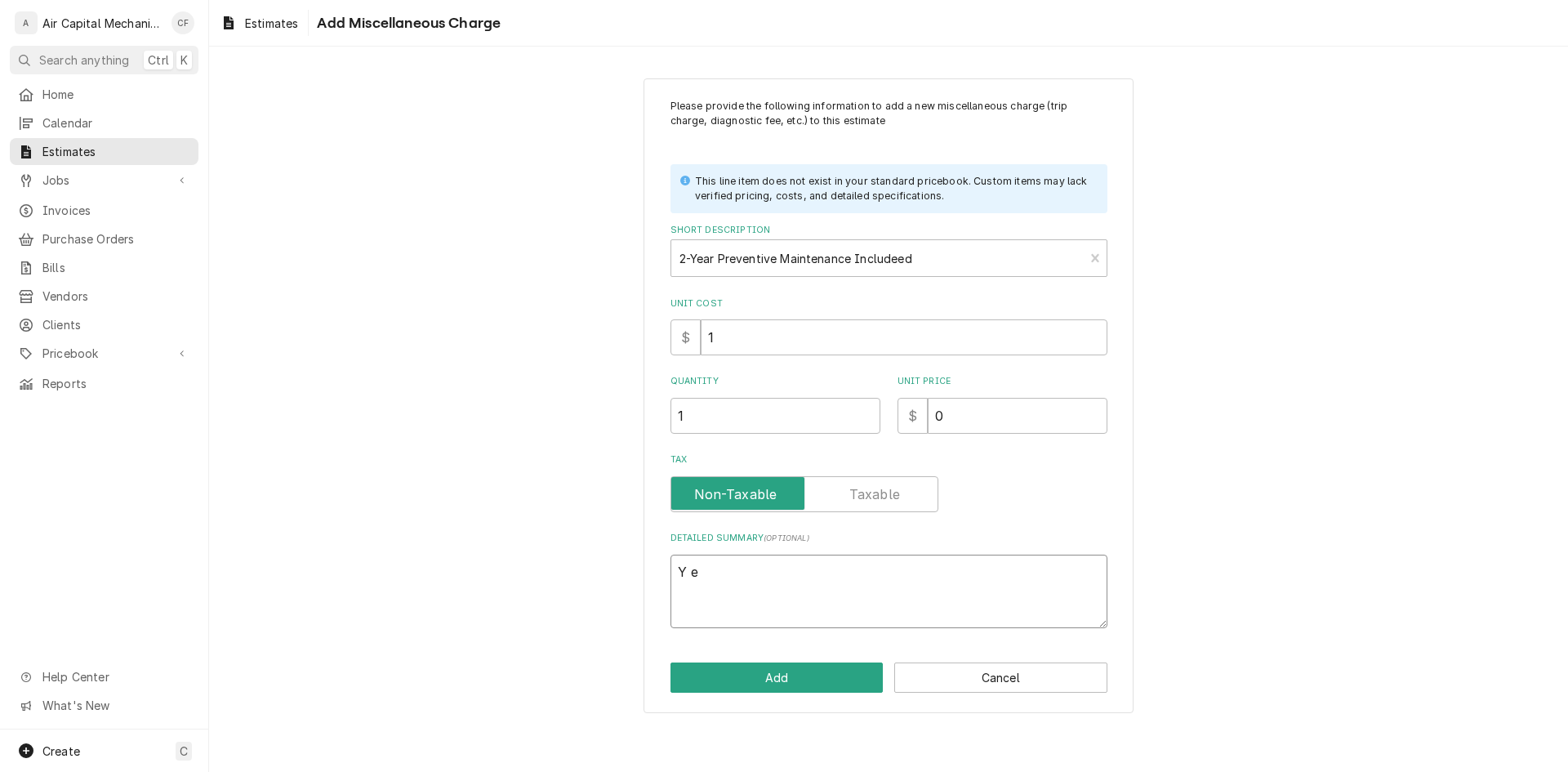
type textarea "x"
type textarea "Y"
type textarea "x"
type textarea "Y"
type textarea "x"
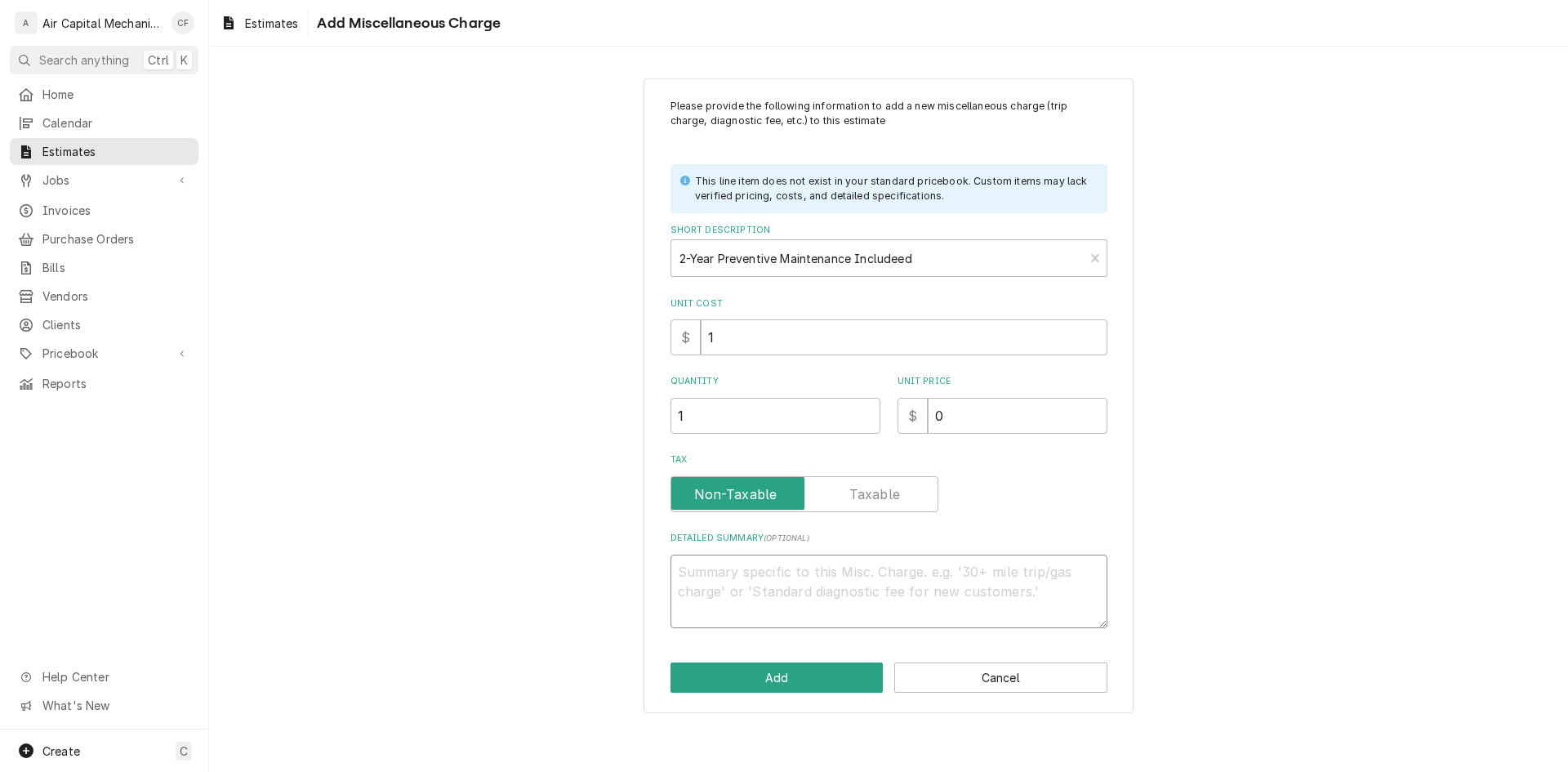
type textarea "x"
type textarea "2"
type textarea "x"
type textarea "2"
type textarea "x"
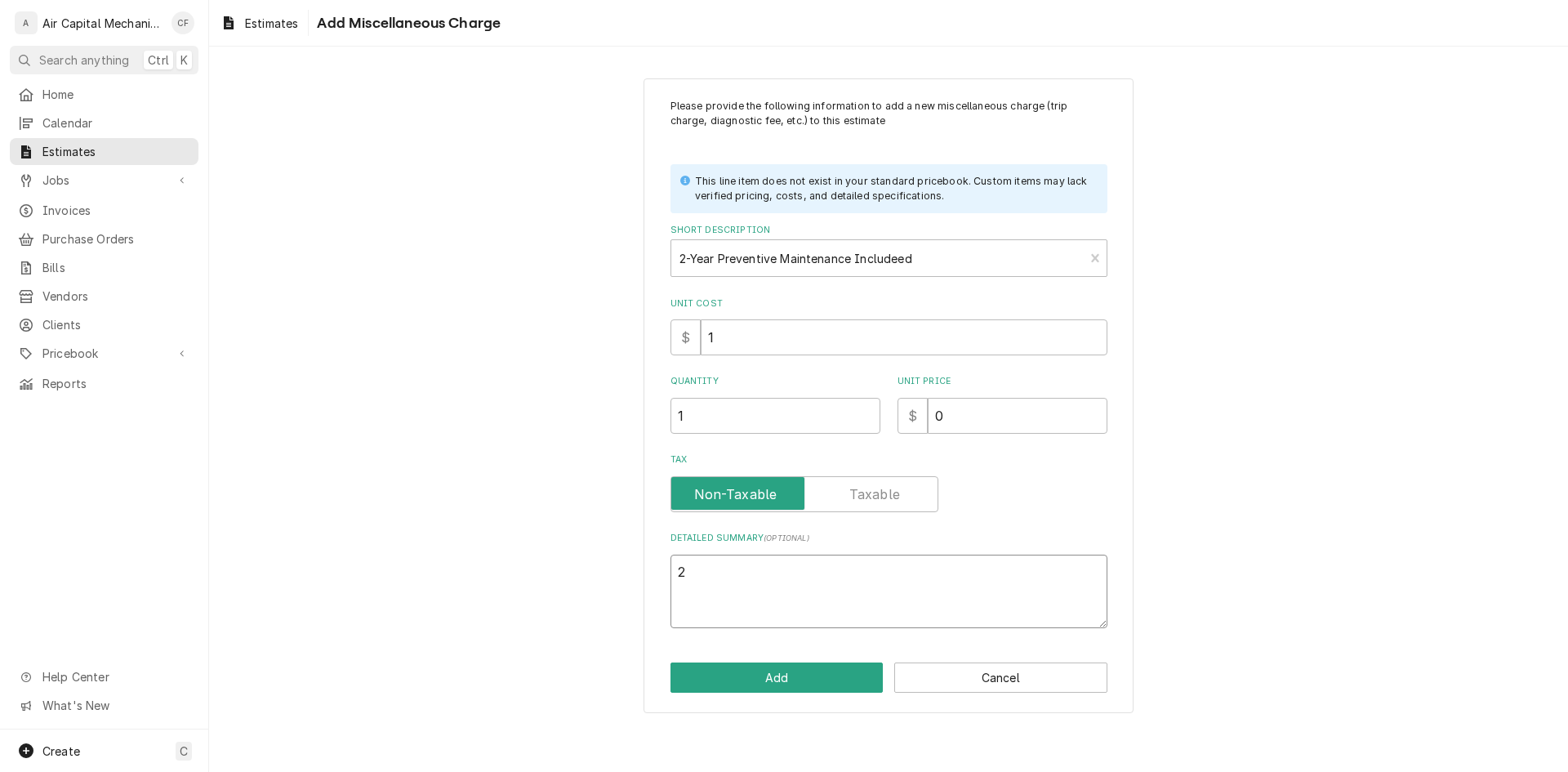
type textarea "2 U"
type textarea "x"
type textarea "2"
type textarea "x"
type textarea "2"
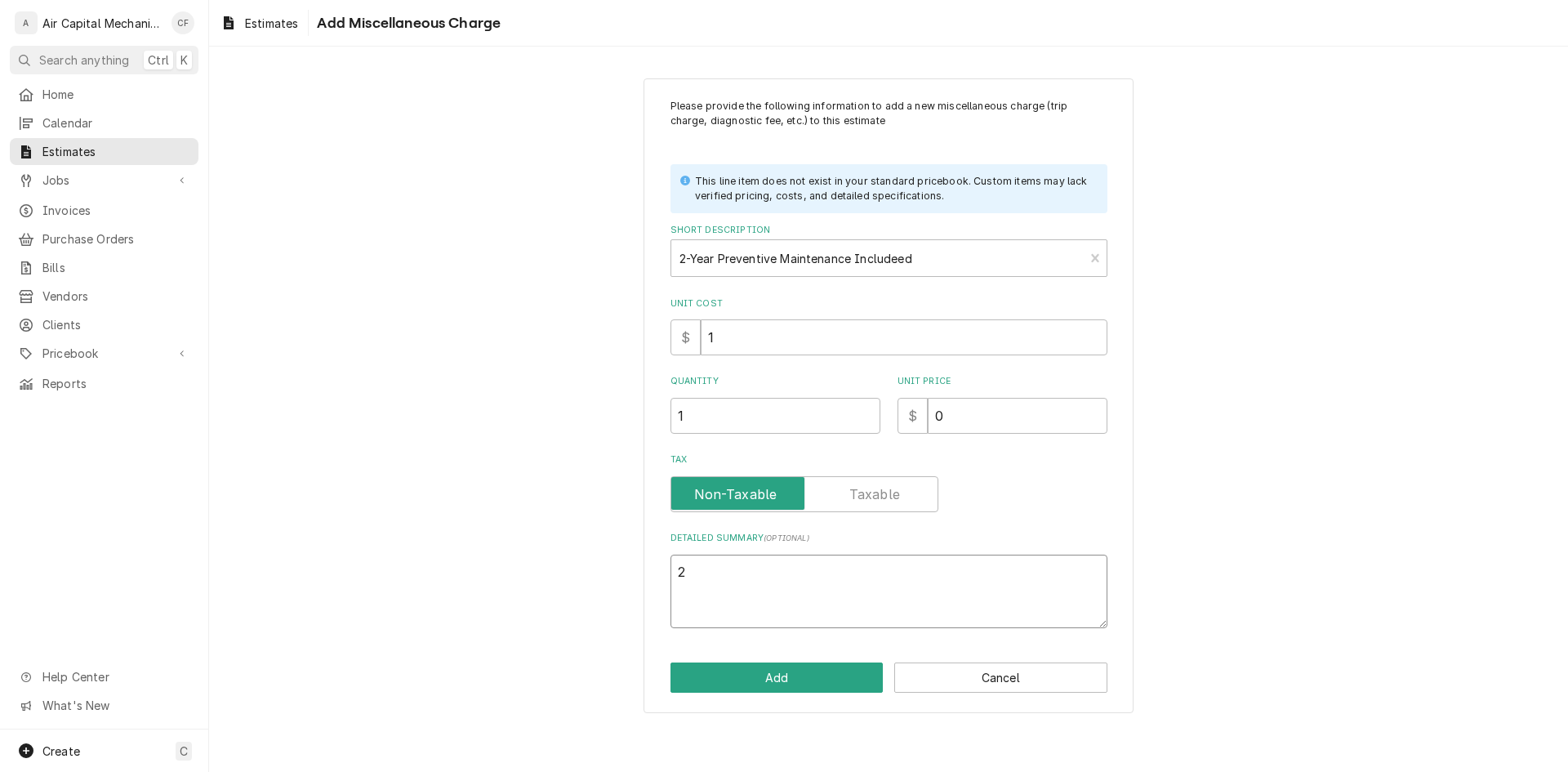
type textarea "x"
type textarea "2"
type textarea "x"
type textarea "2 Y"
type textarea "x"
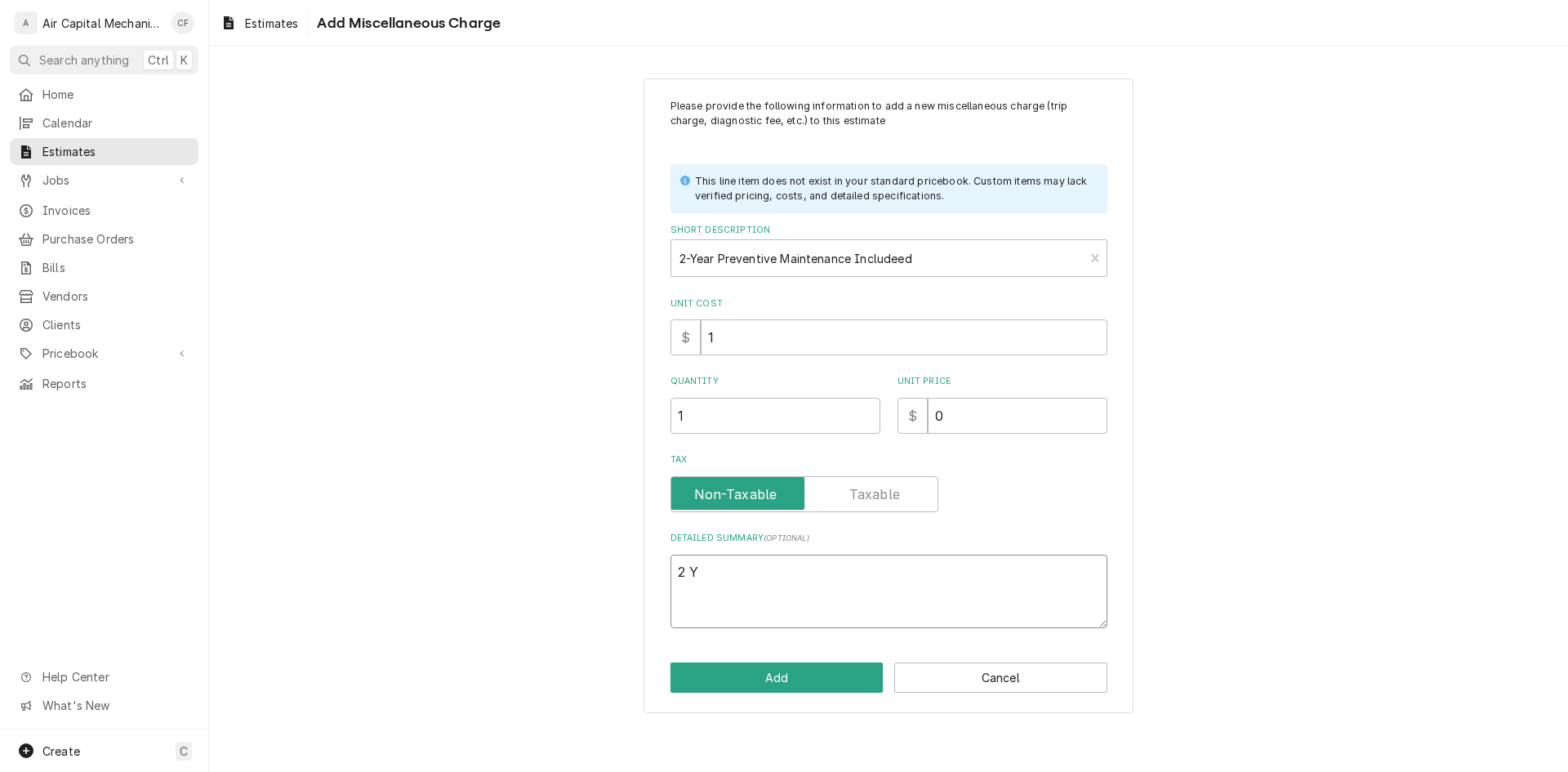
type textarea "2 Ye"
type textarea "x"
type textarea "2 Yea"
type textarea "x"
type textarea "2 Year"
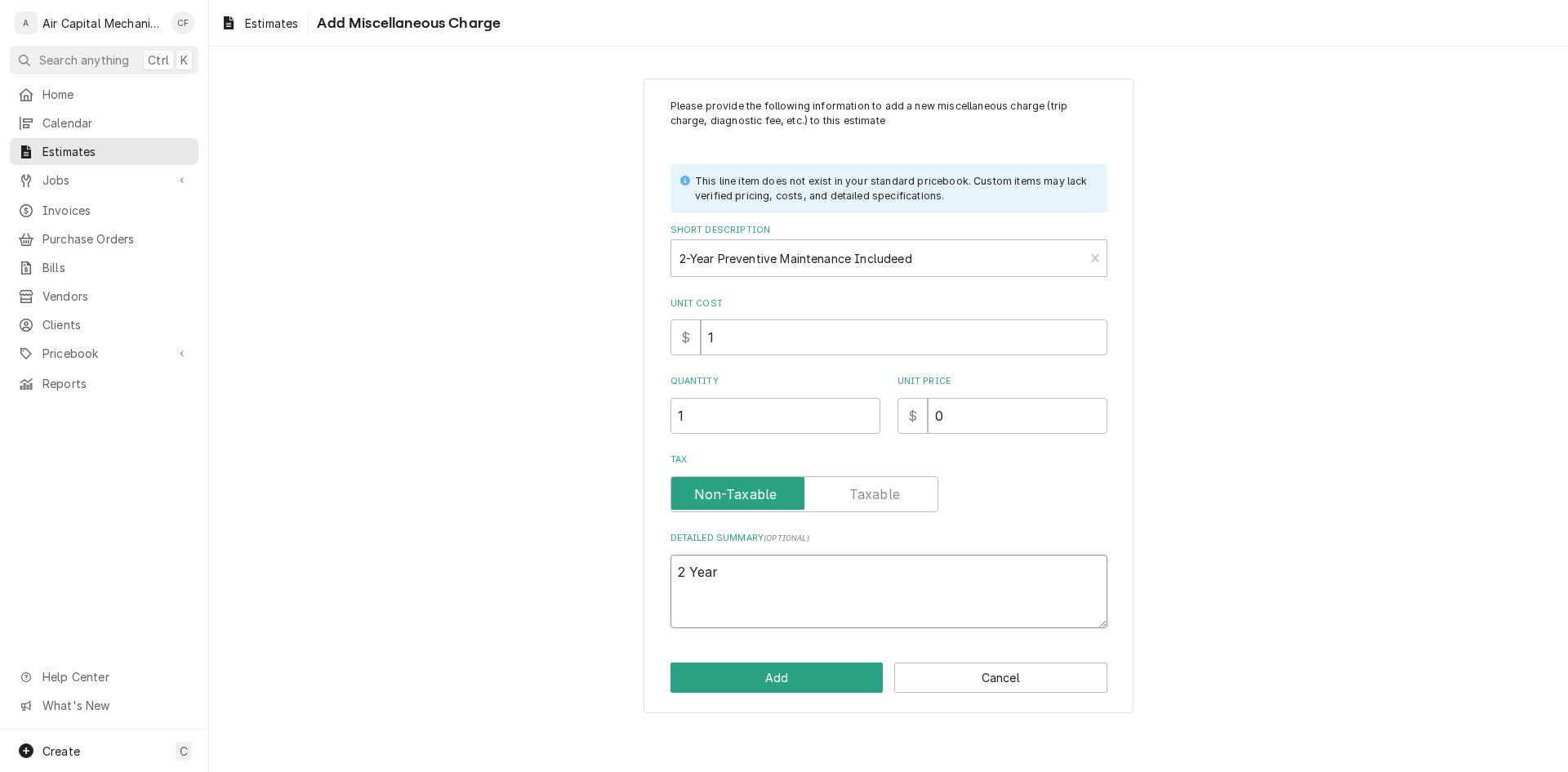
type textarea "x"
type textarea "2 Year"
type textarea "x"
type textarea "2 Year i"
type textarea "x"
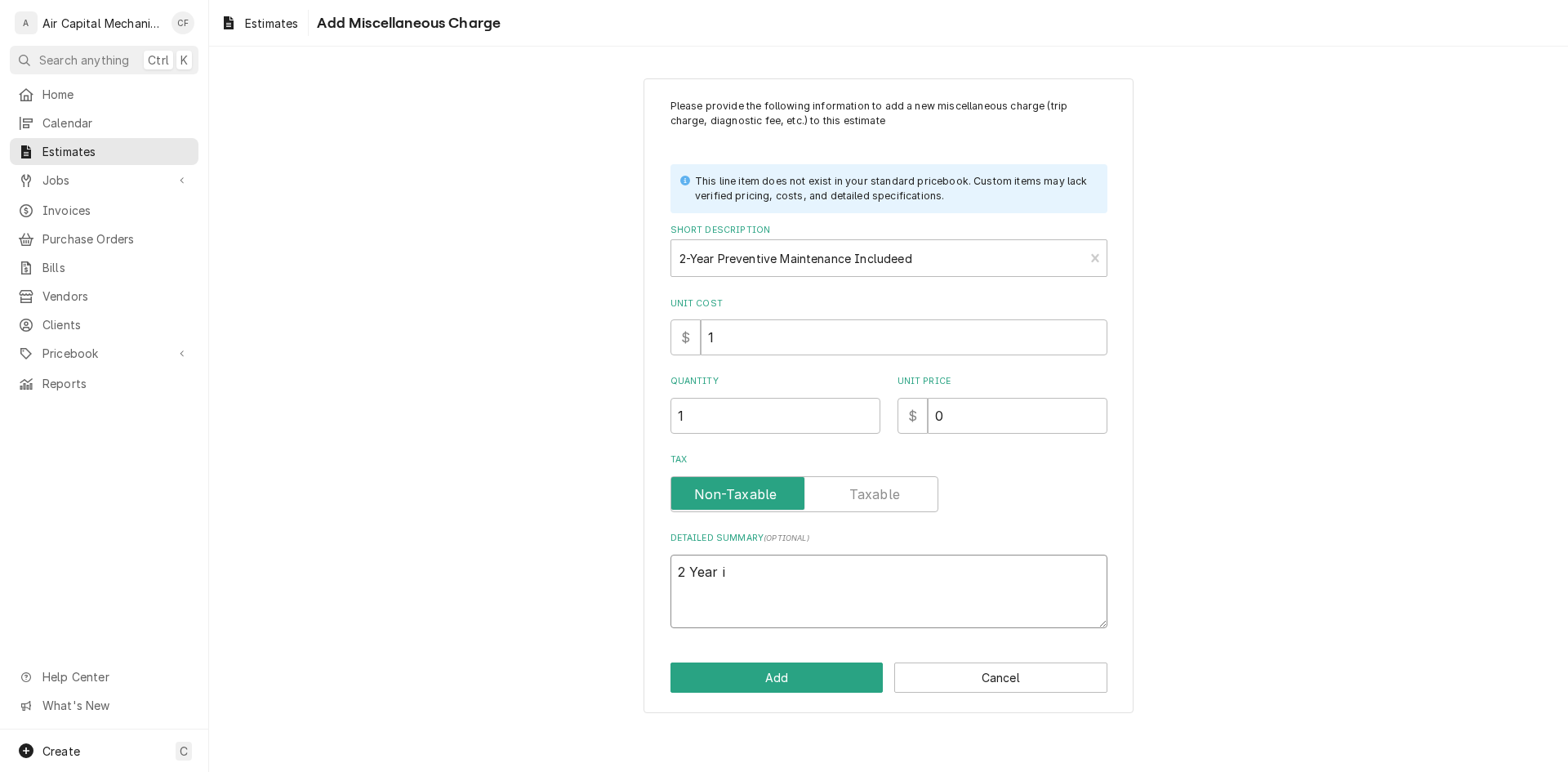
type textarea "2 Year in"
type textarea "x"
type textarea "2 Year i"
type textarea "x"
type textarea "2 Year"
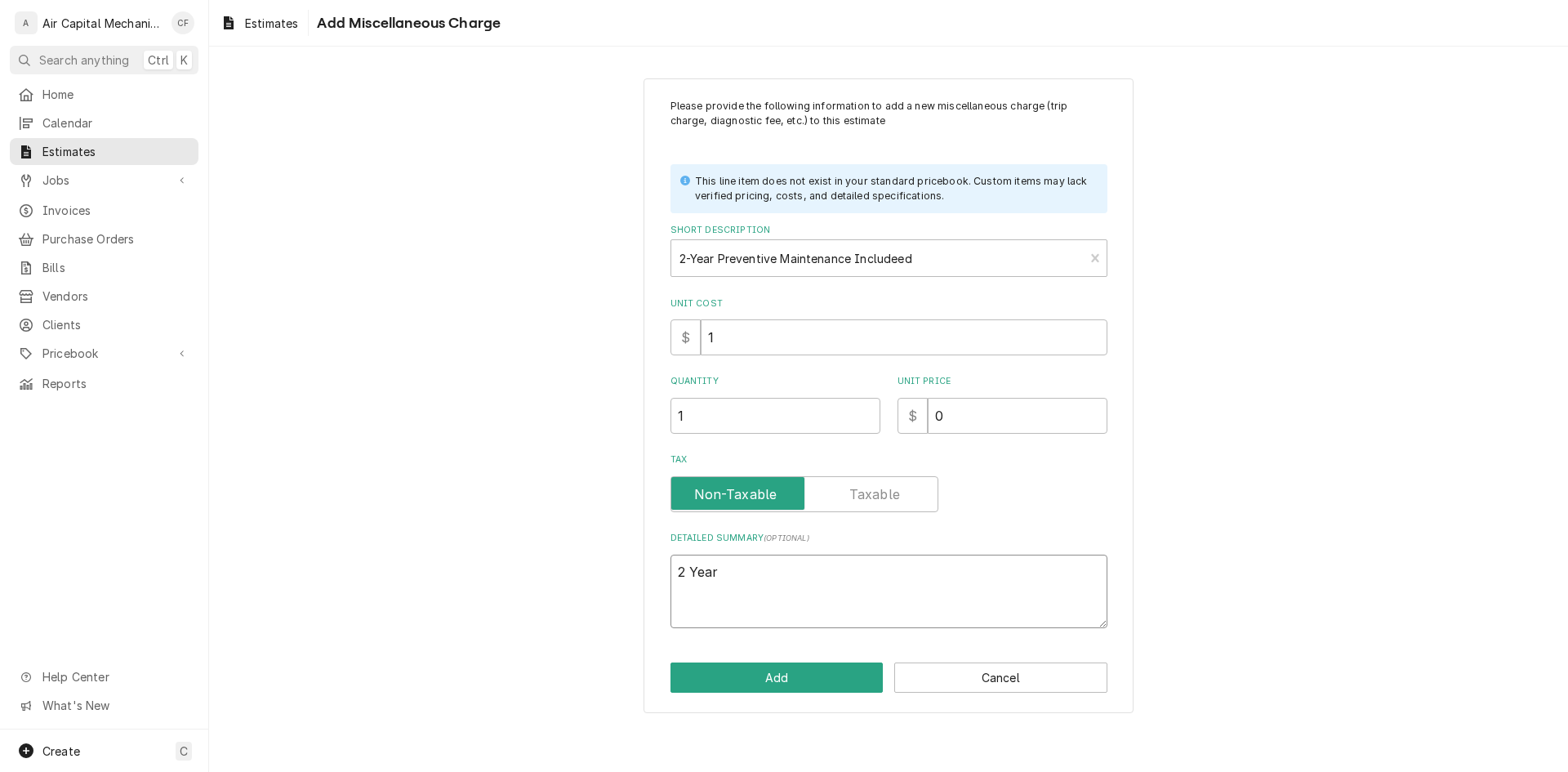
paste textarea "Preventive Maintenance"
type textarea "x"
type textarea "2 Year Preventive Maintenance"
type textarea "x"
type textarea "2 Year Preventive Maintenance"
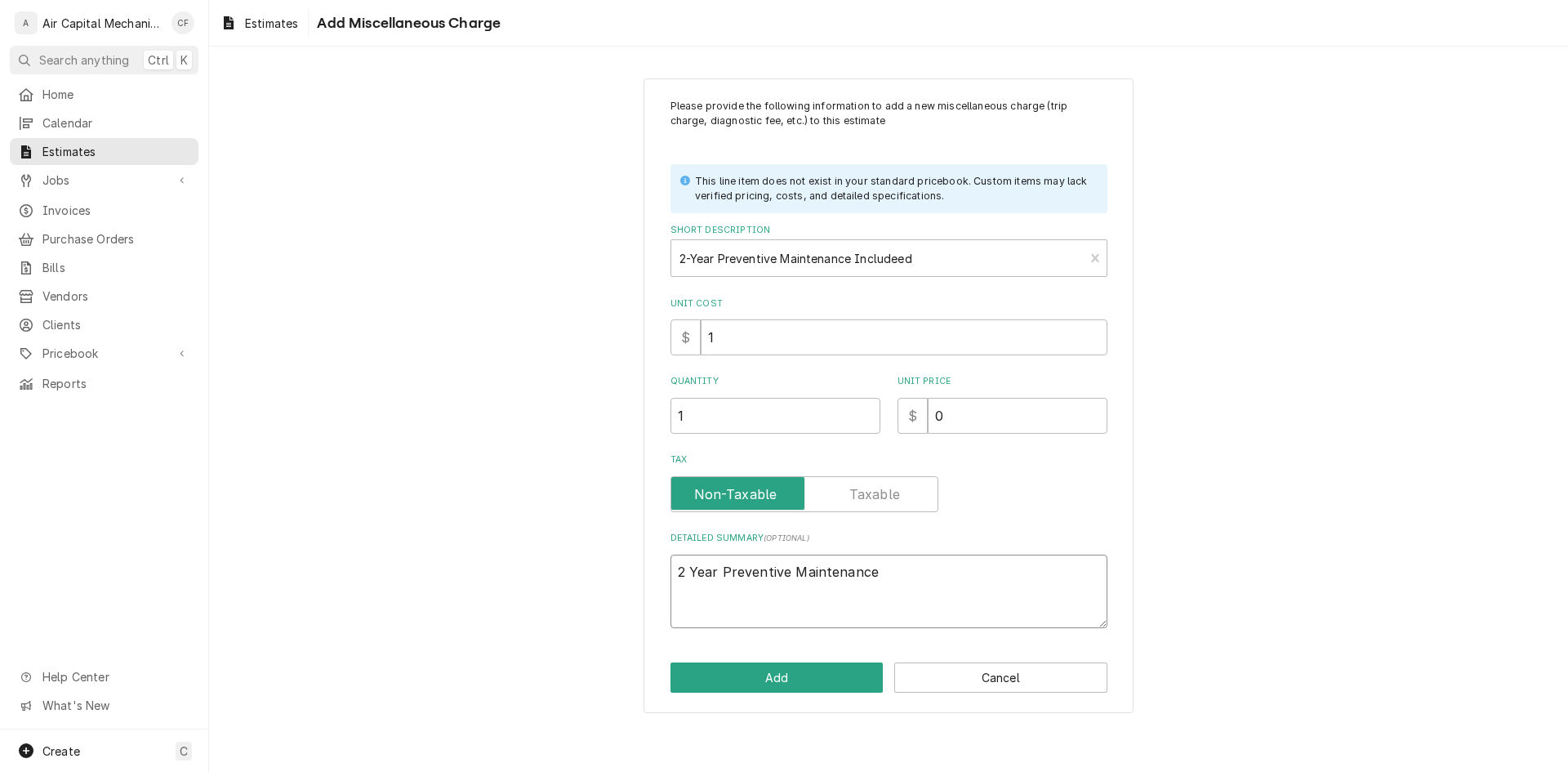
type textarea "x"
type textarea "2 Year Preventive Maintenance i"
type textarea "x"
type textarea "2 Year Preventive Maintenance in"
type textarea "x"
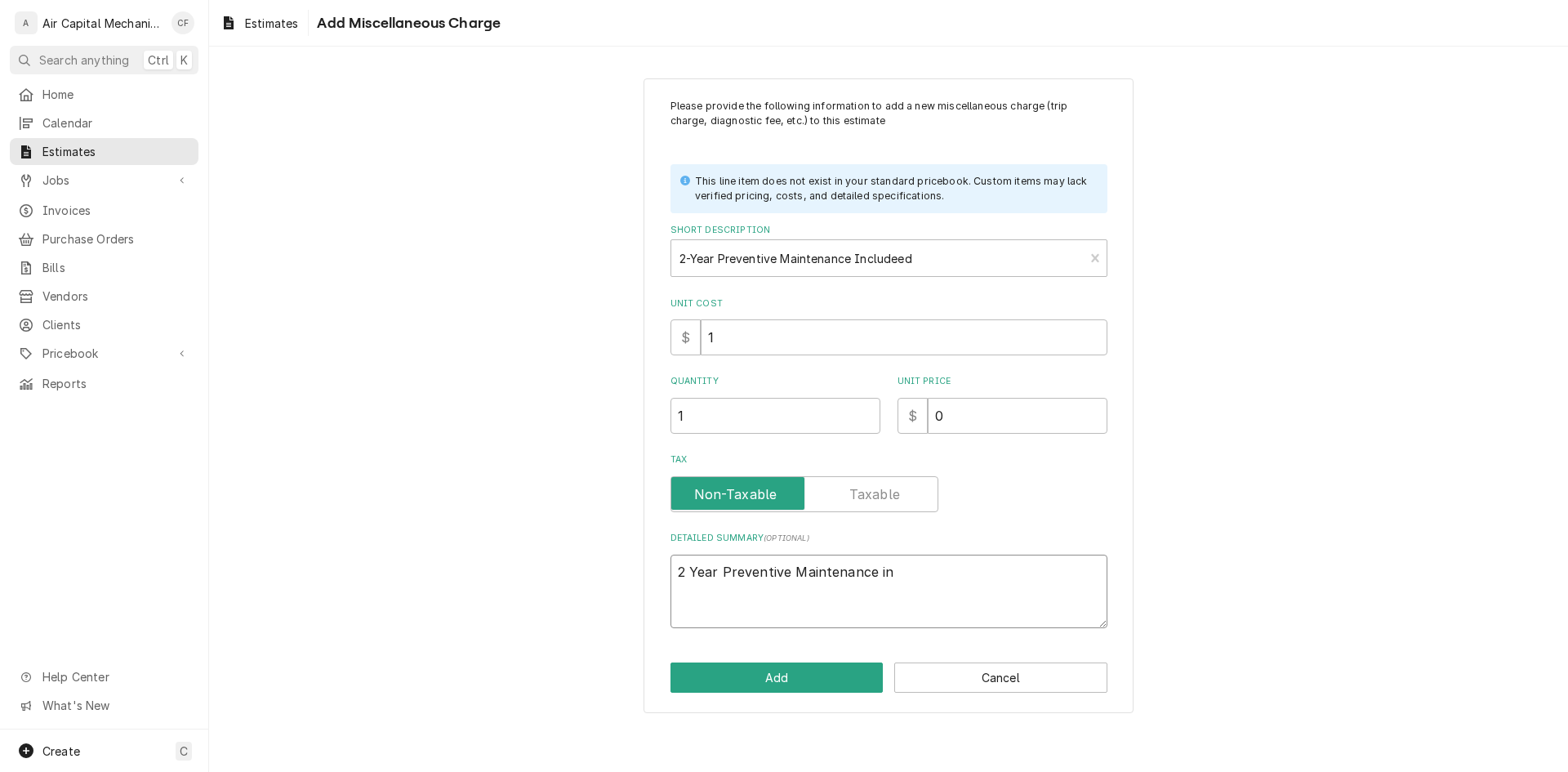
type textarea "2 Year Preventive Maintenance inc"
type textarea "x"
type textarea "2 Year Preventive Maintenance incl"
type textarea "x"
type textarea "2 Year Preventive Maintenance inclu"
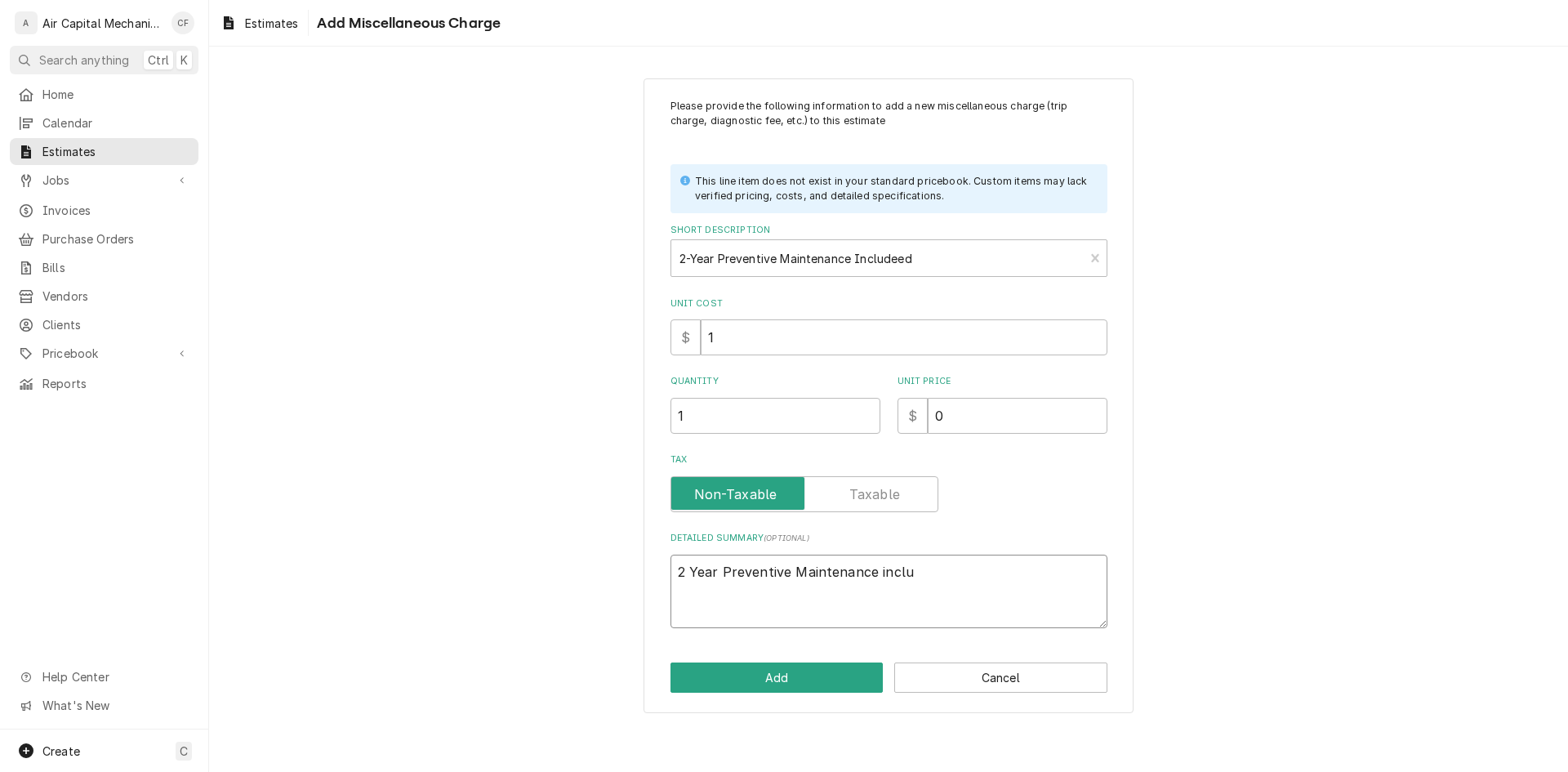
type textarea "x"
type textarea "2 Year Preventive Maintenance includ"
type textarea "x"
type textarea "2 Year Preventive Maintenance include"
type textarea "x"
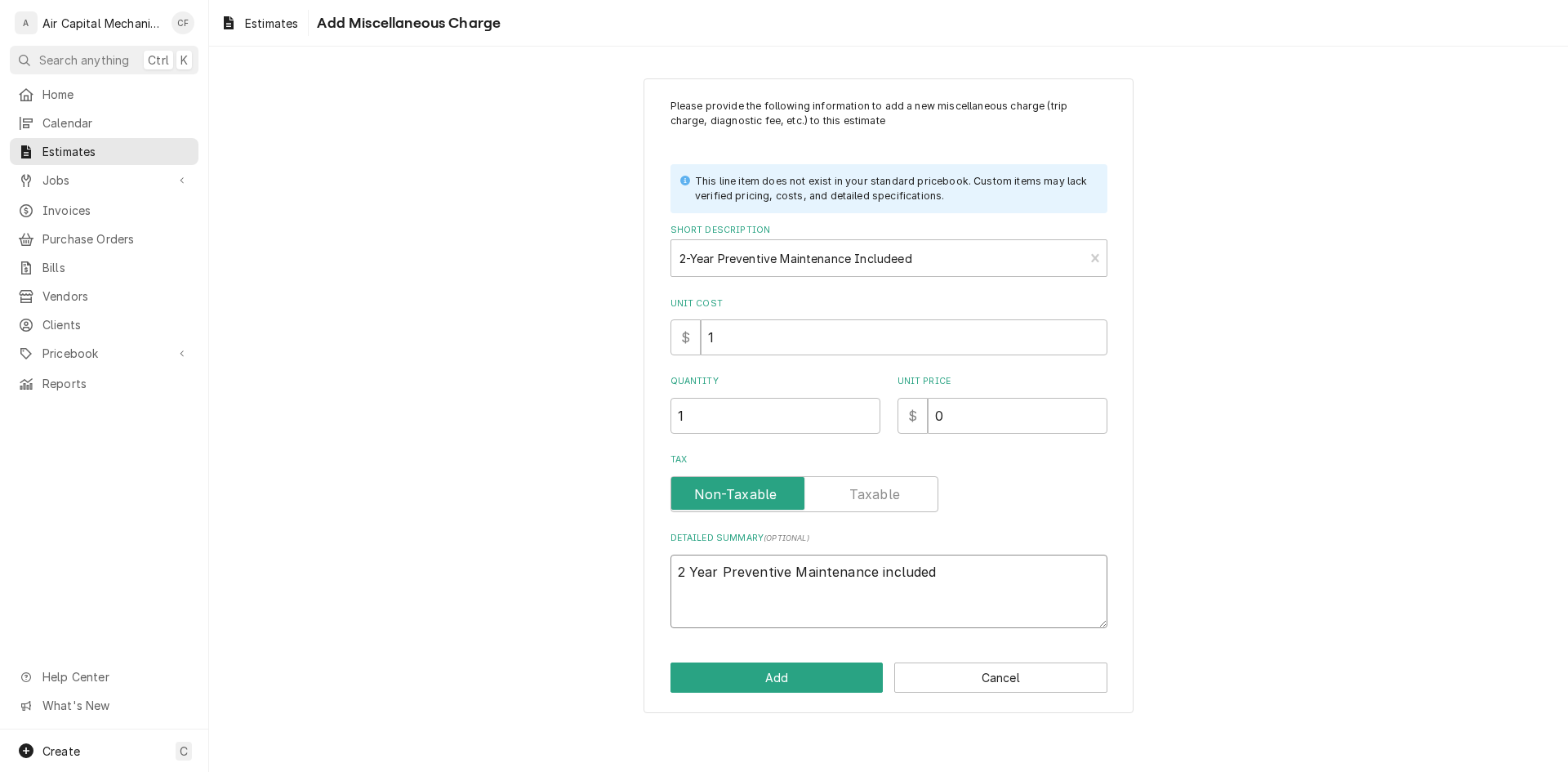
type textarea "2 Year Preventive Maintenance included"
type textarea "x"
type textarea "2 Year Preventive Maintenance included w"
type textarea "x"
type textarea "2 Year Preventive Maintenance included wit"
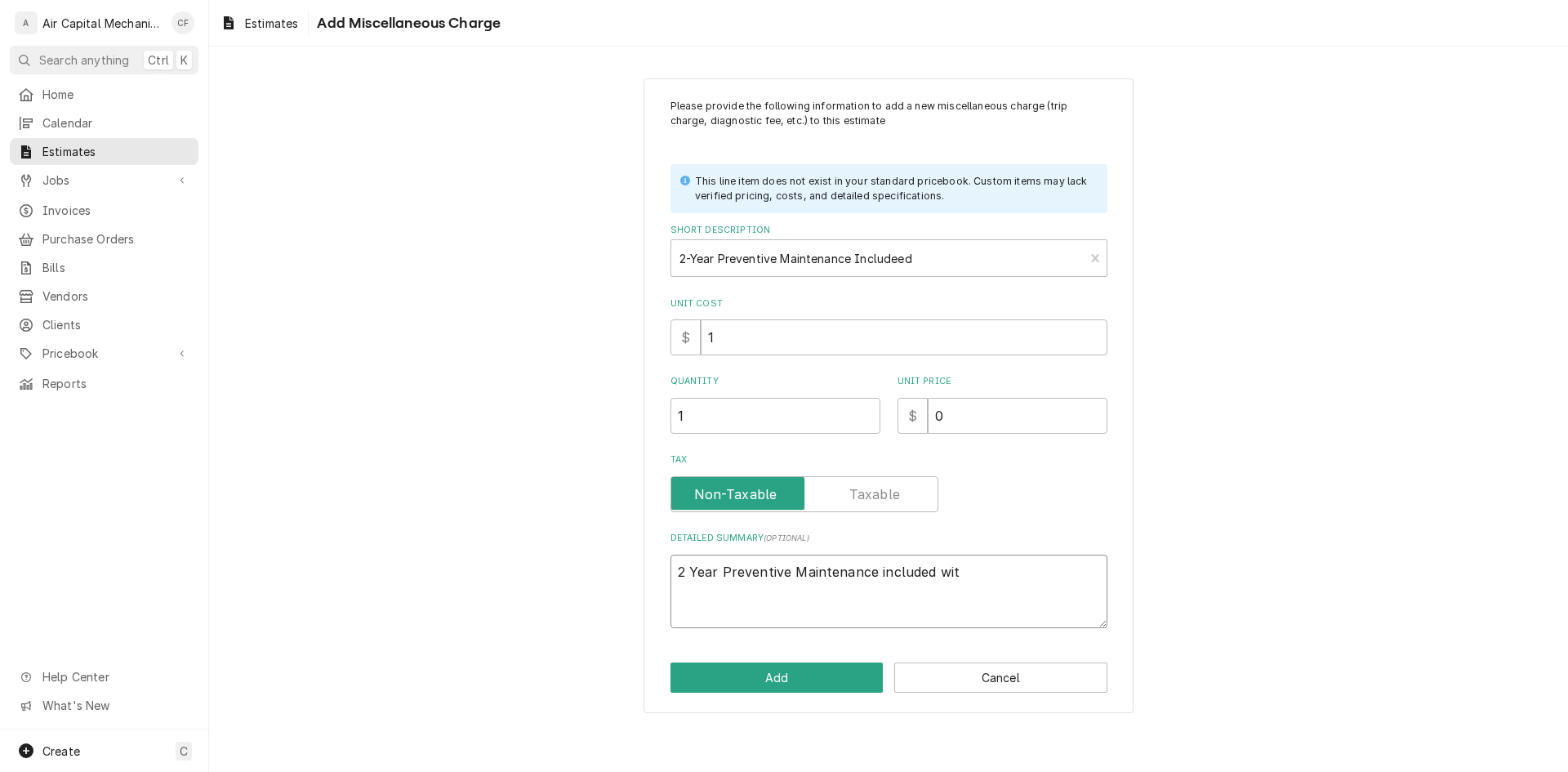
type textarea "x"
type textarea "2 Year Preventive Maintenance included with"
type textarea "x"
type textarea "2 Year Preventive Maintenance included with"
type textarea "x"
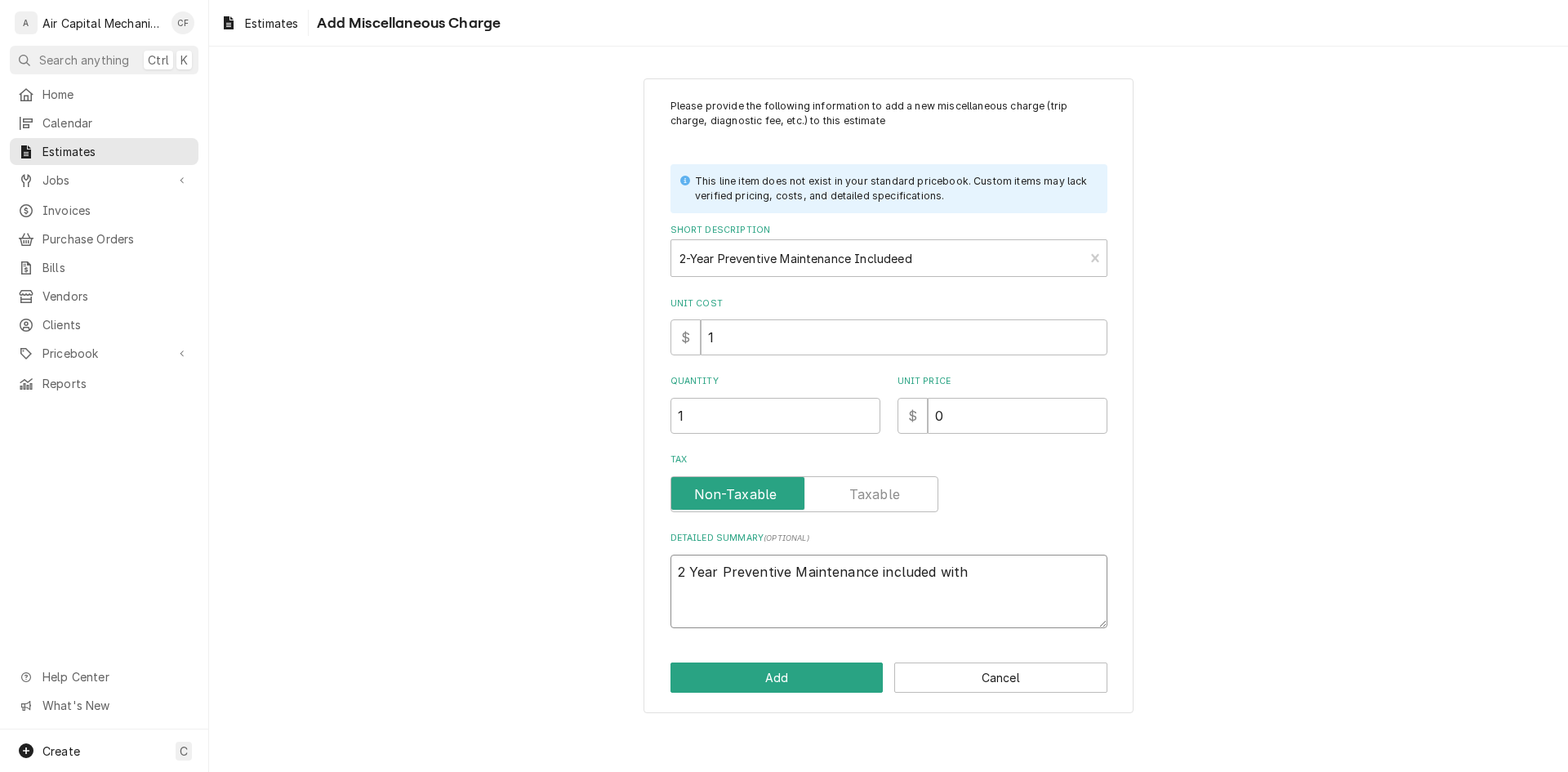
type textarea "2 Year Preventive Maintenance included with n"
type textarea "x"
type textarea "2 Year Preventive Maintenance included with ne"
type textarea "x"
type textarea "2 Year Preventive Maintenance included with new"
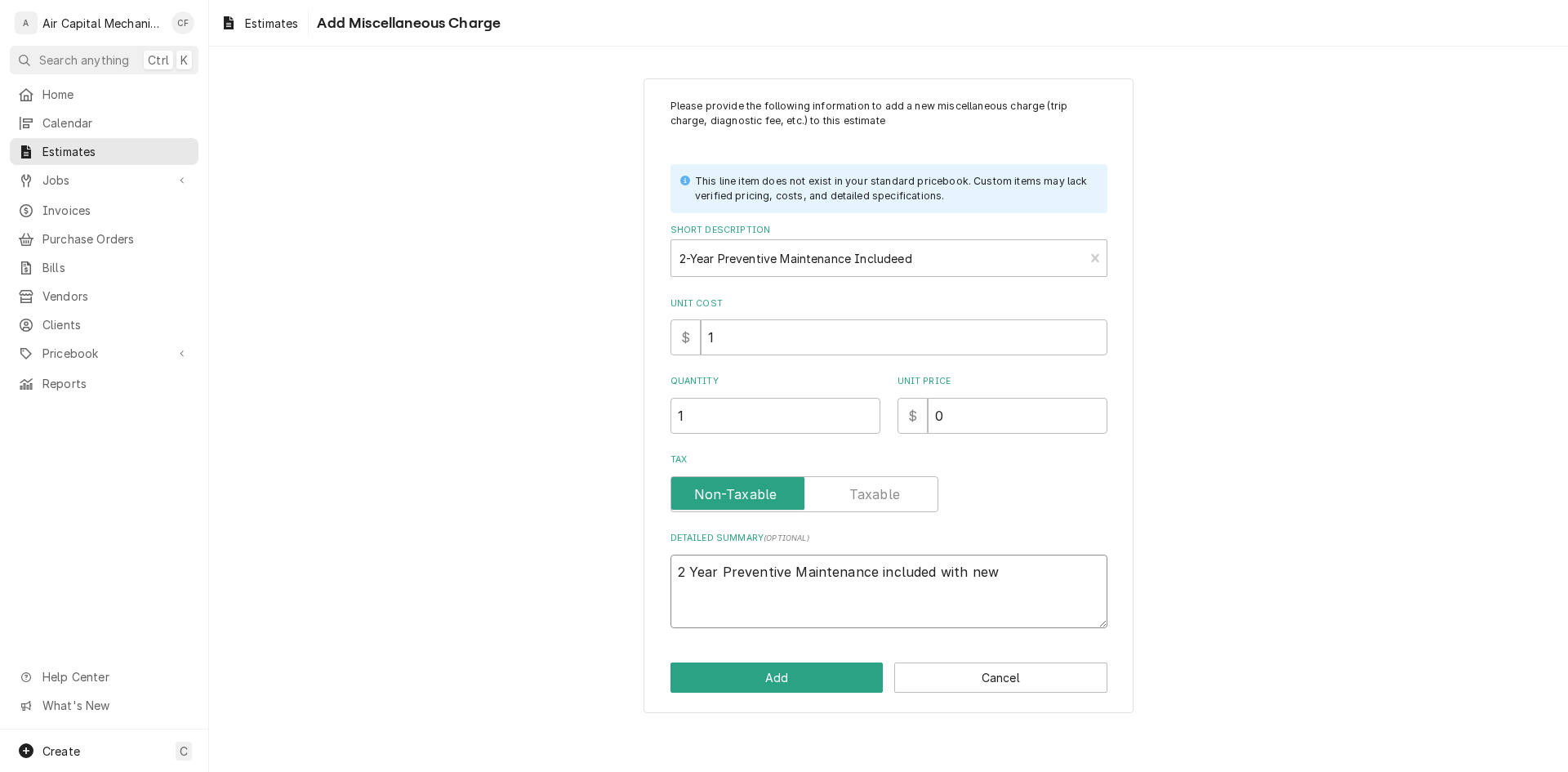
type textarea "x"
type textarea "2 Year Preventive Maintenance included with new"
type textarea "x"
type textarea "2 Year Preventive Maintenance included with new e"
type textarea "x"
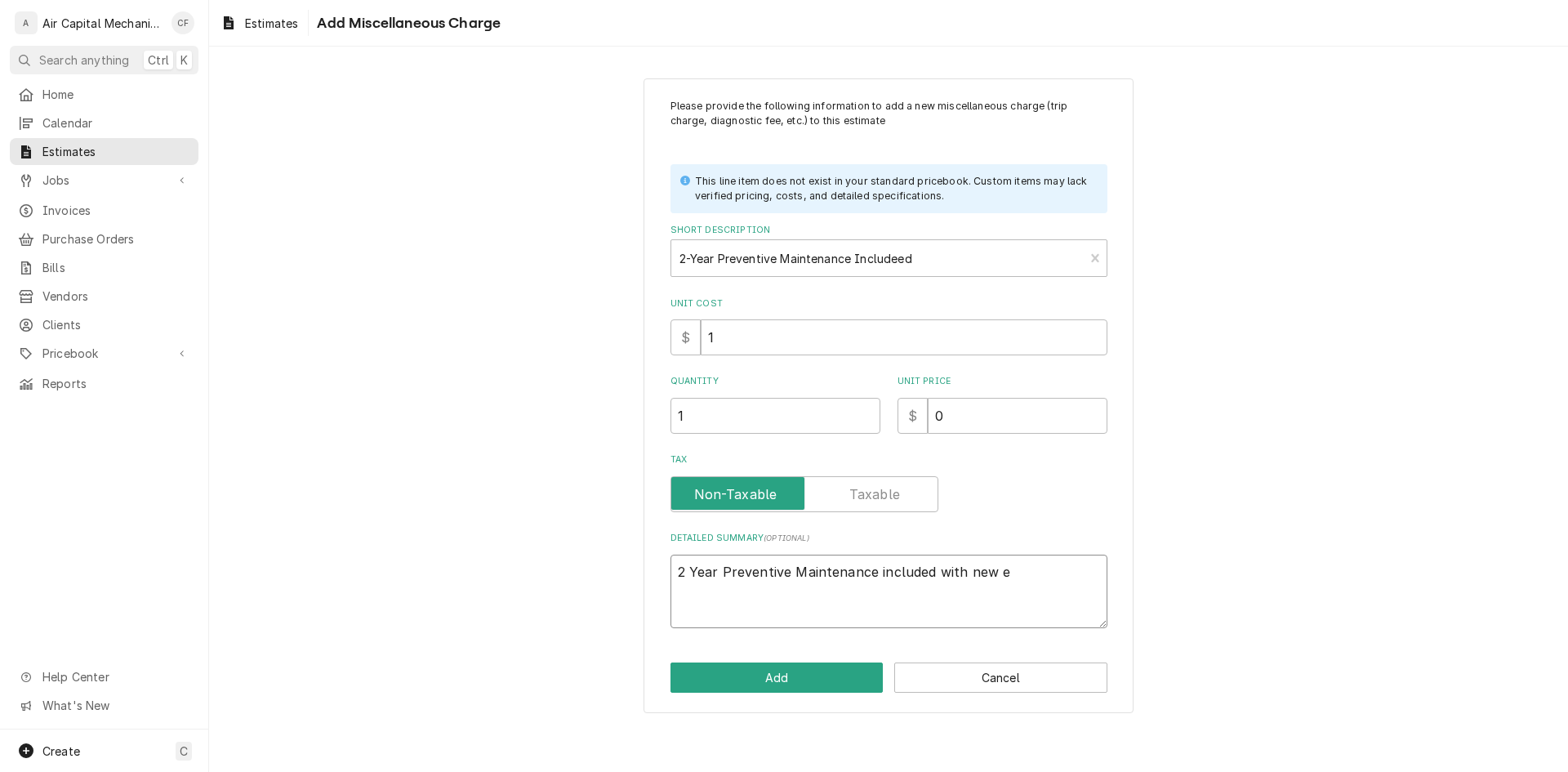
type textarea "2 Year Preventive Maintenance included with new ei"
type textarea "x"
type textarea "2 Year Preventive Maintenance included with new eiq"
type textarea "x"
type textarea "2 Year Preventive Maintenance included with new ei"
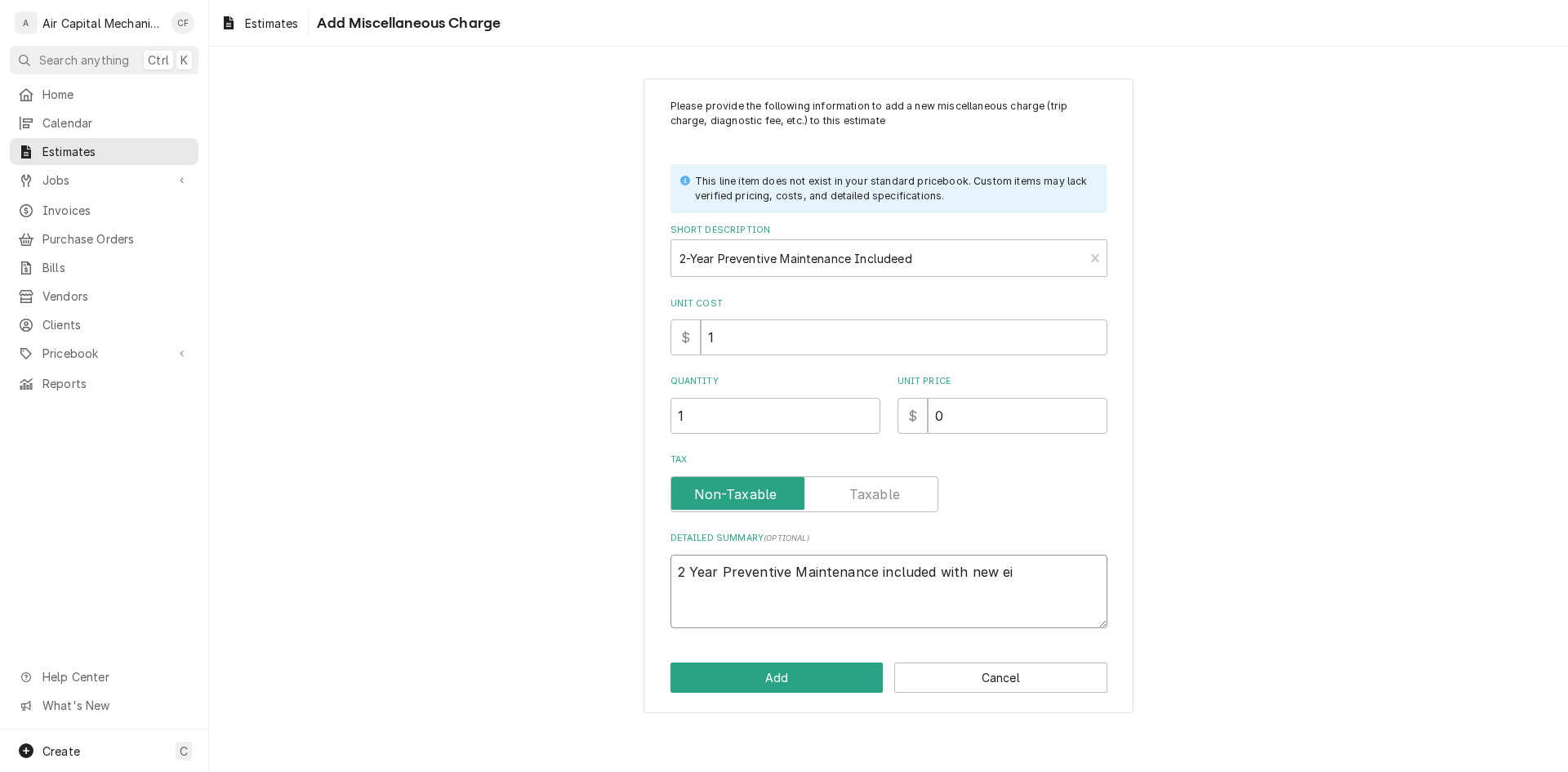
type textarea "x"
type textarea "2 Year Preventive Maintenance included with new e"
type textarea "x"
type textarea "2 Year Preventive Maintenance included with new eq"
type textarea "x"
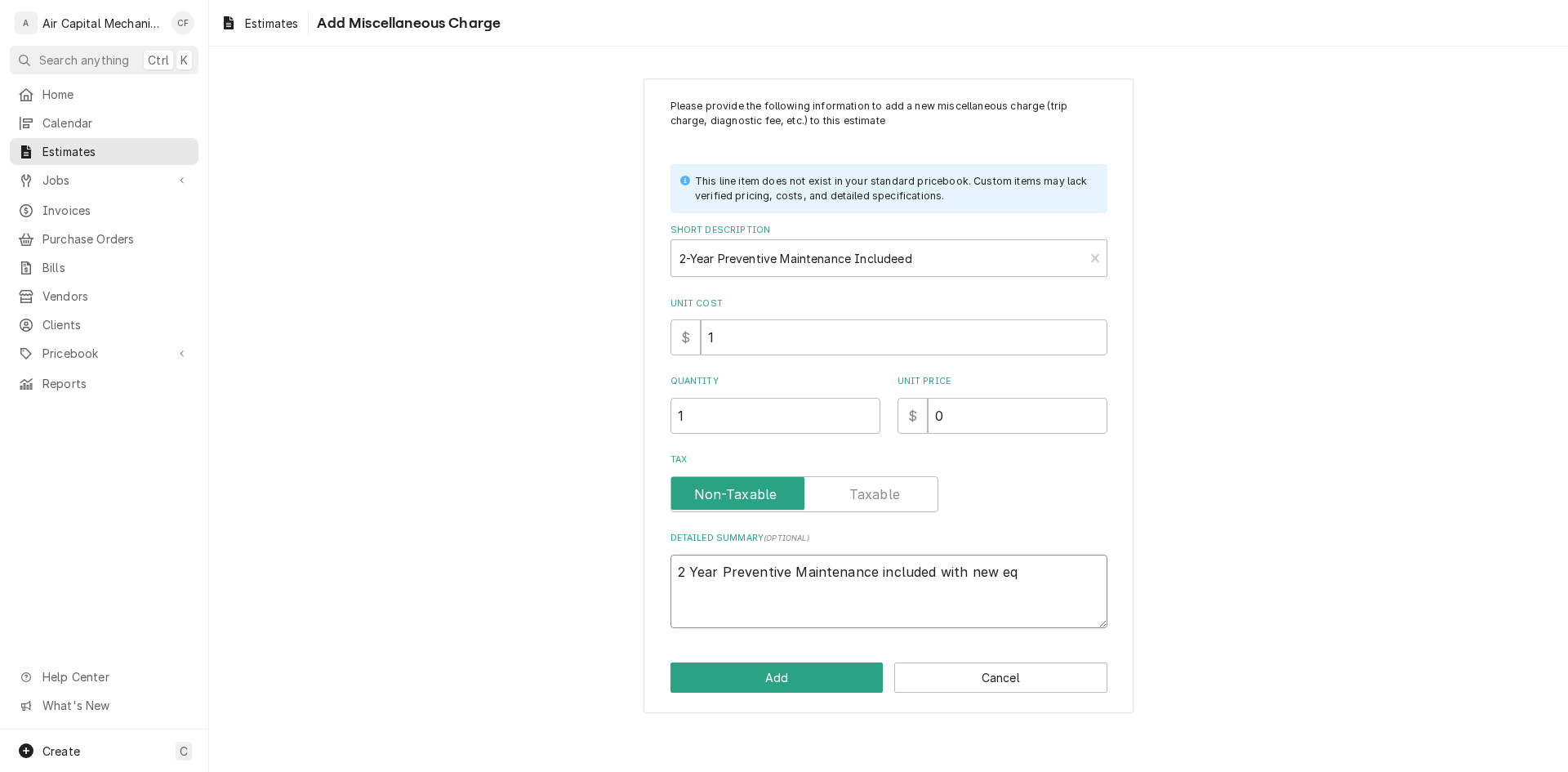
type textarea "2 Year Preventive Maintenance included with new equ"
type textarea "x"
type textarea "2 Year Preventive Maintenance included with new equi"
type textarea "x"
type textarea "2 Year Preventive Maintenance included with new equip"
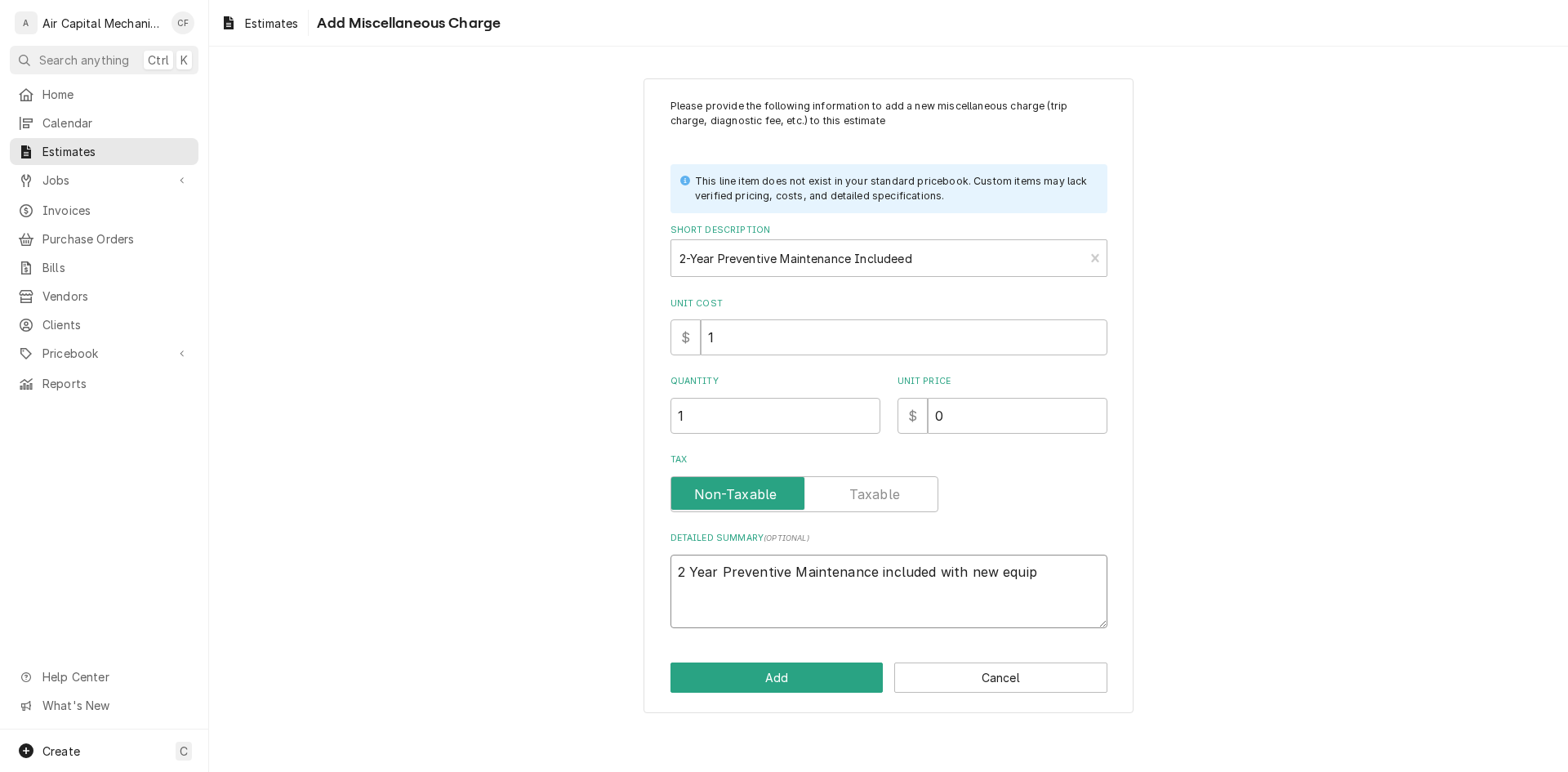
type textarea "x"
type textarea "2 Year Preventive Maintenance included with new equipm"
type textarea "x"
type textarea "2 Year Preventive Maintenance included with new equipme"
type textarea "x"
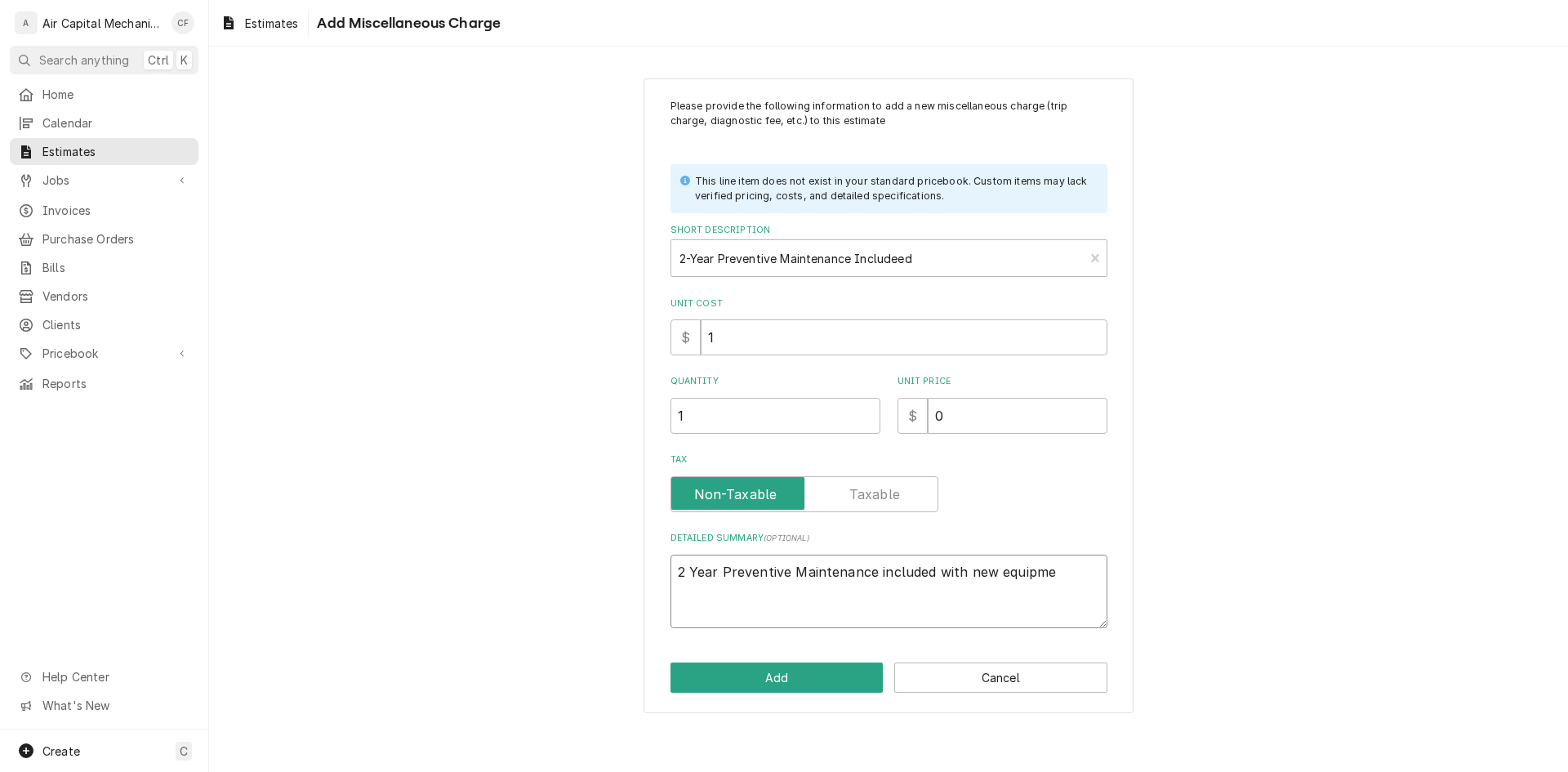
type textarea "2 Year Preventive Maintenance included with new equipmen"
type textarea "x"
type textarea "2 Year Preventive Maintenance included with new equipment"
type textarea "x"
type textarea "2 Year Preventive Maintenance included with new equipment"
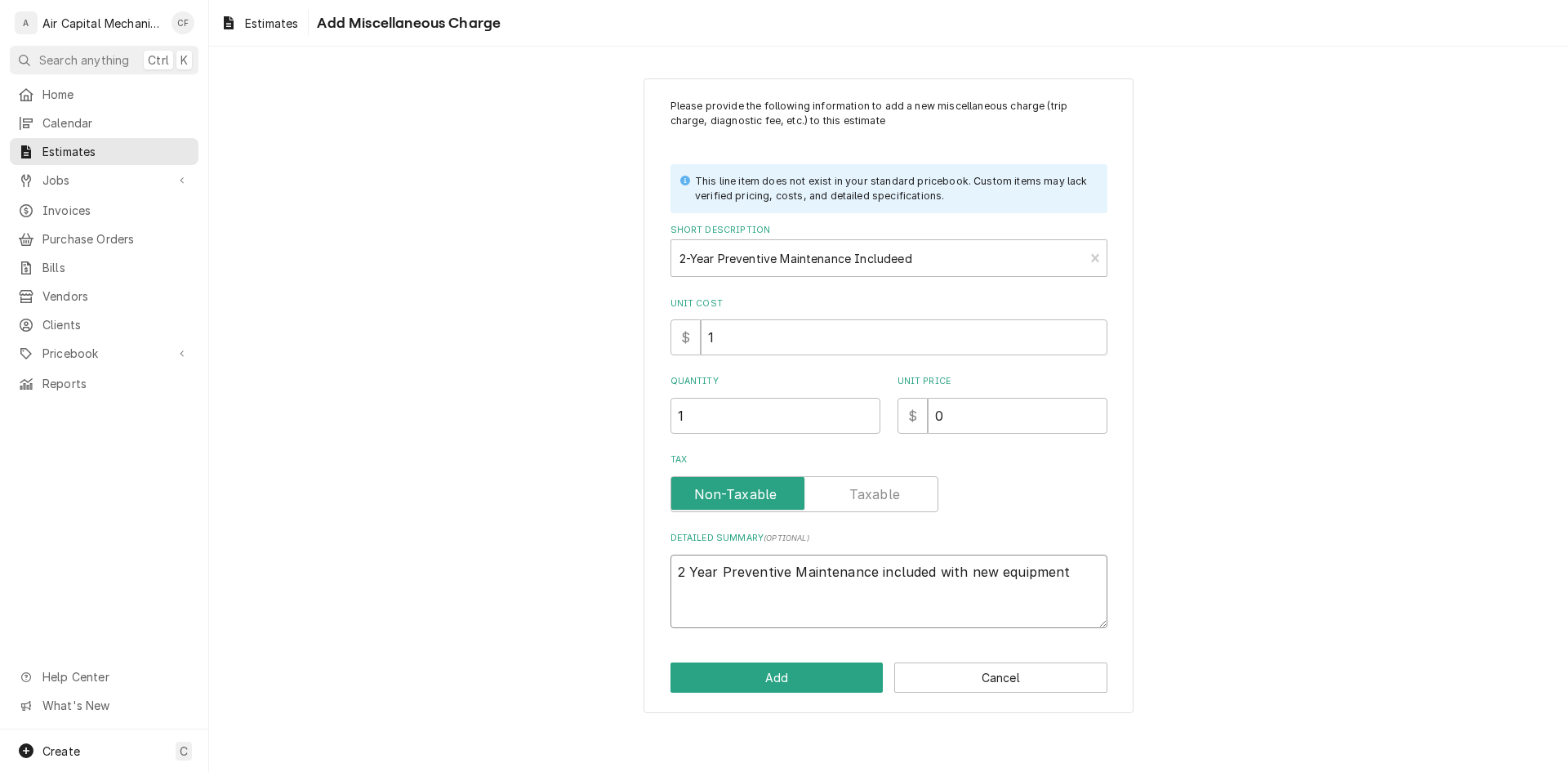
type textarea "x"
type textarea "2 Year Preventive Maintenance included with new equipment in"
type textarea "x"
type textarea "2 Year Preventive Maintenance included with new equipment ins"
type textarea "x"
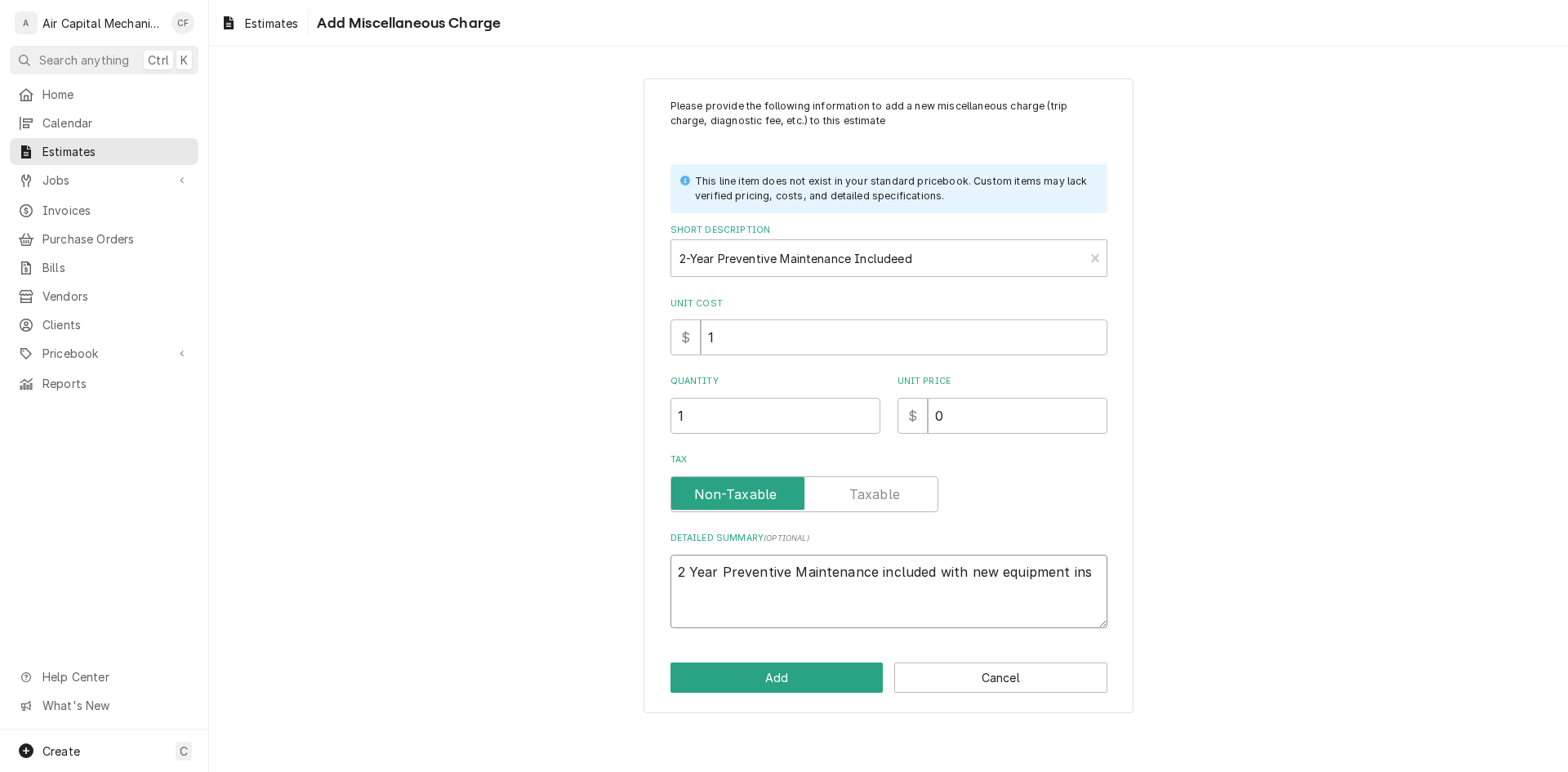
type textarea "2 Year Preventive Maintenance included with new equipment inst"
type textarea "x"
type textarea "2 Year Preventive Maintenance included with new equipment insta"
type textarea "x"
type textarea "2 Year Preventive Maintenance included with new equipment instal"
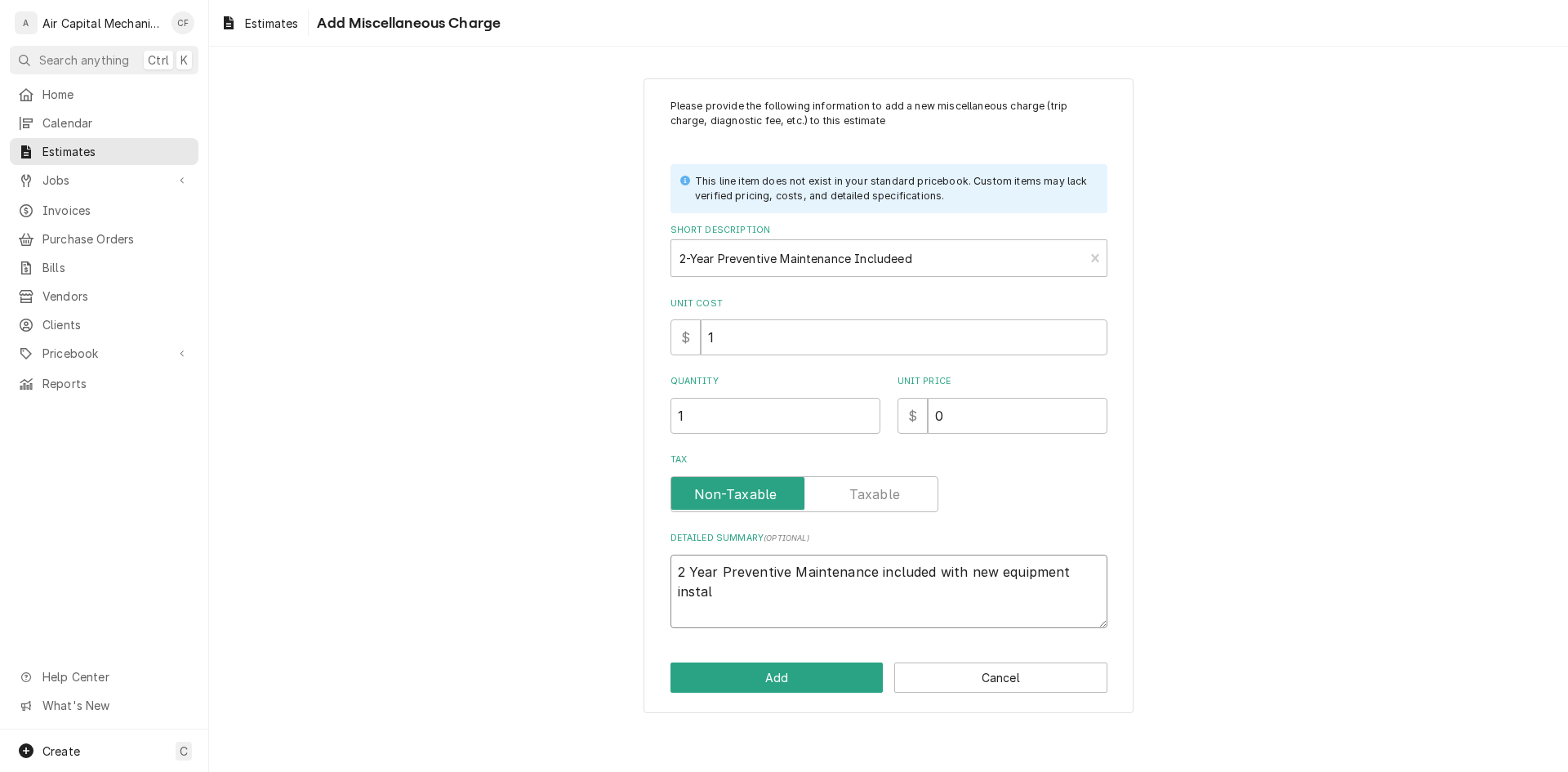
type textarea "x"
type textarea "2 Year Preventive Maintenance included with new equipment install"
type textarea "x"
type textarea "2 Year Preventive Maintenance included with new equipment installa"
type textarea "x"
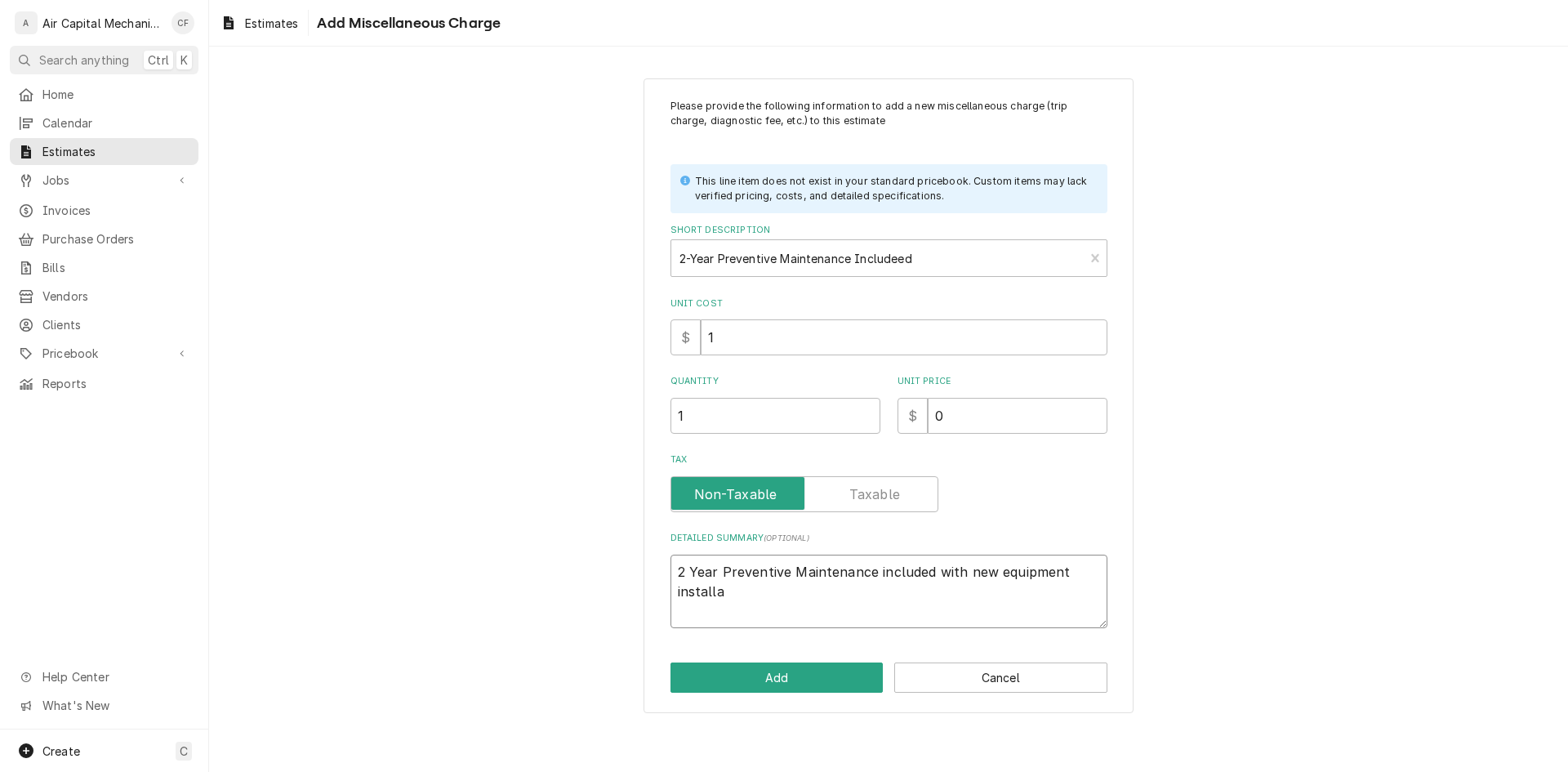
type textarea "2 Year Preventive Maintenance included with new equipment installat"
type textarea "x"
type textarea "2 Year Preventive Maintenance included with new equipment installati"
type textarea "x"
type textarea "2 Year Preventive Maintenance included with new equipment installatio"
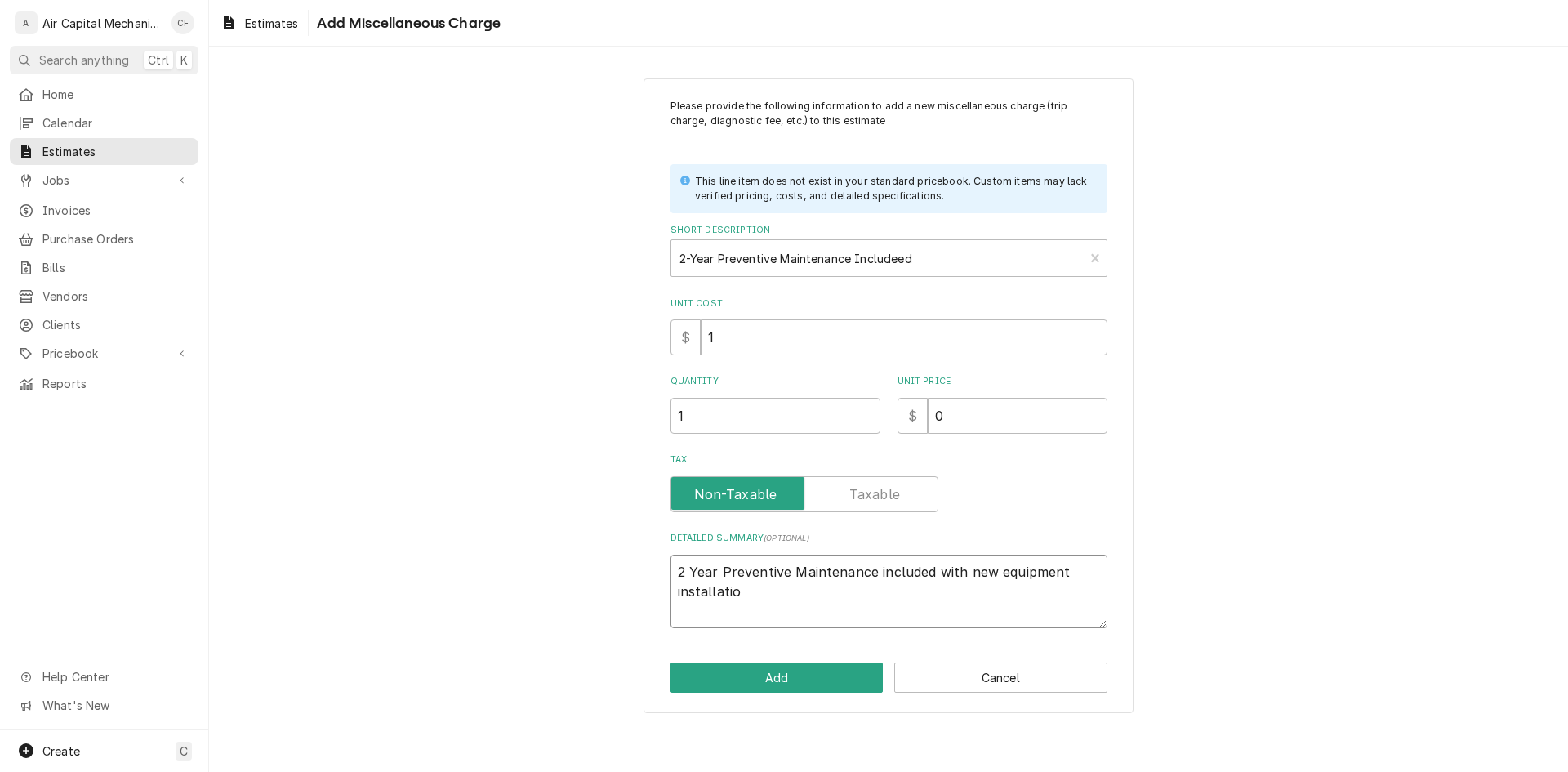
type textarea "x"
type textarea "2 Year Preventive Maintenance included with new equipment installation"
type textarea "x"
type textarea "2 Year Preventive Maintenance included with new equipment installation."
type textarea "x"
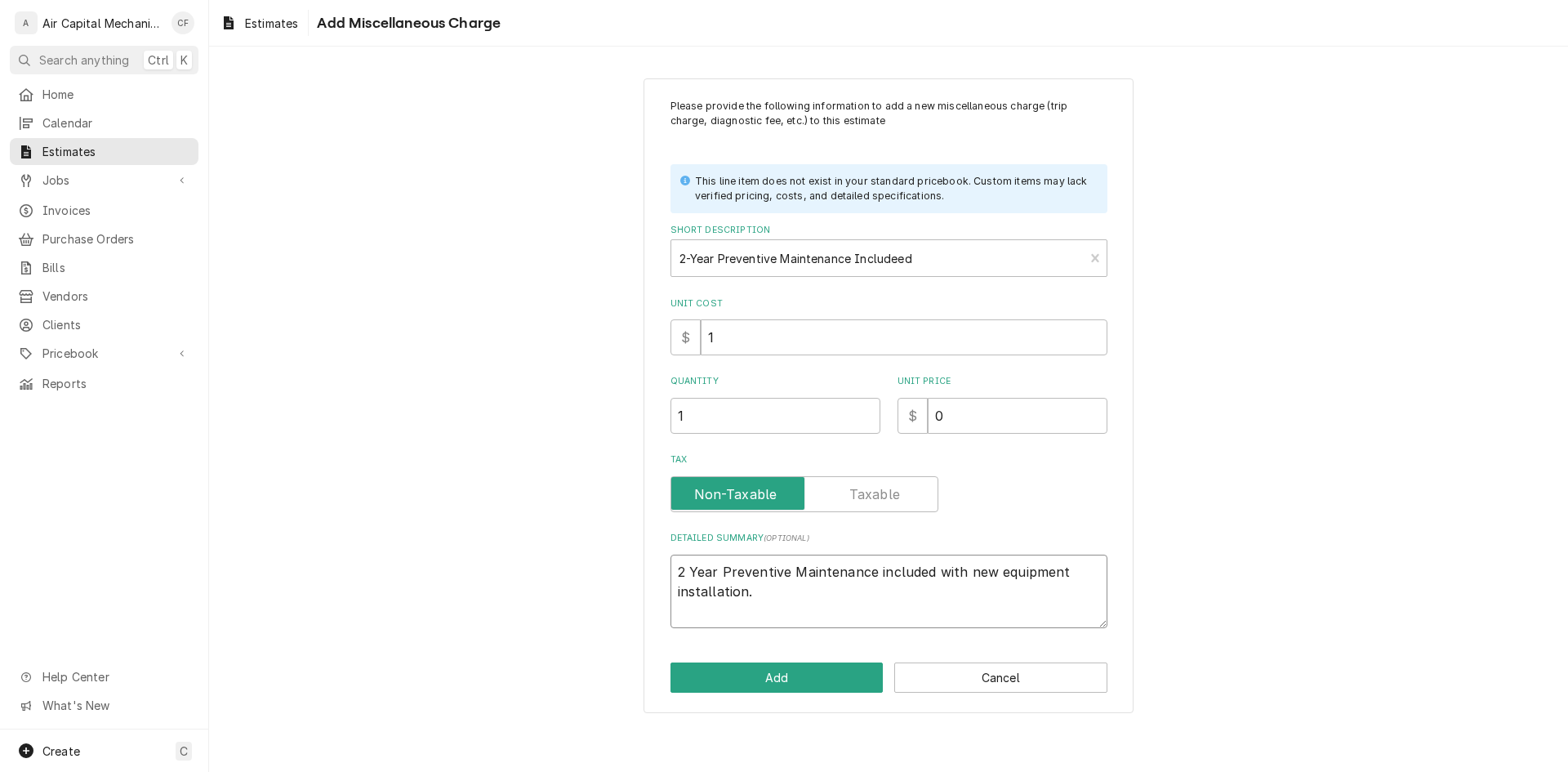
type textarea "2 Year Preventive Maintenance included with new equipment installation."
type textarea "x"
type textarea "2 Year Preventive Maintenance included with new equipment installation."
click at [962, 603] on textarea "2 Year Preventive Maintenance included with new equipment installation." at bounding box center [889, 591] width 437 height 74
click at [1036, 595] on textarea "2 Year Preventive Maintenance included with new equipment installation." at bounding box center [889, 591] width 437 height 74
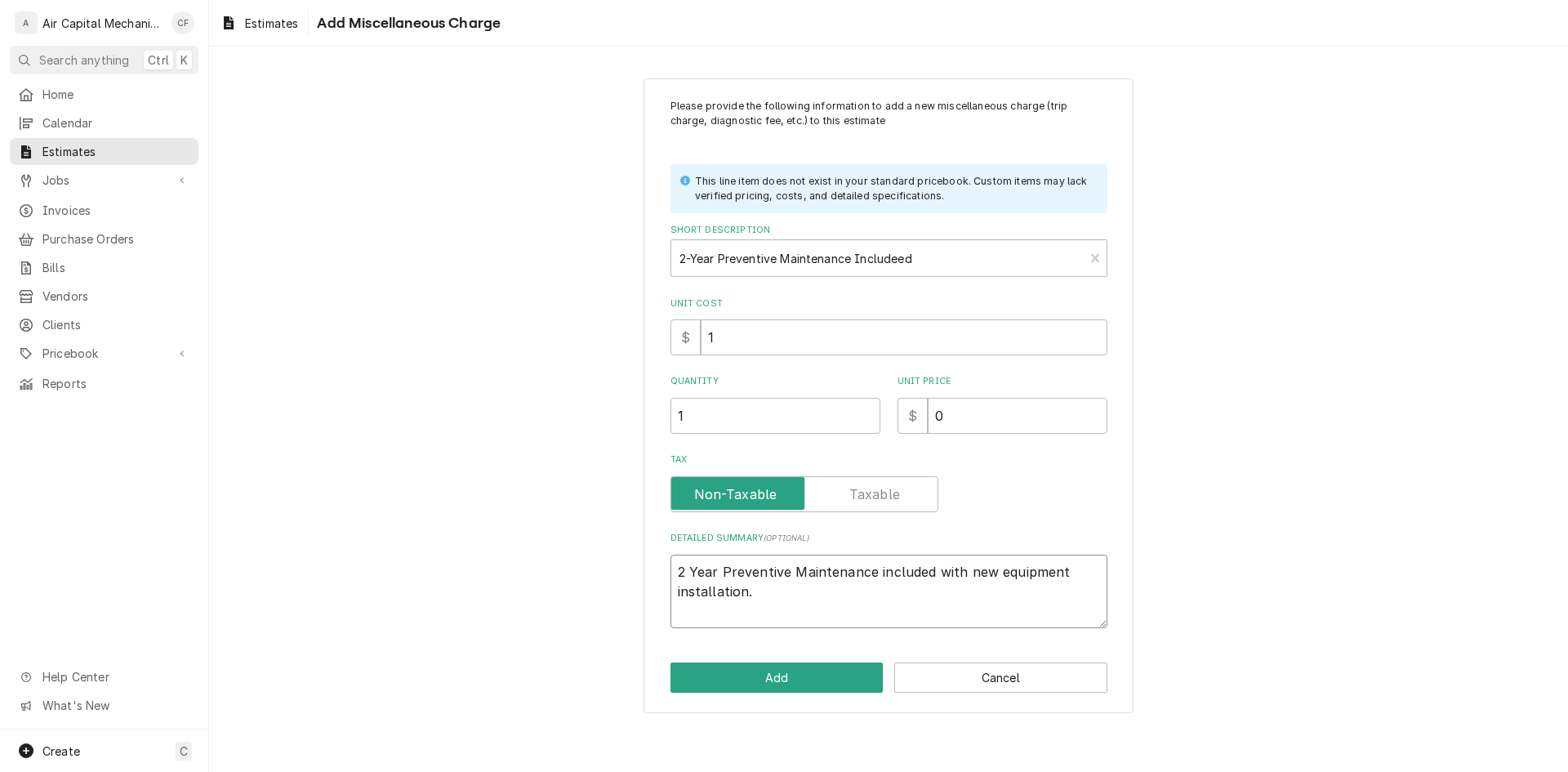
type textarea "x"
type textarea "2 Year Preventive Maintenance included with new equipment installation. ("
type textarea "x"
click at [822, 675] on button "Add" at bounding box center [777, 677] width 213 height 31
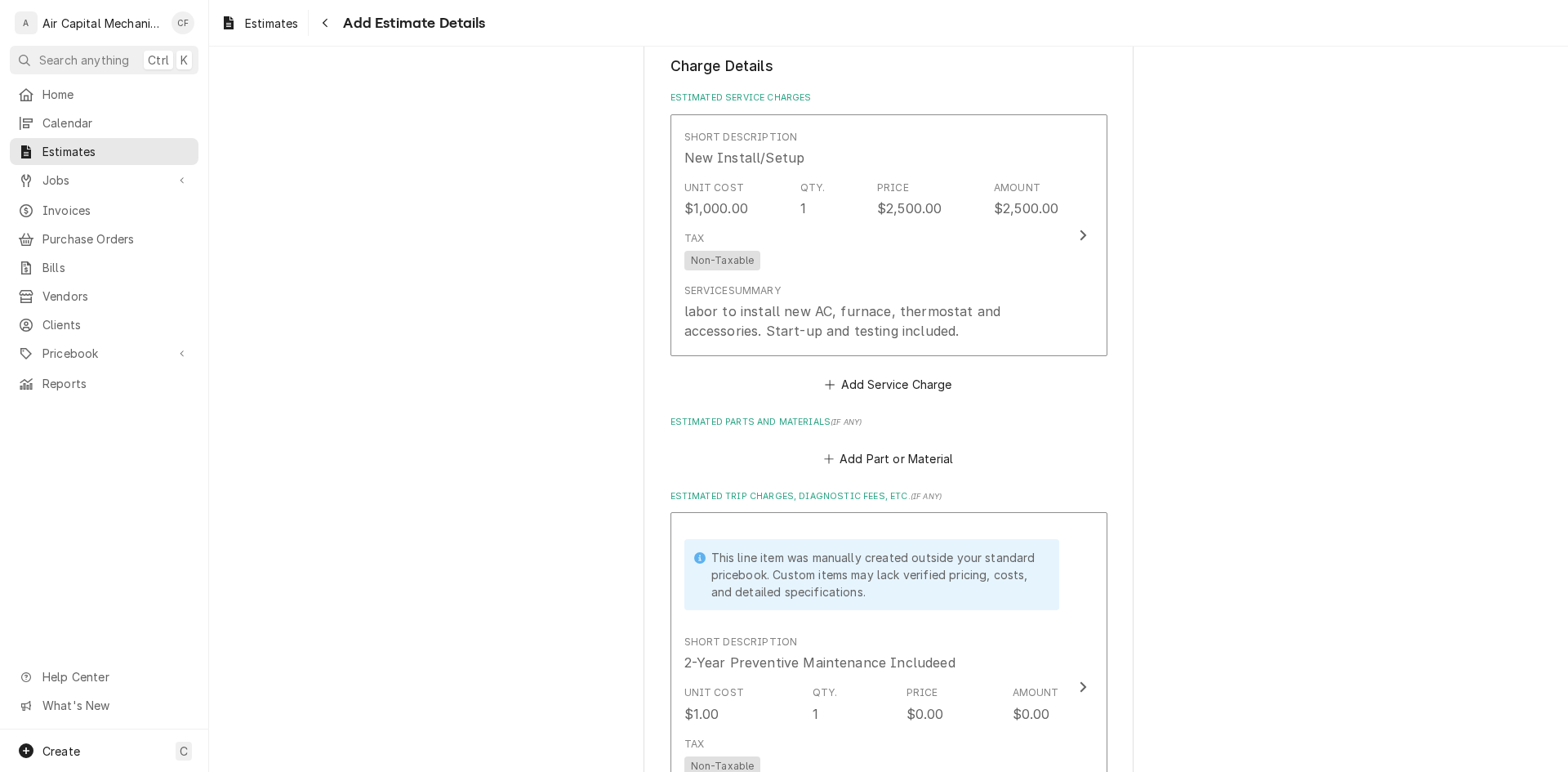
scroll to position [1070, 0]
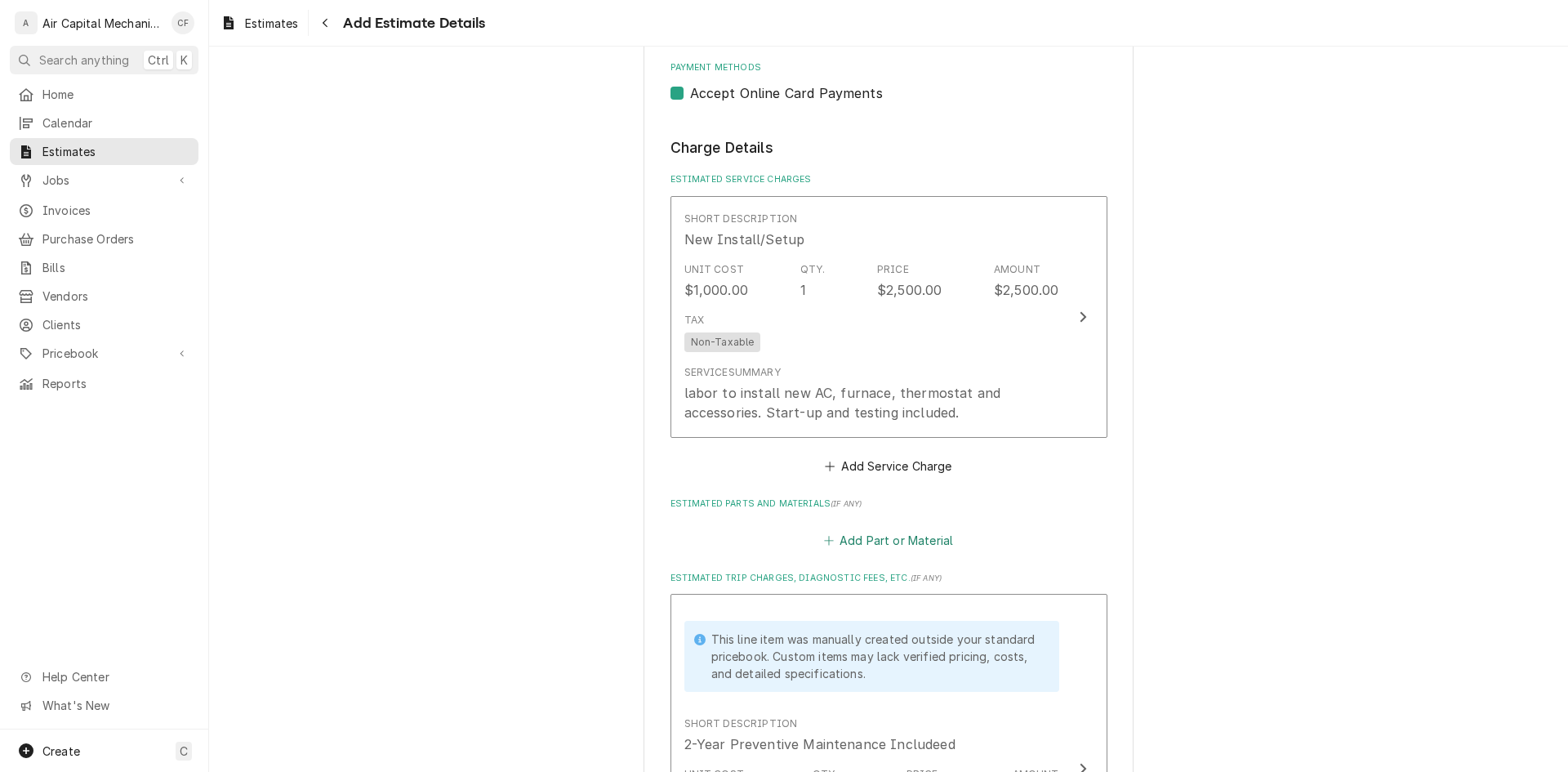
click at [895, 530] on button "Add Part or Material" at bounding box center [888, 540] width 135 height 23
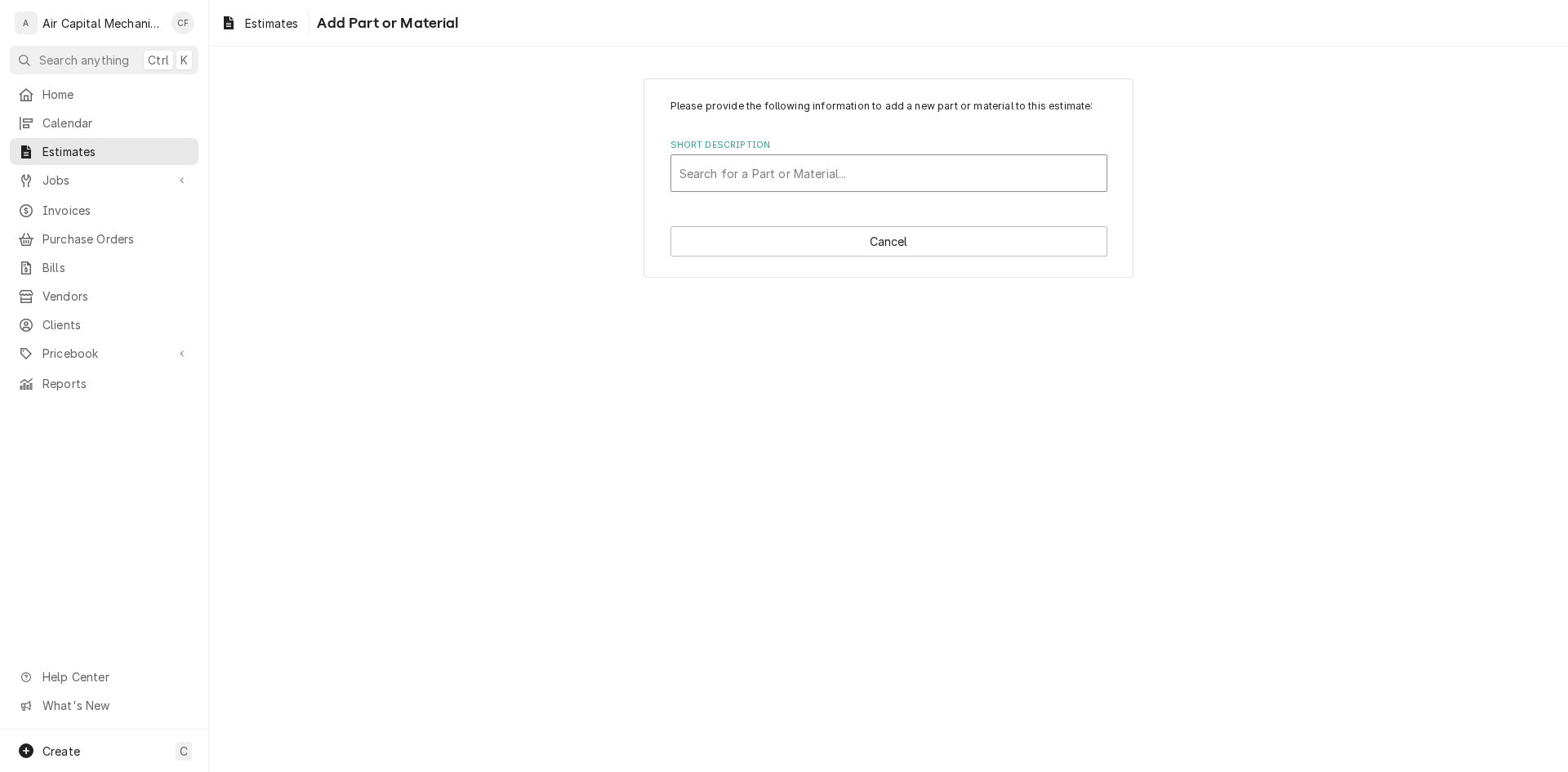
click at [736, 180] on div "Short Description" at bounding box center [889, 173] width 419 height 30
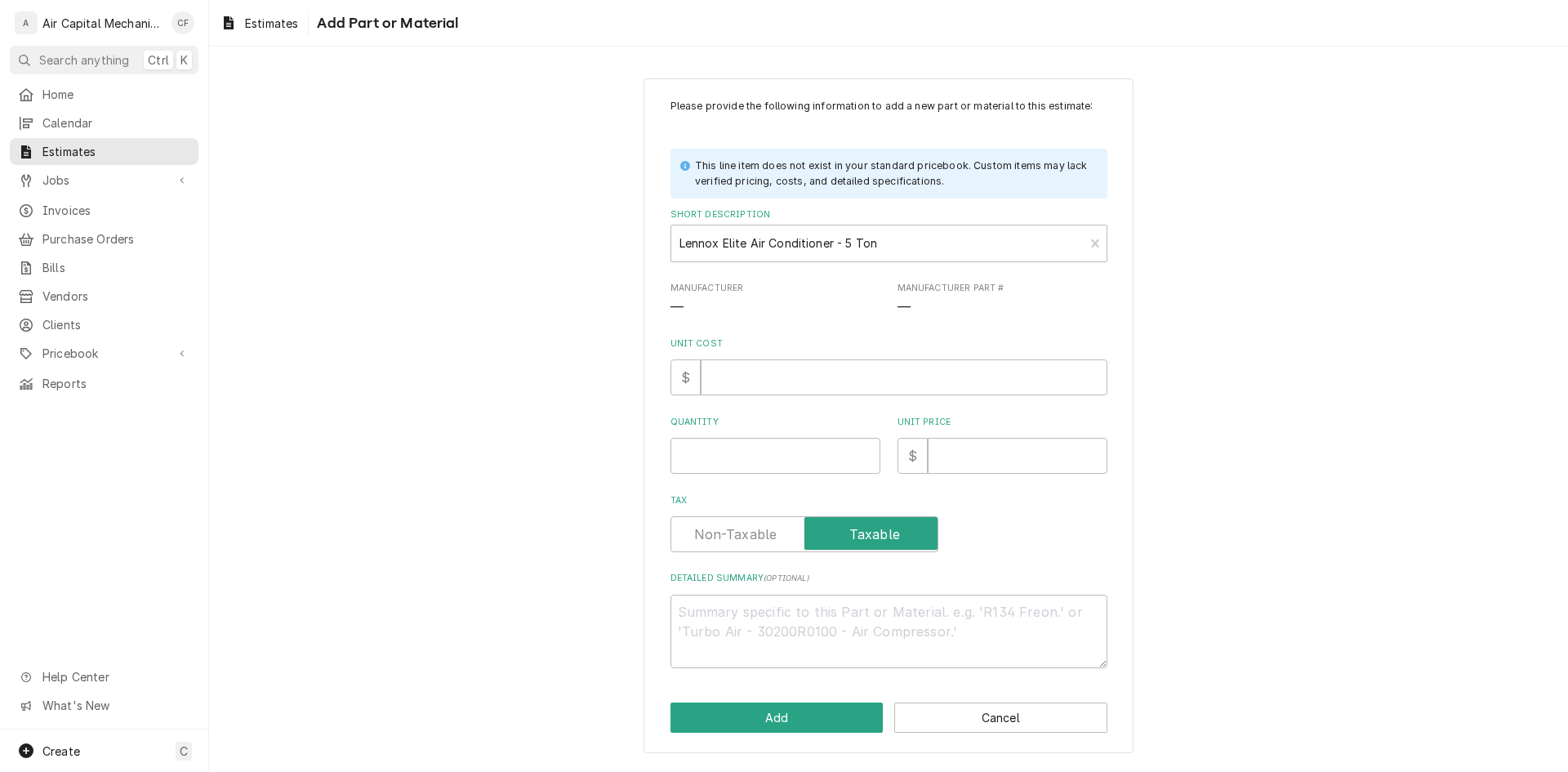
click at [782, 399] on div "Please provide the following information to add a new part or material to this …" at bounding box center [889, 383] width 437 height 569
click at [787, 385] on input "Unit Cost" at bounding box center [903, 378] width 407 height 36
click at [887, 383] on input "Unit Cost" at bounding box center [903, 378] width 407 height 36
click at [817, 448] on input "Quantity" at bounding box center [775, 456] width 210 height 36
click at [984, 455] on input "Unit Price" at bounding box center [1018, 456] width 180 height 36
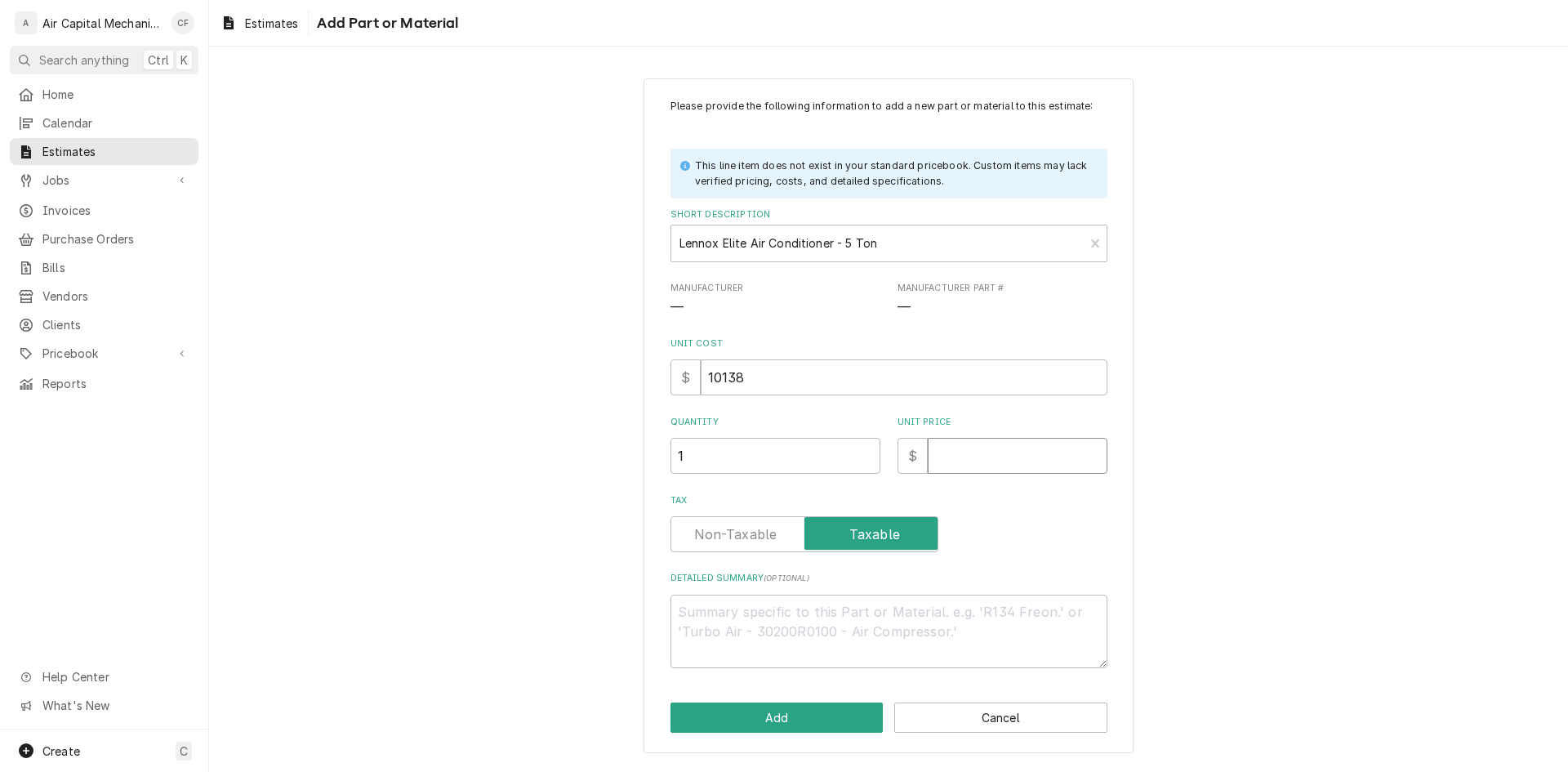
click at [984, 454] on input "Unit Price" at bounding box center [1018, 456] width 180 height 36
click at [866, 644] on textarea "Detailed Summary ( optional )" at bounding box center [889, 630] width 437 height 74
click at [773, 639] on textarea "Lennox Elite 5 ton AC system(EL18KCV) with indoor coil and all necessary compen…" at bounding box center [889, 630] width 437 height 74
drag, startPoint x: 773, startPoint y: 639, endPoint x: 1016, endPoint y: 629, distance: 243.2
click at [1066, 600] on textarea "Lennox Elite 5 ton AC system(EL18KCV) with indoor coil and all necessary compen…" at bounding box center [889, 630] width 437 height 74
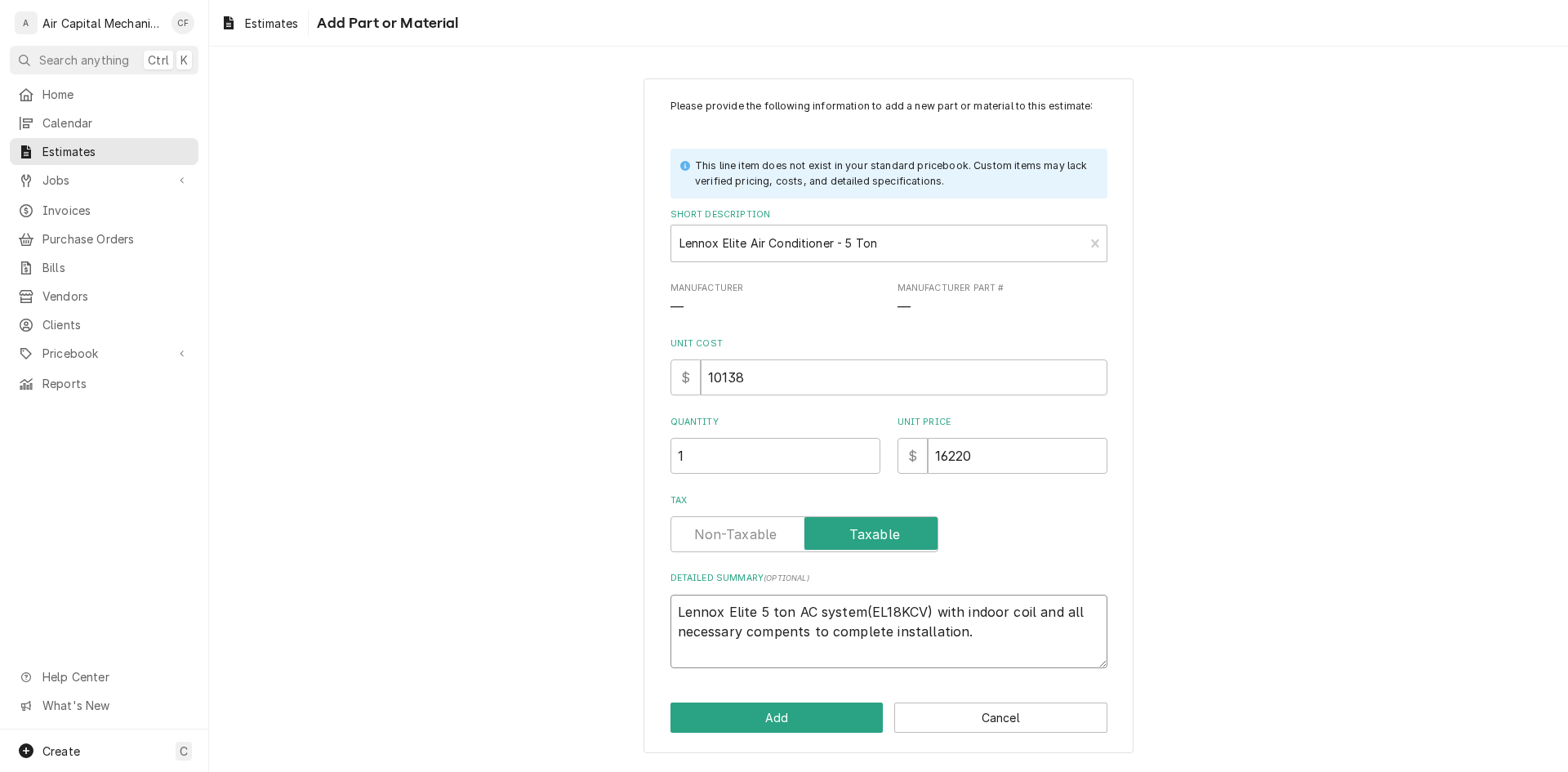
click at [784, 630] on textarea "Lennox Elite 5 ton AC system(EL18KCV) with indoor coil and all necessary compen…" at bounding box center [889, 630] width 437 height 74
click at [1049, 640] on textarea "Lennox Elite 5 ton AC system(EL18KCV) with indoor coil and all necessary compon…" at bounding box center [889, 630] width 437 height 74
click at [850, 716] on button "Add" at bounding box center [777, 717] width 213 height 31
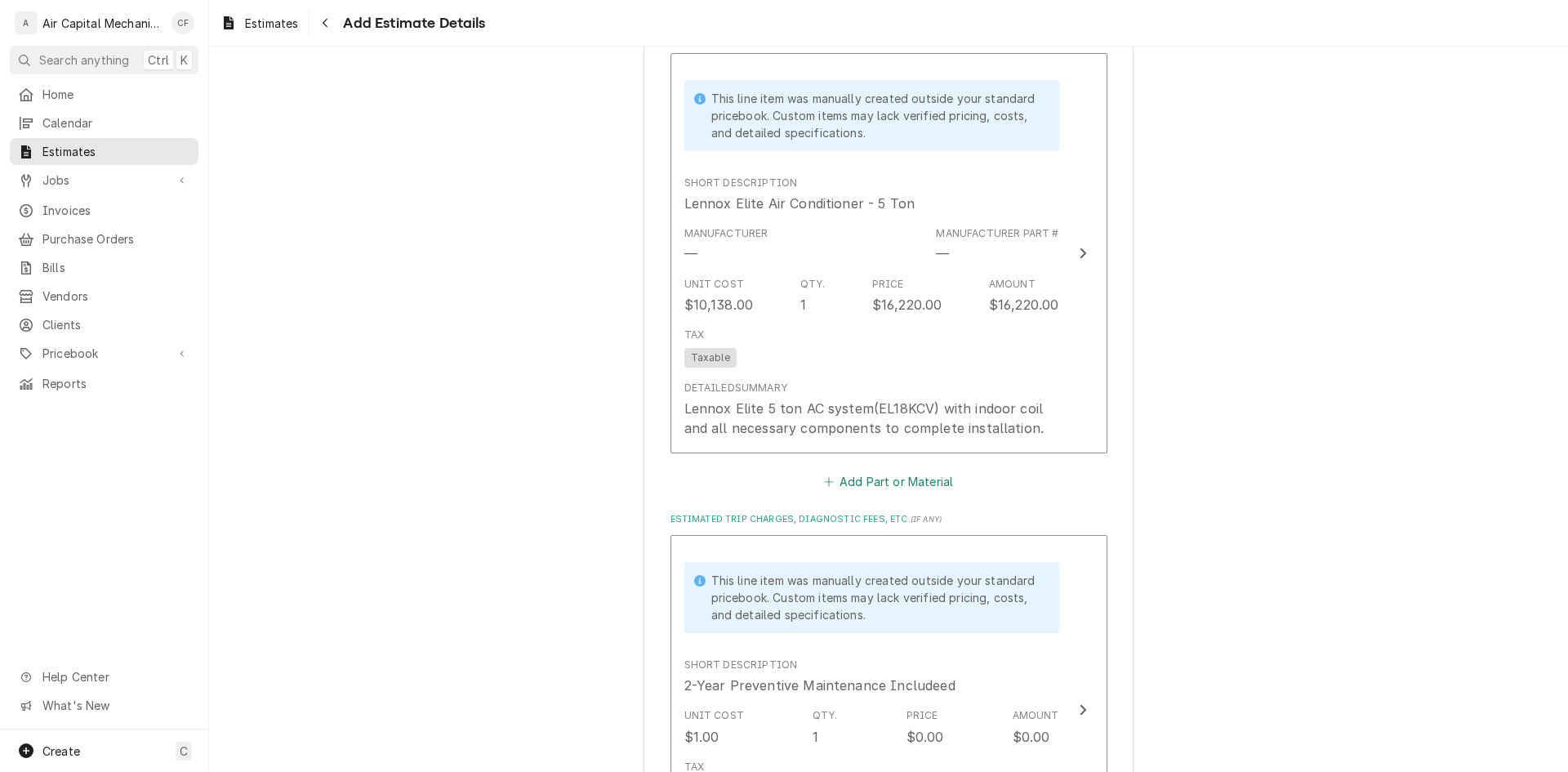
scroll to position [1622, 0]
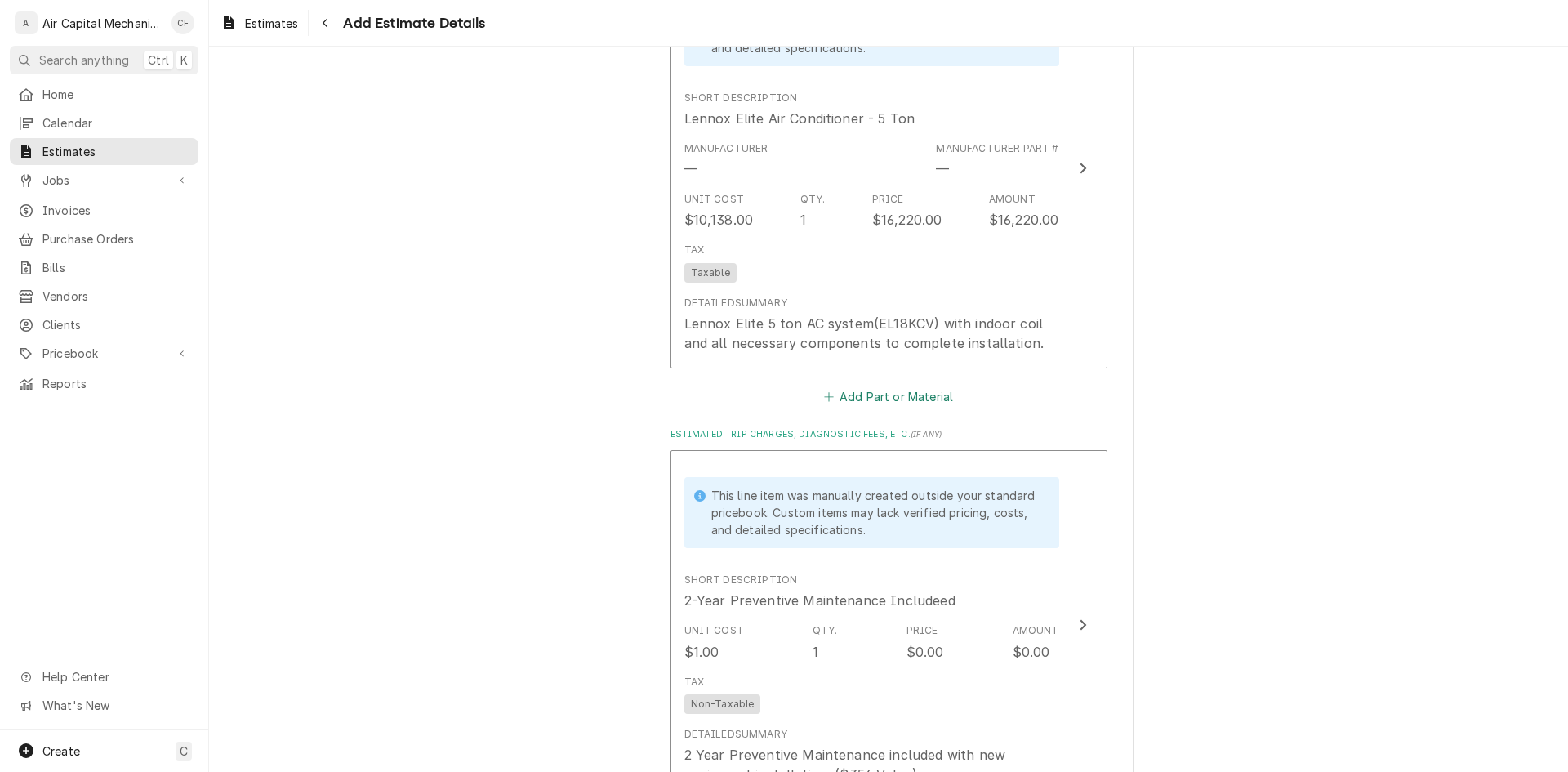
click at [883, 399] on button "Add Part or Material" at bounding box center [888, 396] width 135 height 23
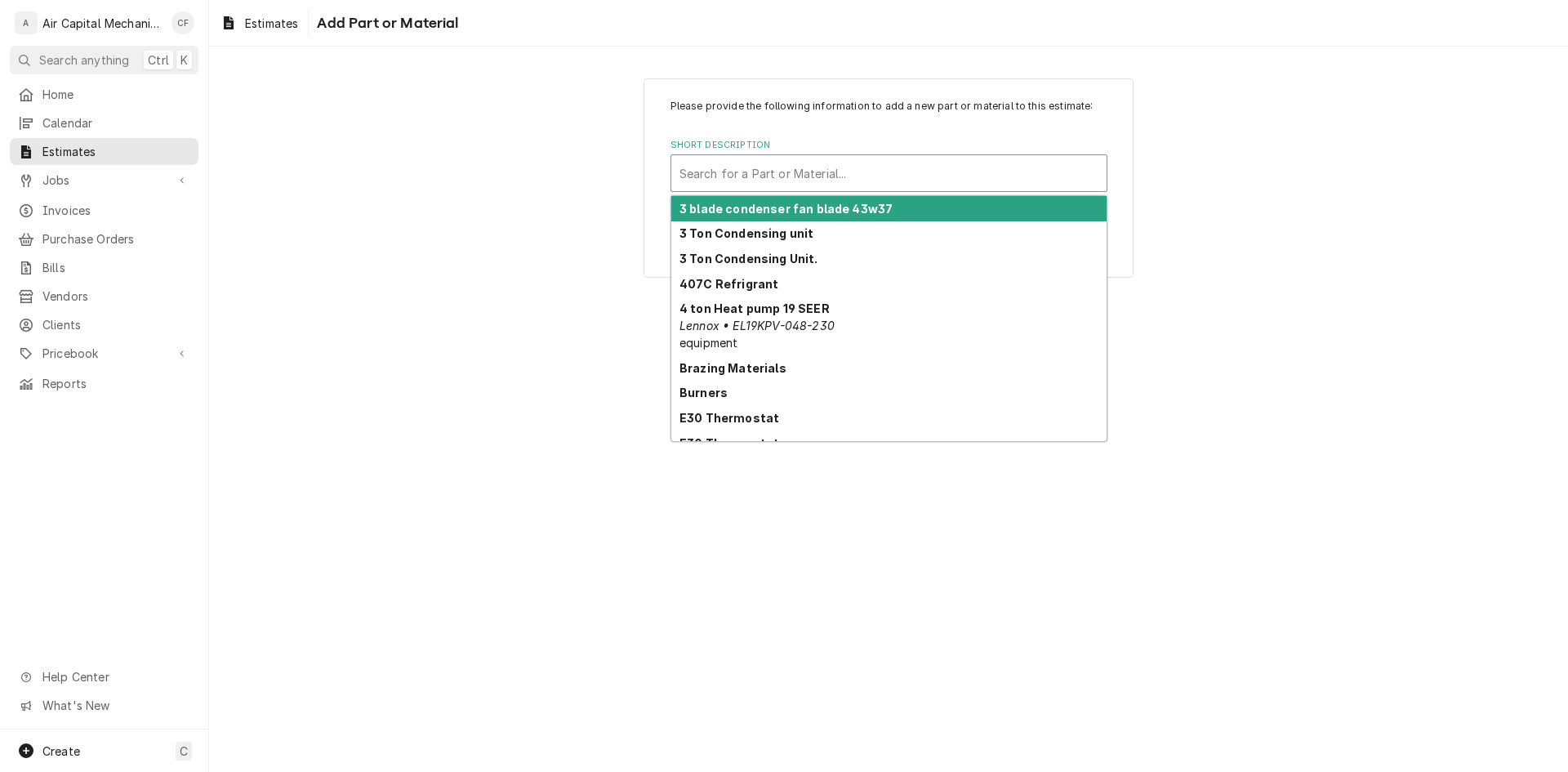
click at [826, 166] on div "Short Description" at bounding box center [889, 173] width 419 height 30
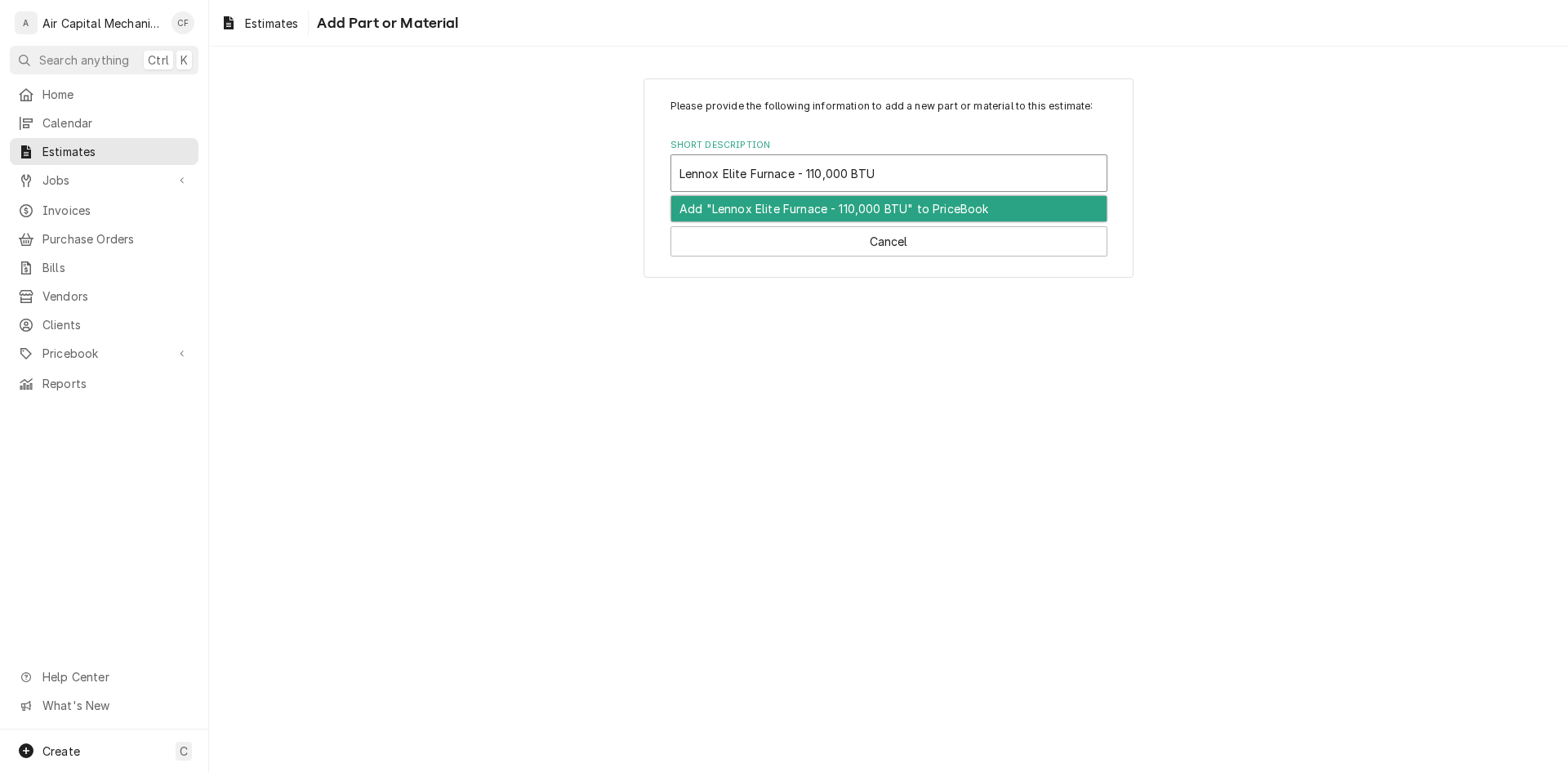
click at [816, 209] on div "Add "Lennox Elite Furnace - 110,000 BTU" to PriceBook" at bounding box center [889, 209] width 435 height 25
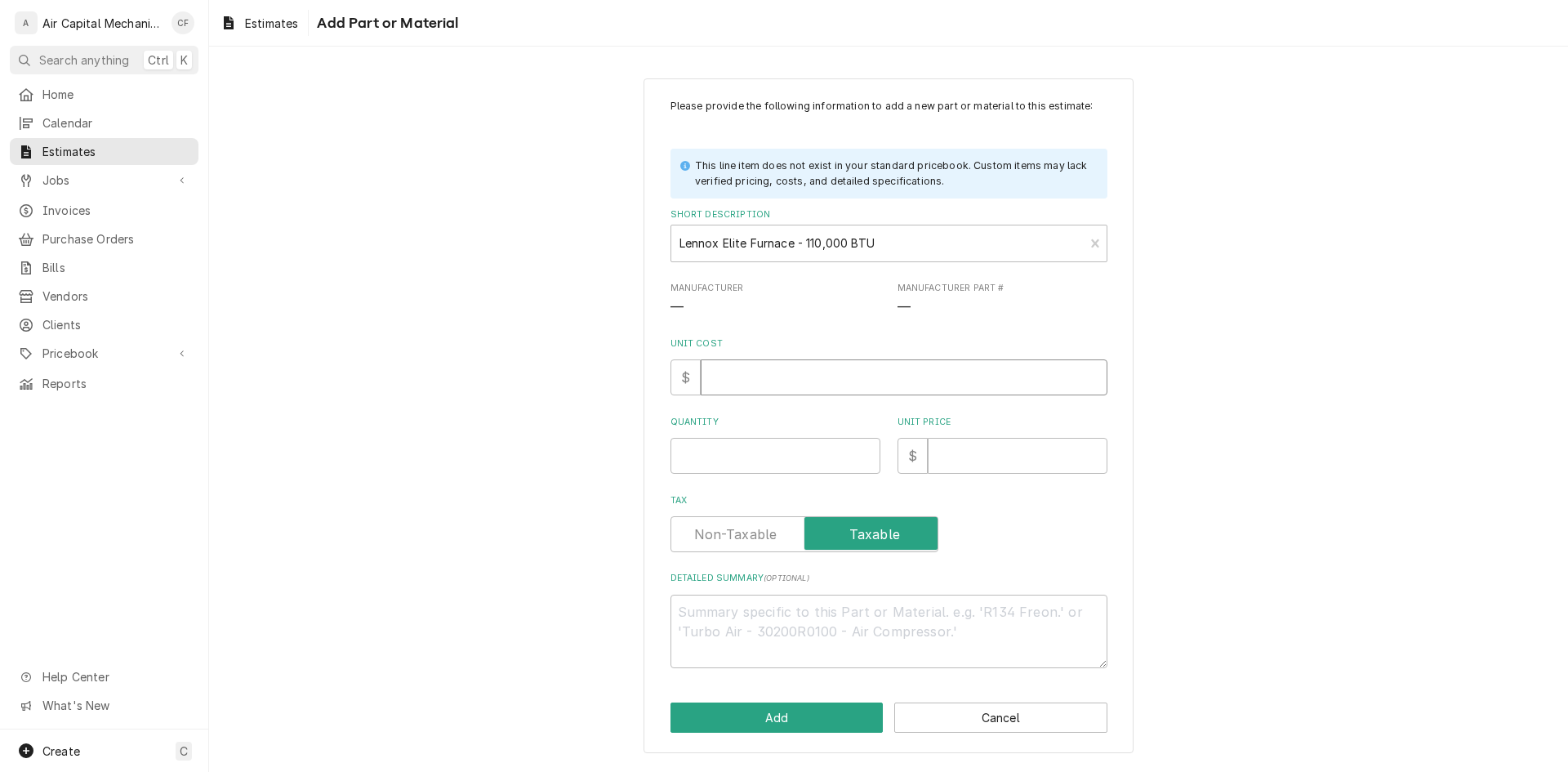
click at [712, 392] on input "Unit Cost" at bounding box center [903, 378] width 407 height 36
click at [835, 470] on input "1" at bounding box center [775, 456] width 210 height 36
click at [1018, 469] on input "Unit Price" at bounding box center [1018, 456] width 180 height 36
click at [986, 614] on textarea "Detailed Summary ( optional )" at bounding box center [889, 630] width 437 height 74
click at [951, 629] on textarea "Detailed Summary ( optional )" at bounding box center [889, 630] width 437 height 74
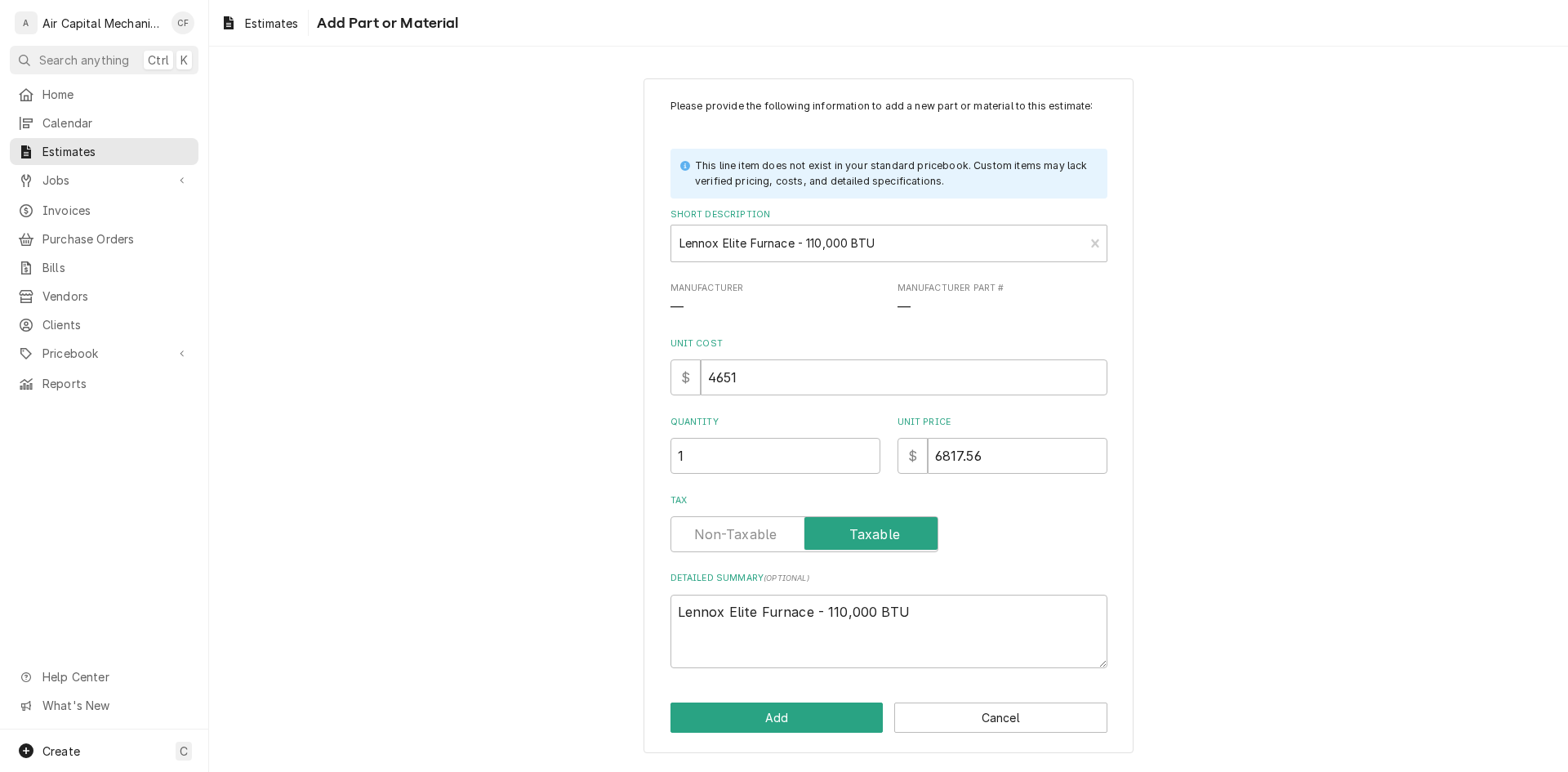
click at [779, 685] on div "Please provide the following information to add a new part or material to this …" at bounding box center [889, 416] width 490 height 675
click at [953, 642] on textarea "Lennox Elite Furnace - 110,000 BTU" at bounding box center [889, 630] width 437 height 74
click at [806, 616] on textarea "Lennox Elite Furnace - 110,000 BTU 5-Ton blower, Modulating gas heat." at bounding box center [889, 630] width 437 height 74
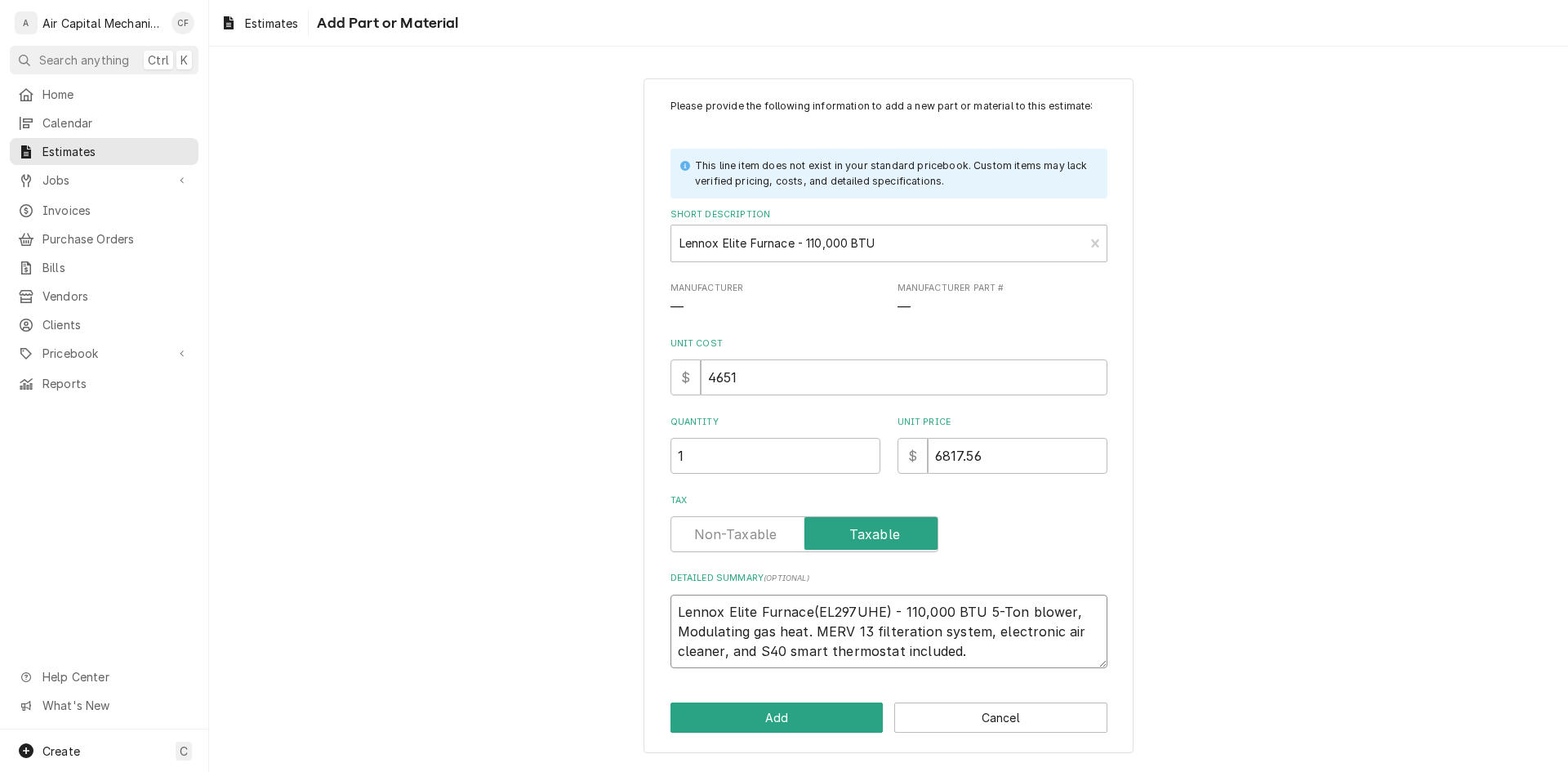
click at [901, 632] on textarea "Lennox Elite Furnace(EL297UHE) - 110,000 BTU 5-Ton blower, Modulating gas heat.…" at bounding box center [889, 630] width 437 height 74
click at [972, 670] on div "Please provide the following information to add a new part or material to this …" at bounding box center [889, 416] width 490 height 675
click at [973, 656] on textarea "Lennox Elite Furnace(EL297UHE) - 110,000 BTU 5-Ton blower, Modulating gas heat.…" at bounding box center [889, 630] width 437 height 74
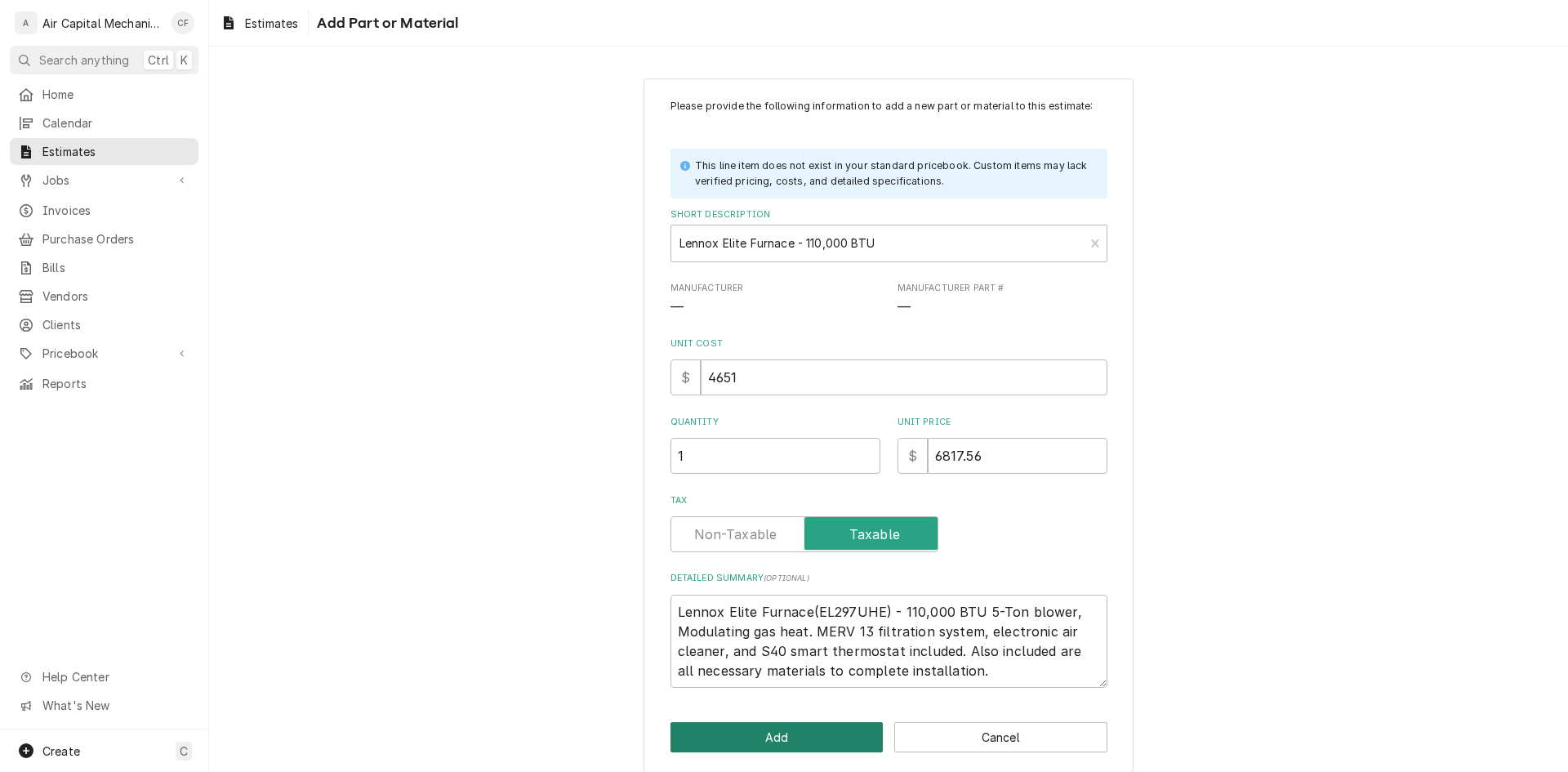
click at [848, 728] on button "Add" at bounding box center [777, 738] width 213 height 31
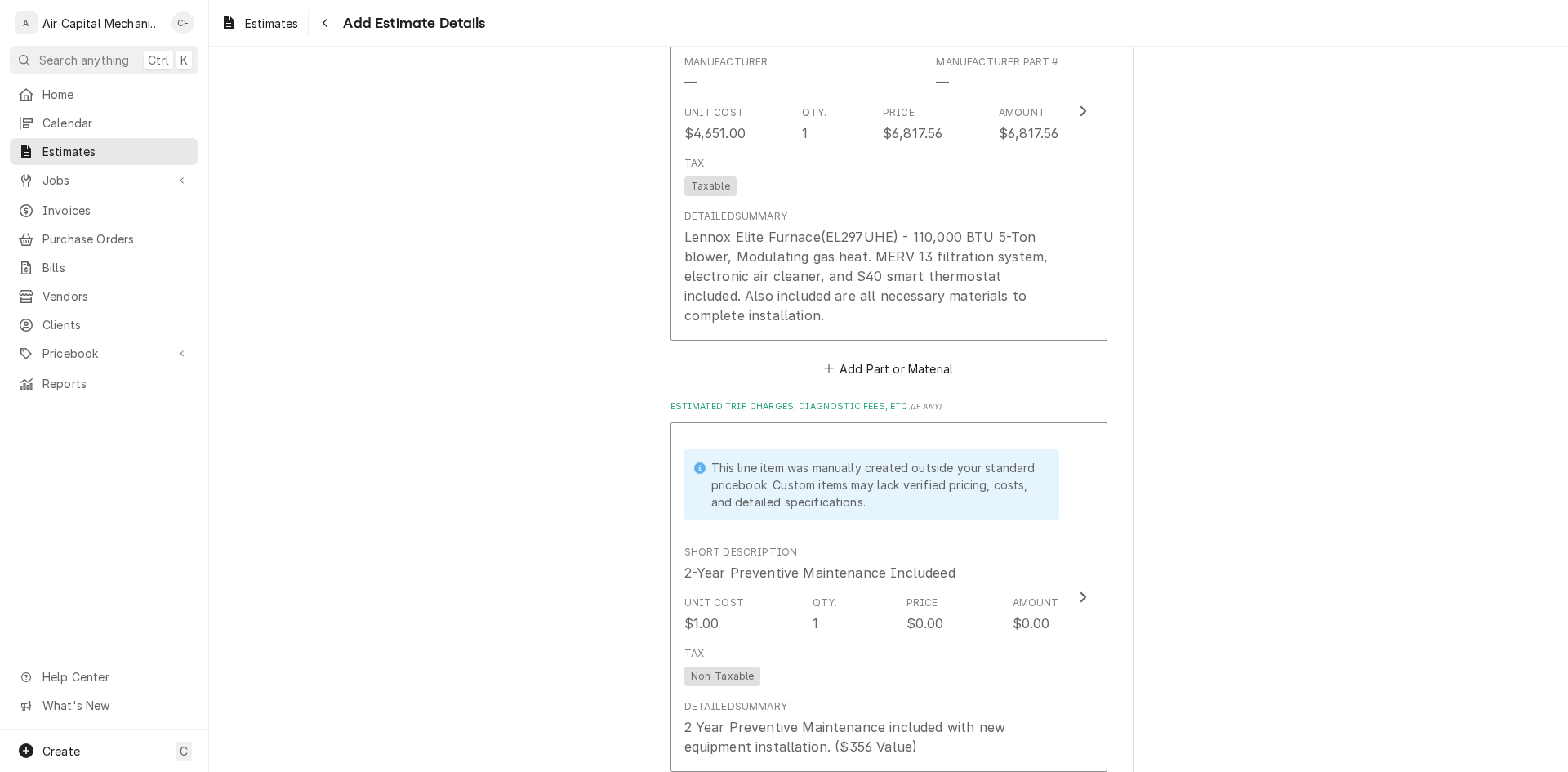
scroll to position [2118, 0]
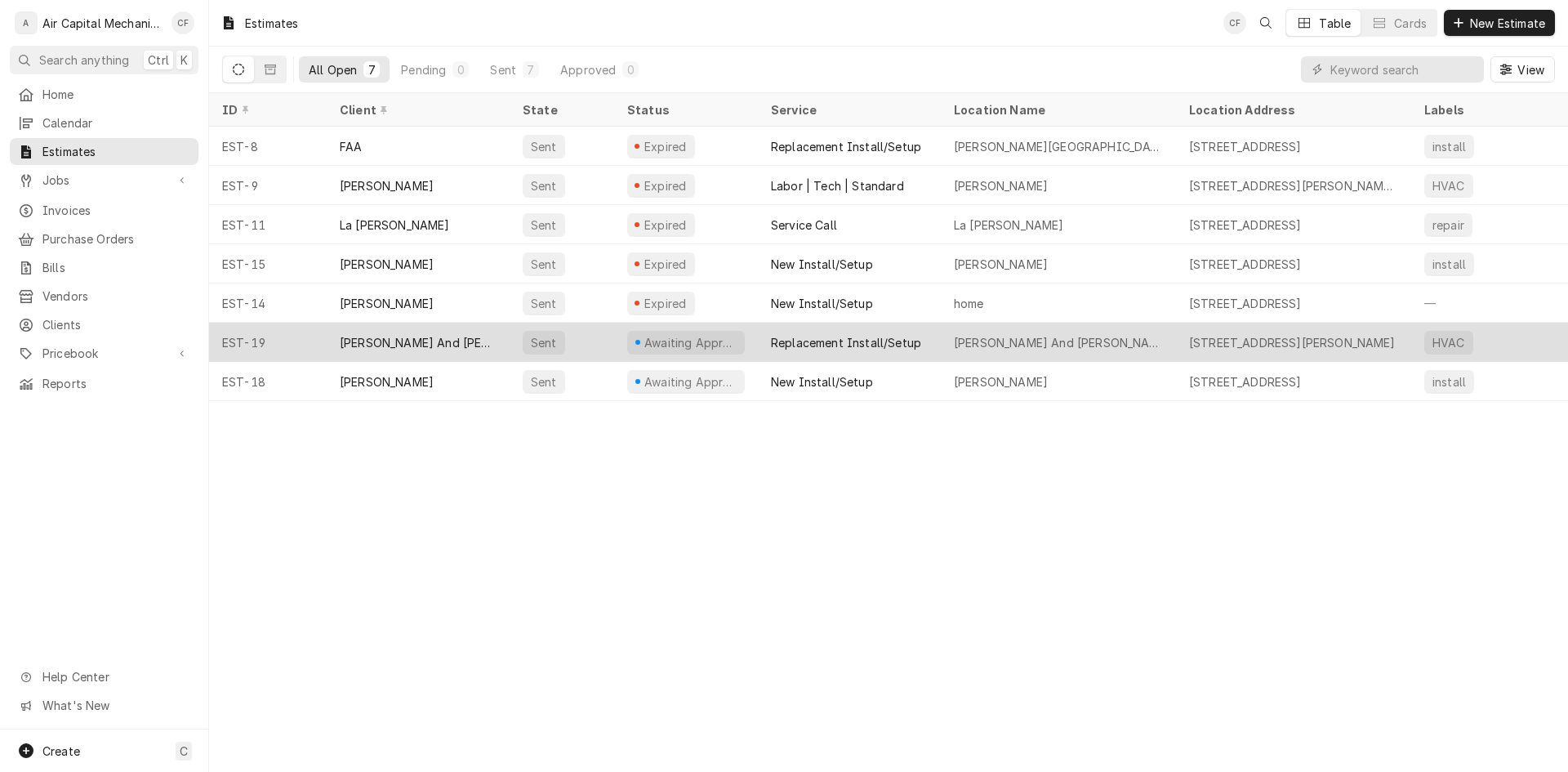
click at [383, 354] on div "[PERSON_NAME] And [PERSON_NAME]" at bounding box center [417, 342] width 183 height 39
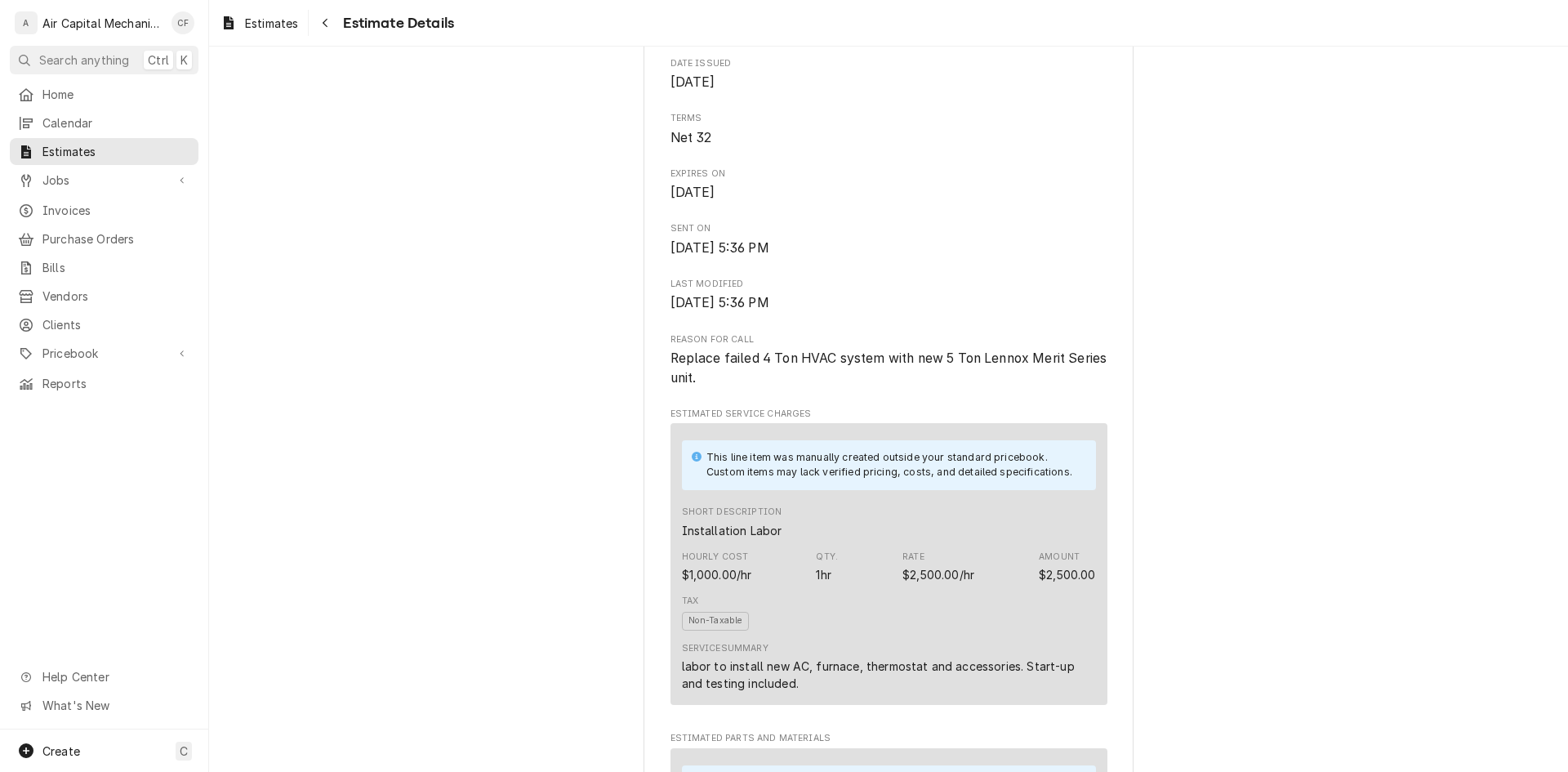
scroll to position [490, 0]
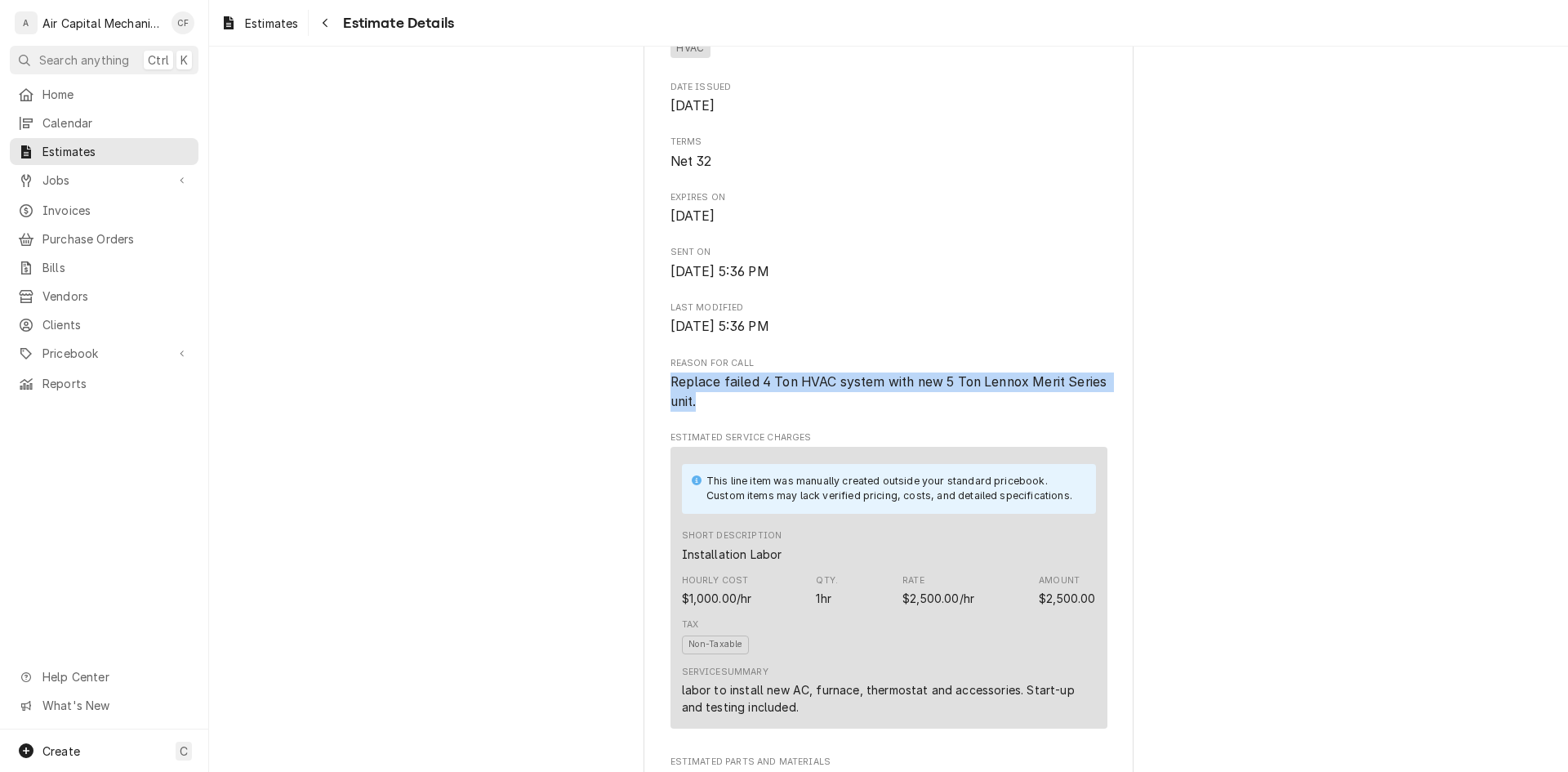
drag, startPoint x: 744, startPoint y: 452, endPoint x: 658, endPoint y: 430, distance: 88.8
copy span "Replace failed 4 Ton HVAC system with new 5 Ton Lennox Merit Series unit."
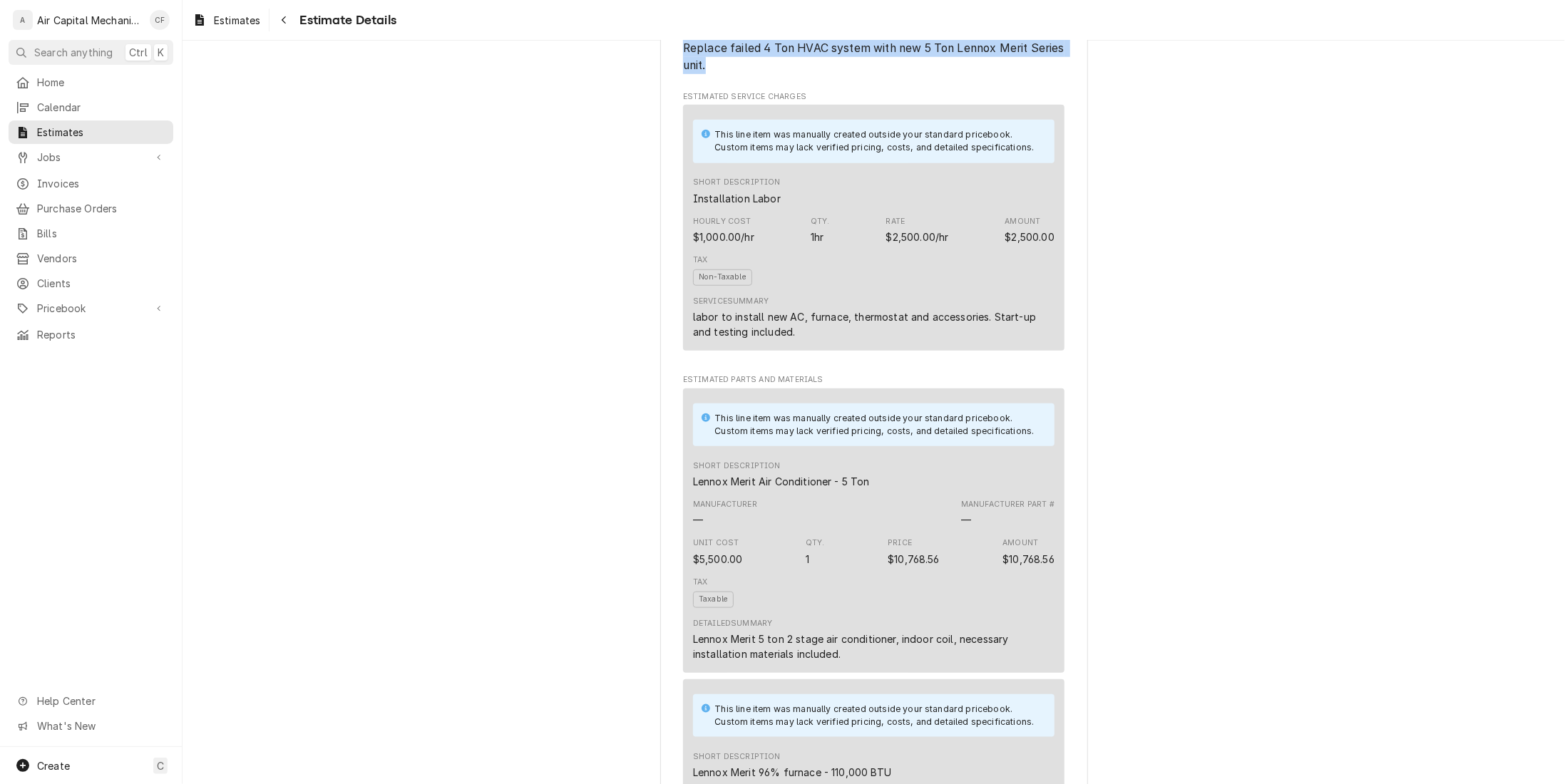
scroll to position [641, 0]
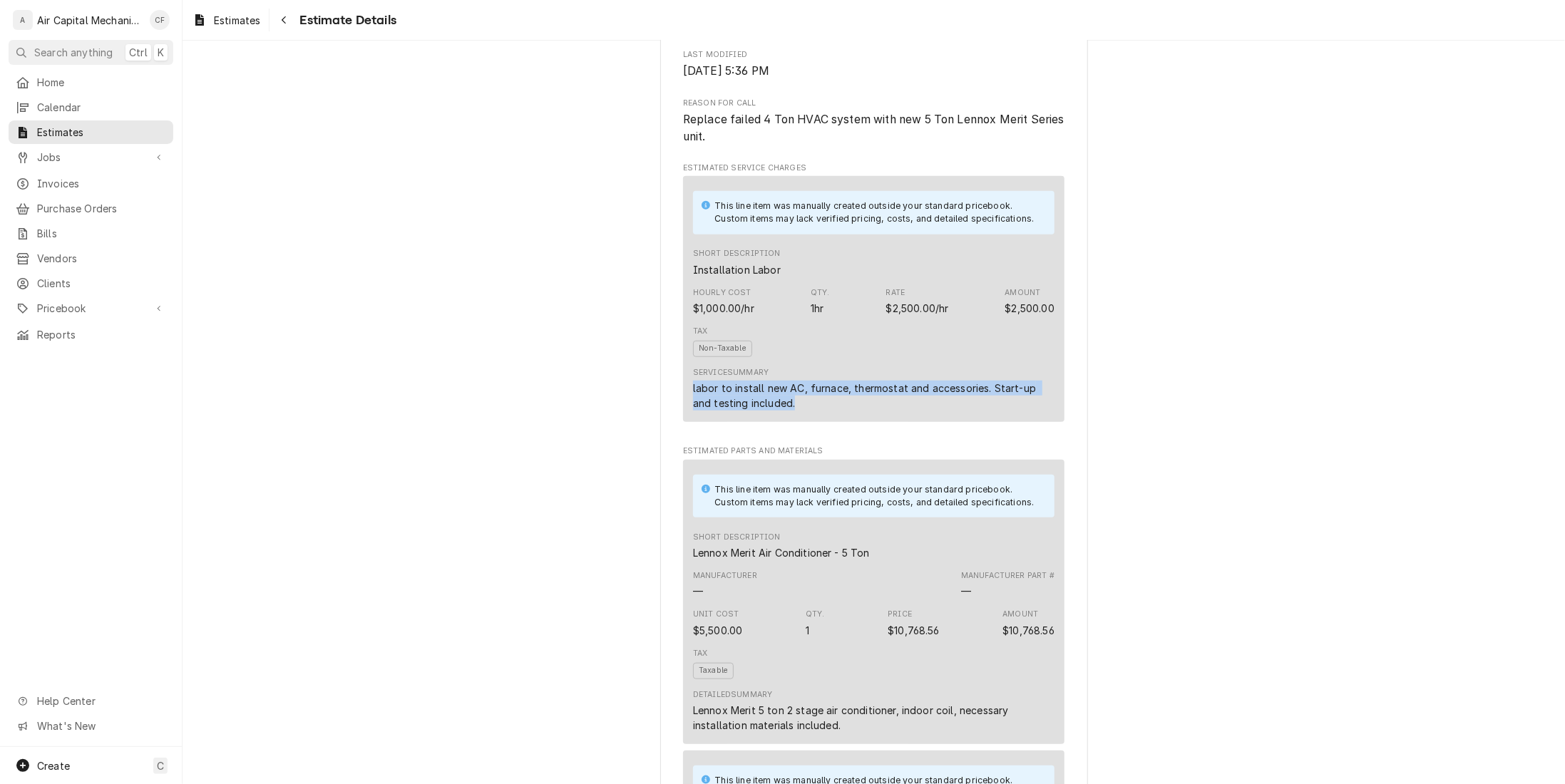
drag, startPoint x: 777, startPoint y: 447, endPoint x: 681, endPoint y: 429, distance: 97.7
click at [683, 422] on div "This line item was manually created outside your standard pricebook. Custom ite…" at bounding box center [874, 299] width 382 height 246
copy div "labor to install new AC, furnace, thermostat and accessories. Start-up and test…"
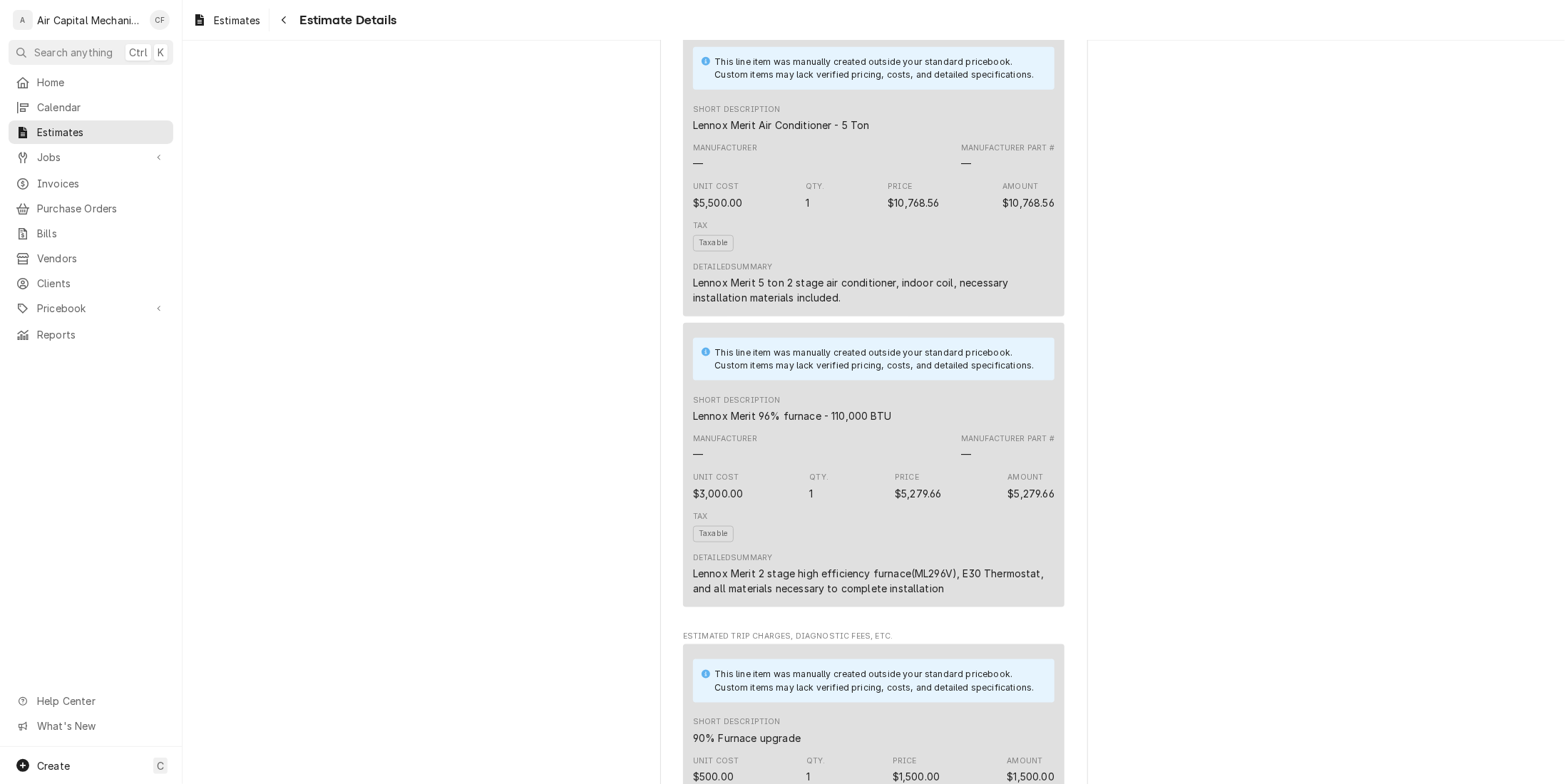
scroll to position [855, 0]
